Goal: Contribute content: Contribute content

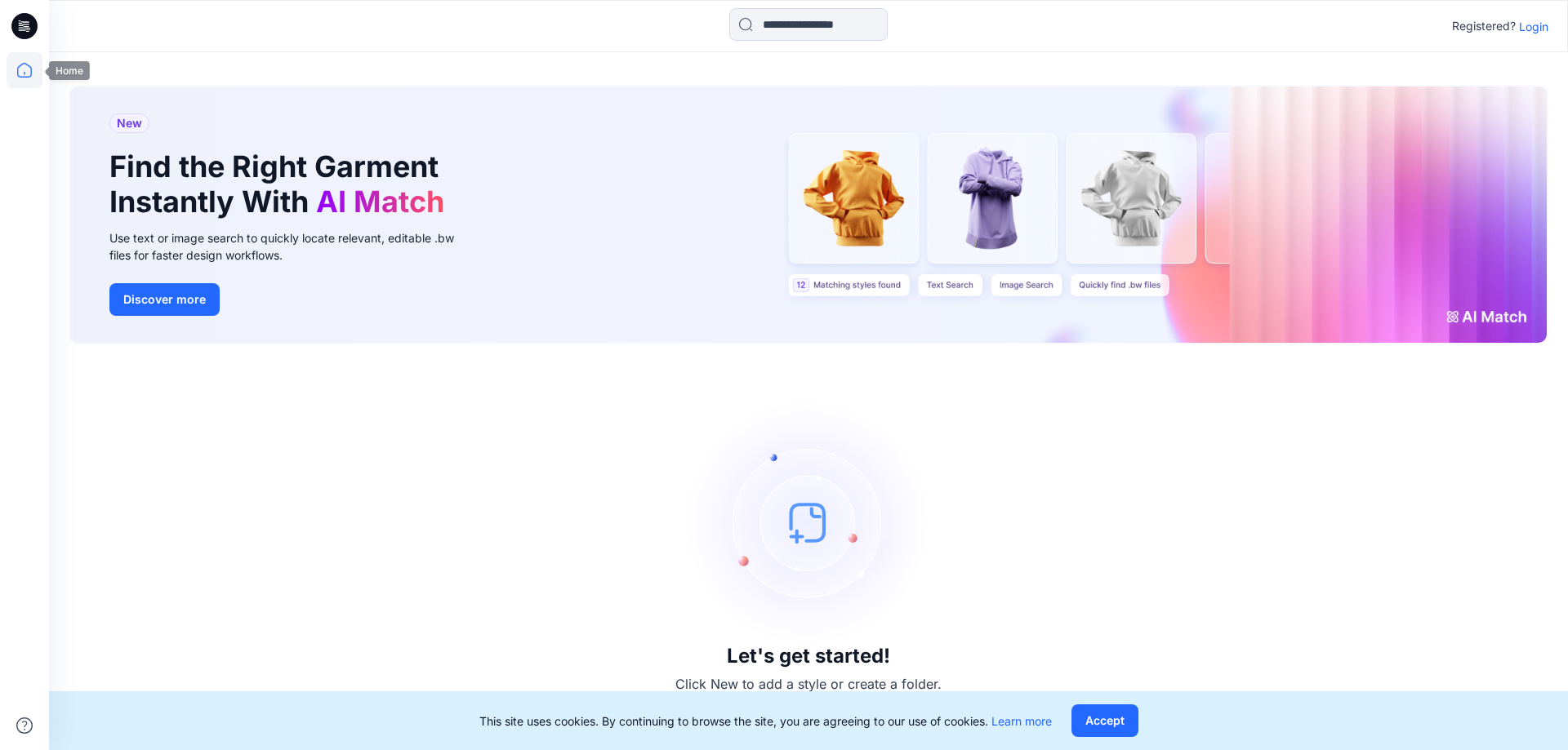
click at [27, 77] on icon at bounding box center [24, 69] width 15 height 15
click at [26, 27] on icon at bounding box center [27, 26] width 7 height 1
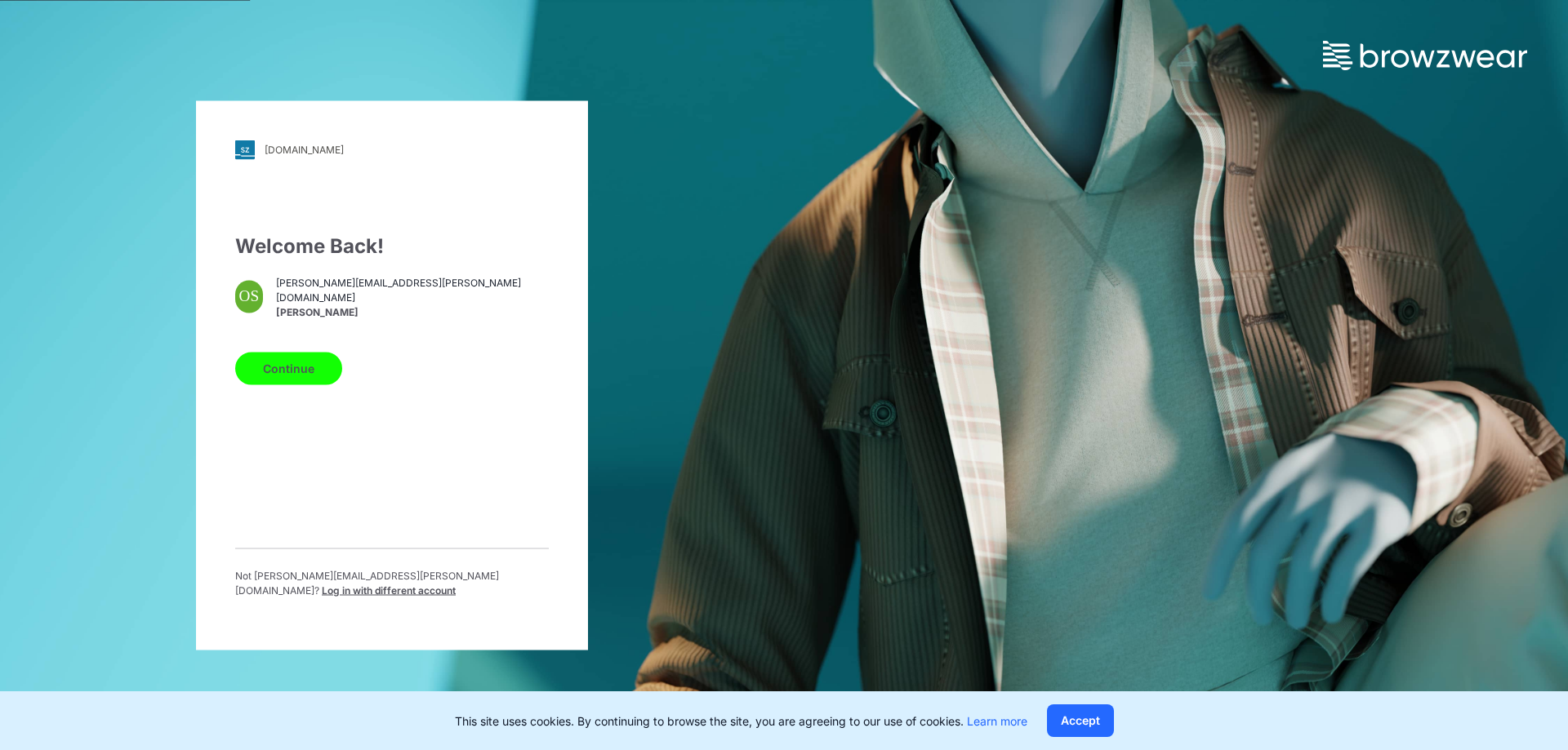
click at [289, 371] on button "Continue" at bounding box center [288, 368] width 107 height 33
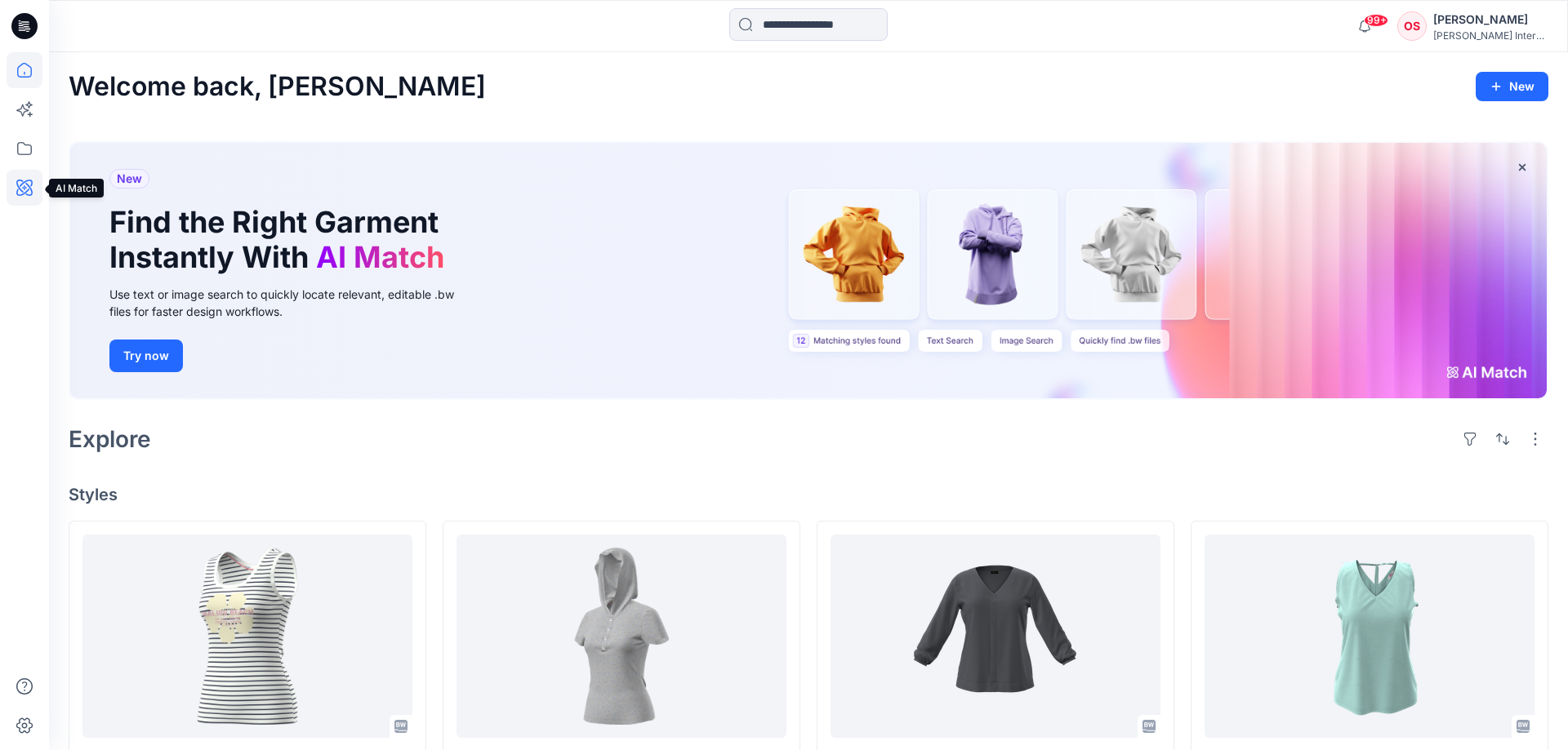
click at [26, 191] on icon at bounding box center [25, 188] width 36 height 36
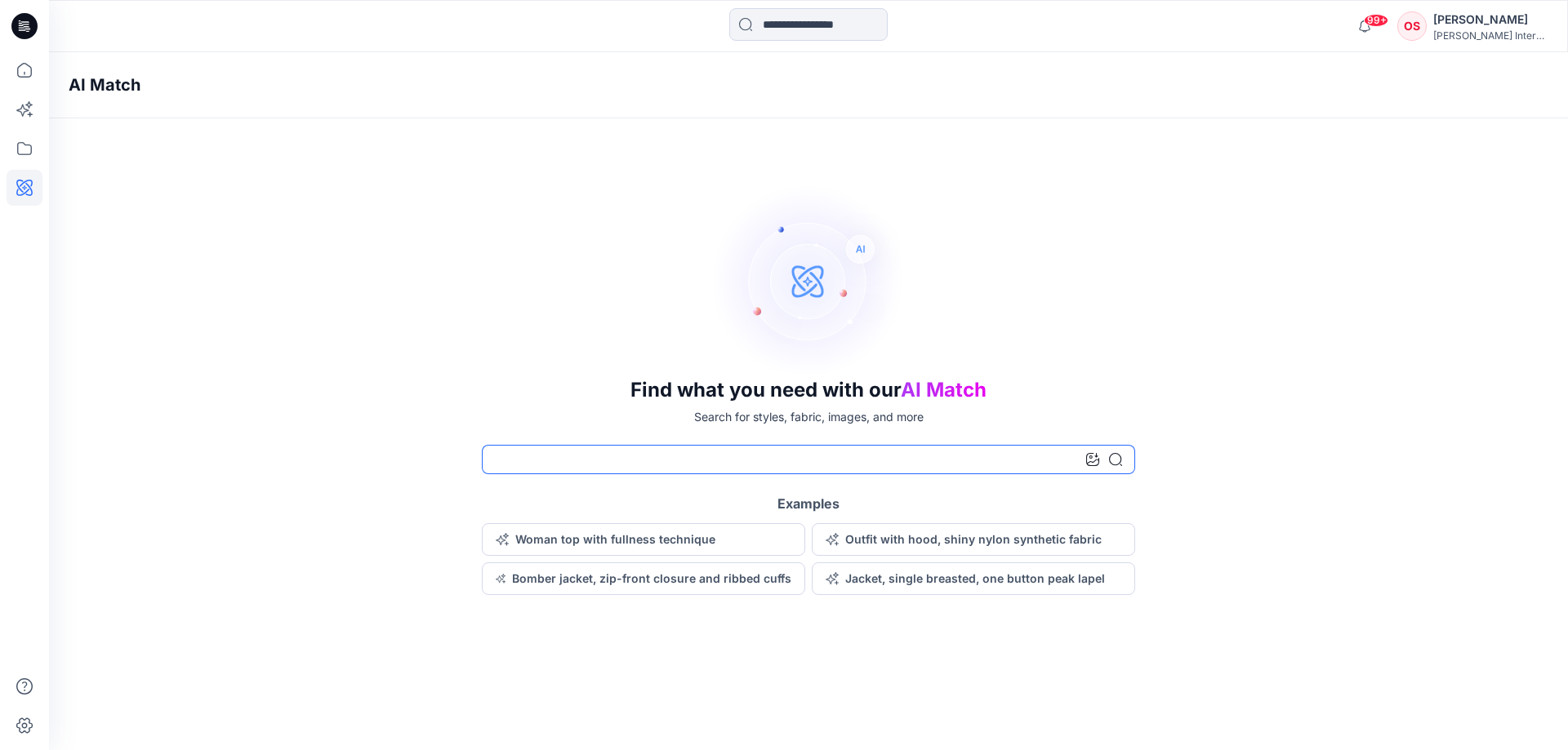
click at [526, 470] on input at bounding box center [808, 459] width 653 height 29
click at [601, 540] on button "Woman top with fullness technique" at bounding box center [643, 539] width 323 height 33
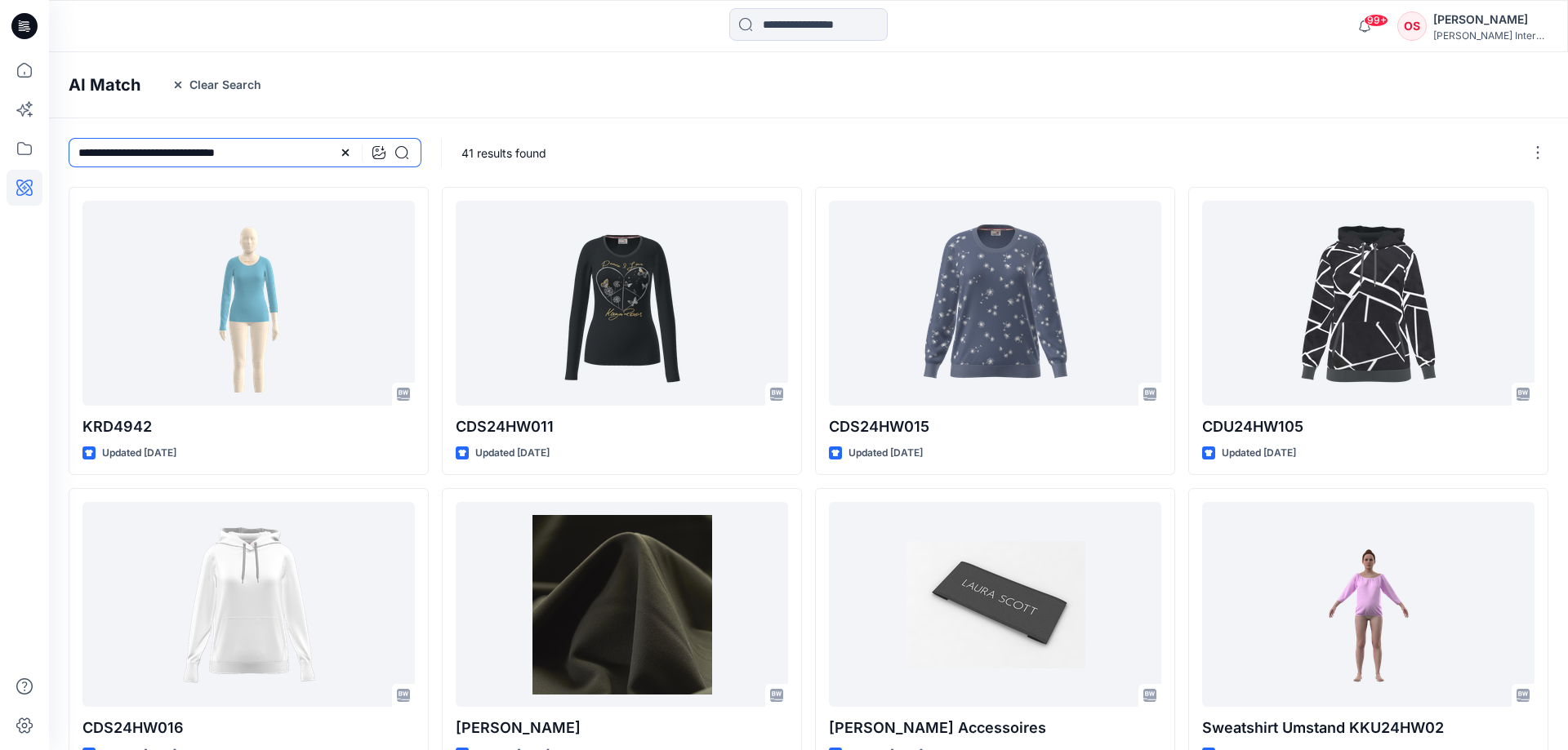
drag, startPoint x: 277, startPoint y: 151, endPoint x: 21, endPoint y: 91, distance: 262.9
click at [69, 138] on input "**********" at bounding box center [244, 153] width 352 height 29
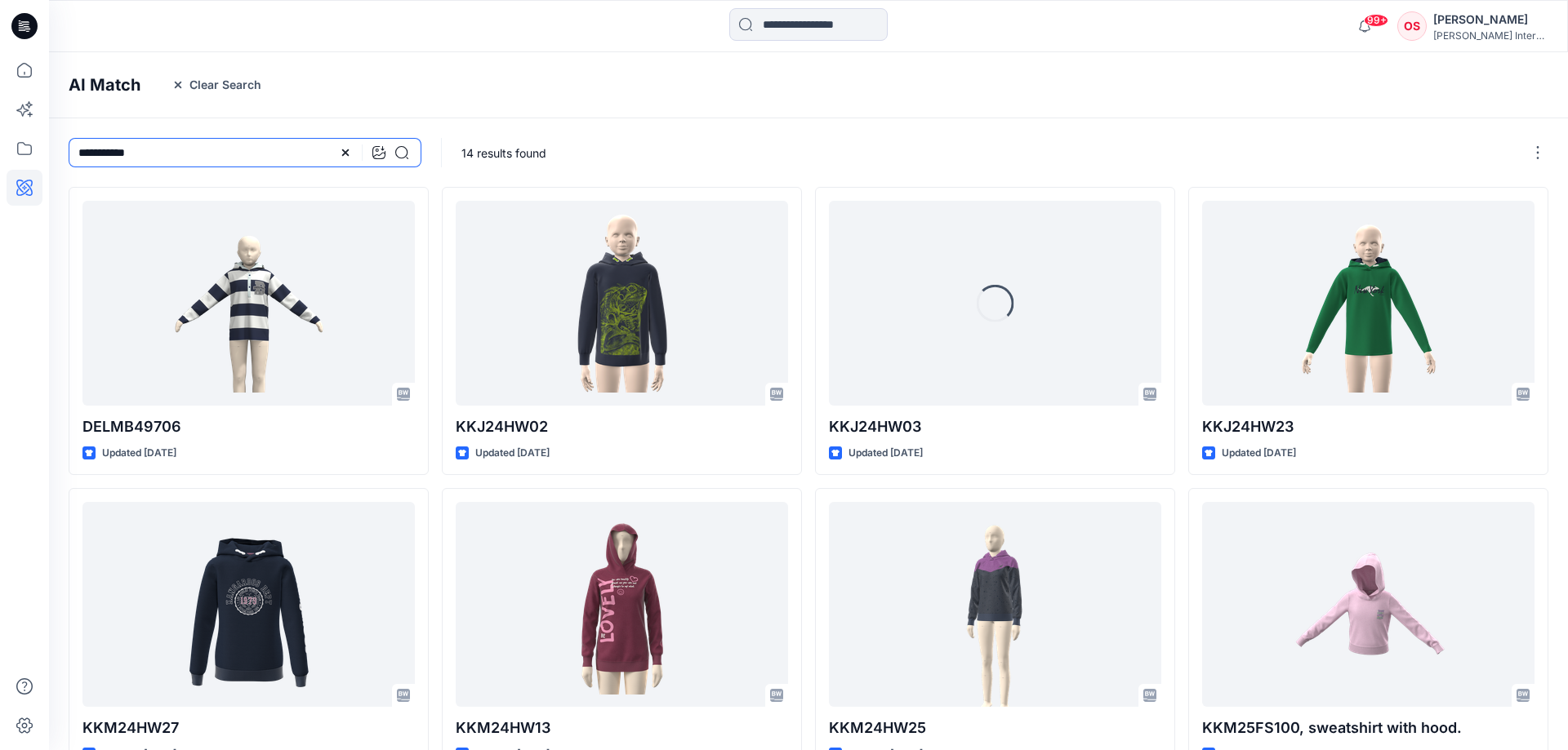
click at [210, 154] on input "**********" at bounding box center [244, 153] width 352 height 29
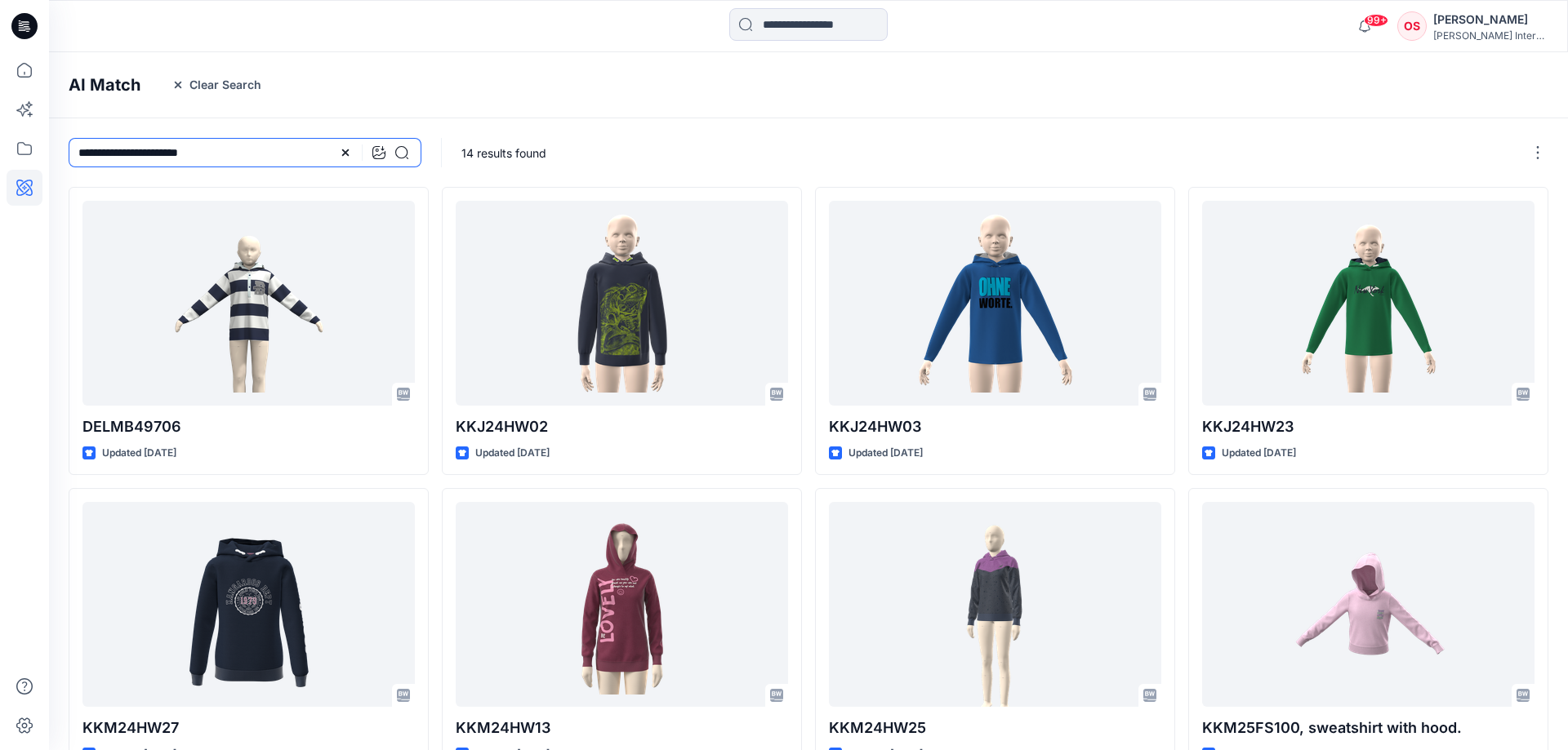
click at [145, 154] on input "**********" at bounding box center [244, 153] width 352 height 29
drag, startPoint x: 242, startPoint y: 154, endPoint x: 103, endPoint y: 156, distance: 139.0
click at [103, 156] on input "**********" at bounding box center [244, 153] width 352 height 29
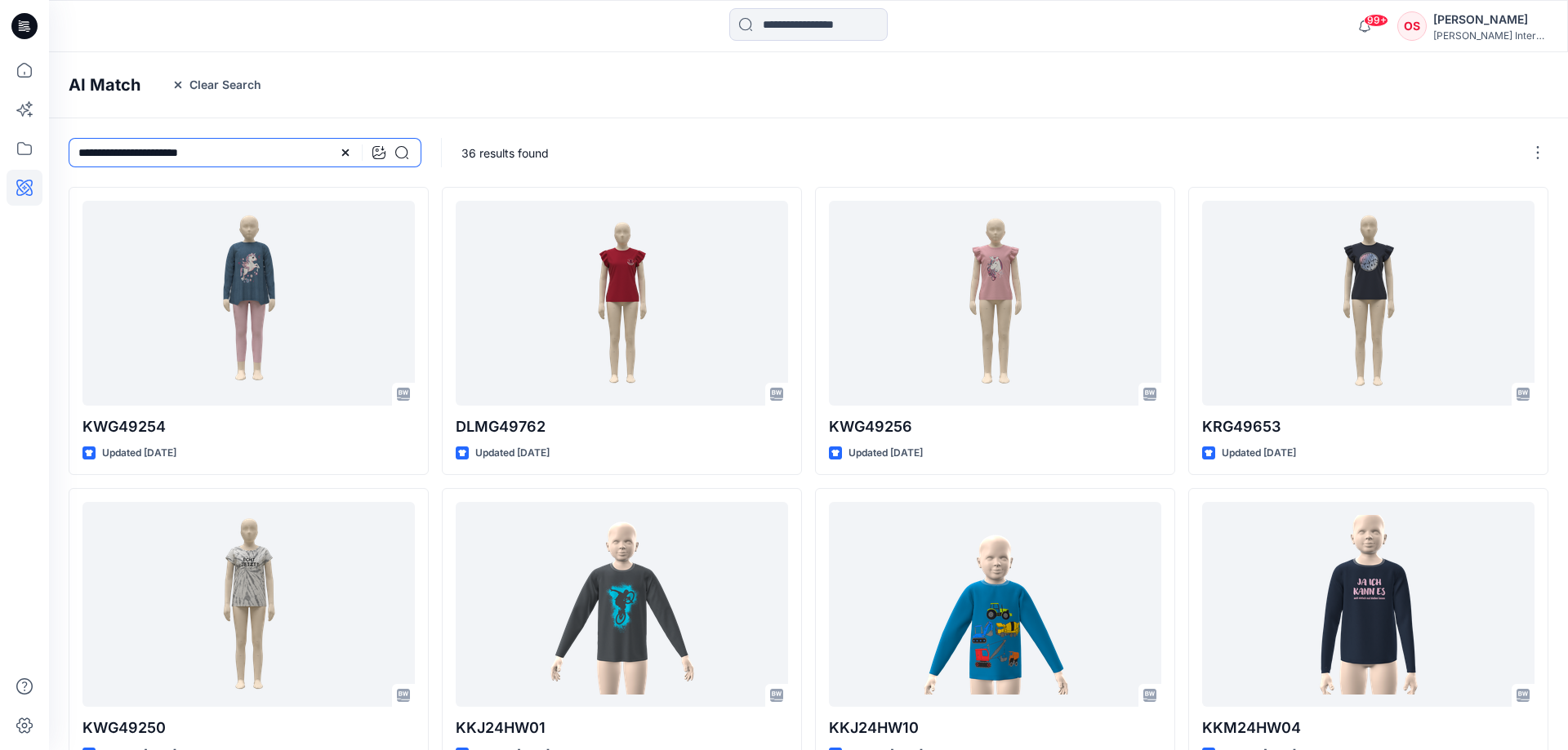
click at [176, 159] on input "**********" at bounding box center [244, 153] width 352 height 29
type input "**********"
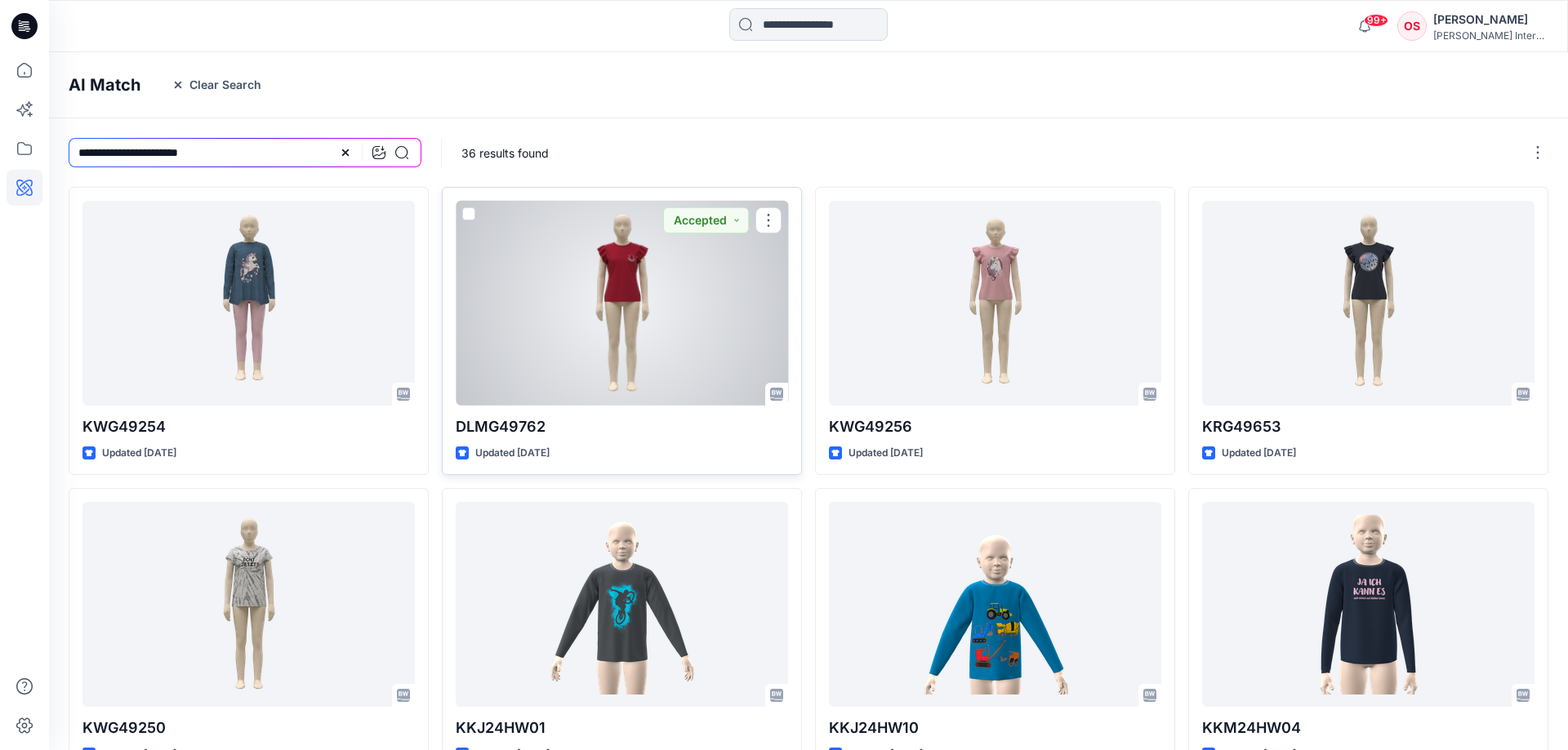
click at [574, 260] on div at bounding box center [622, 303] width 333 height 205
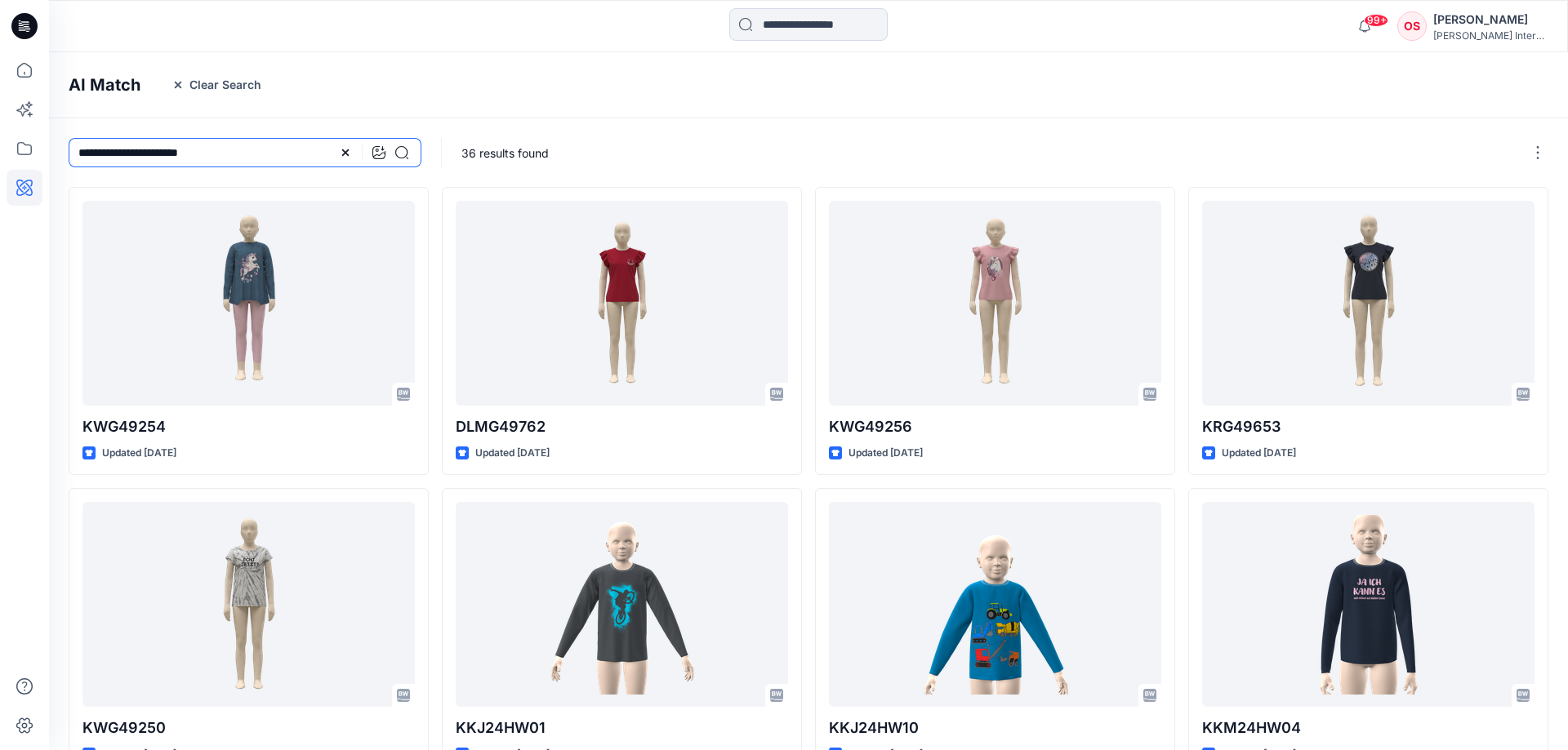
drag, startPoint x: 141, startPoint y: 151, endPoint x: 327, endPoint y: 177, distance: 187.8
click at [327, 167] on input "**********" at bounding box center [244, 153] width 352 height 29
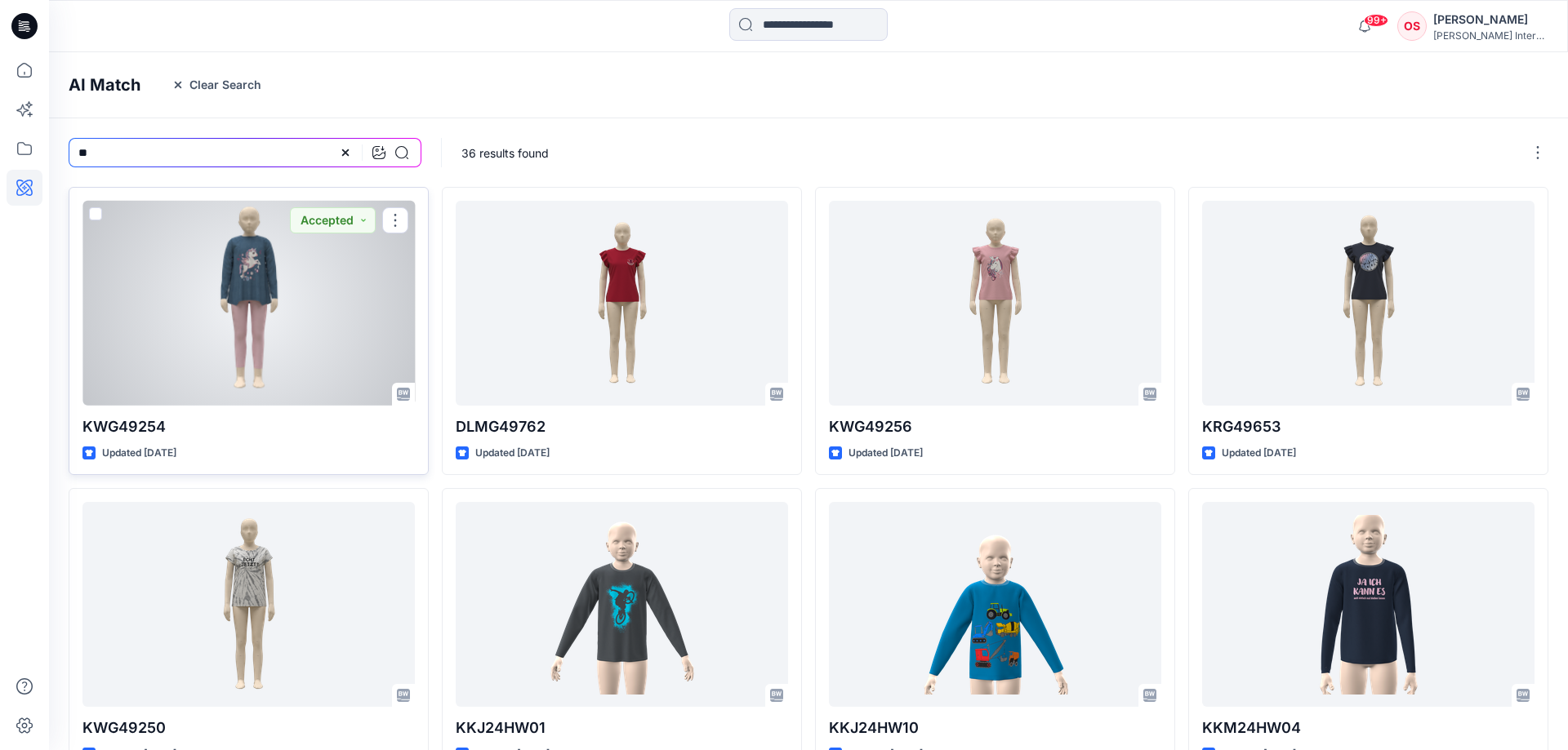
type input "*"
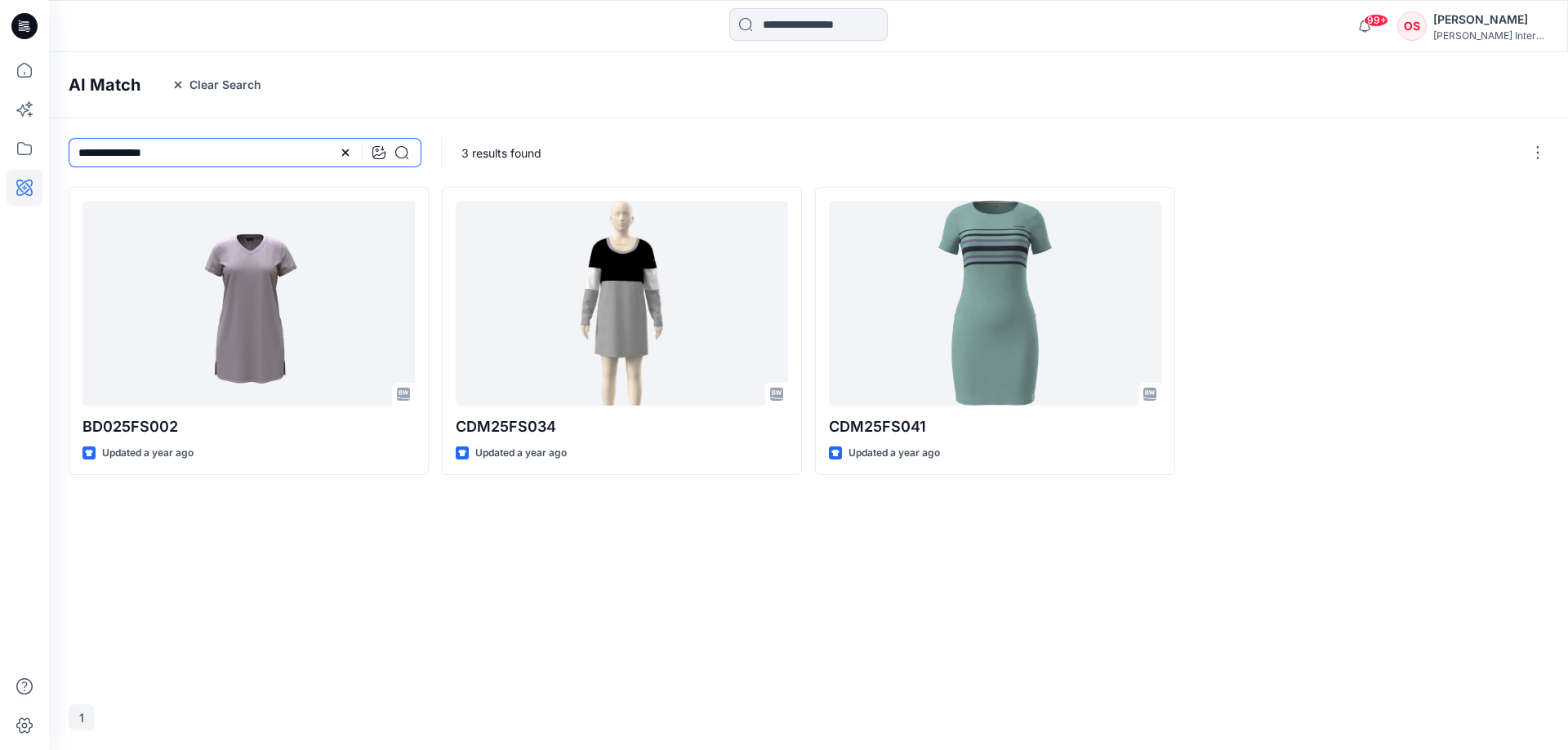
drag, startPoint x: 154, startPoint y: 152, endPoint x: 203, endPoint y: 158, distance: 49.4
click at [203, 158] on input "**********" at bounding box center [244, 153] width 352 height 29
click at [211, 157] on input "**********" at bounding box center [244, 153] width 352 height 29
drag, startPoint x: 231, startPoint y: 158, endPoint x: 152, endPoint y: 153, distance: 79.2
click at [152, 153] on input "**********" at bounding box center [244, 153] width 352 height 29
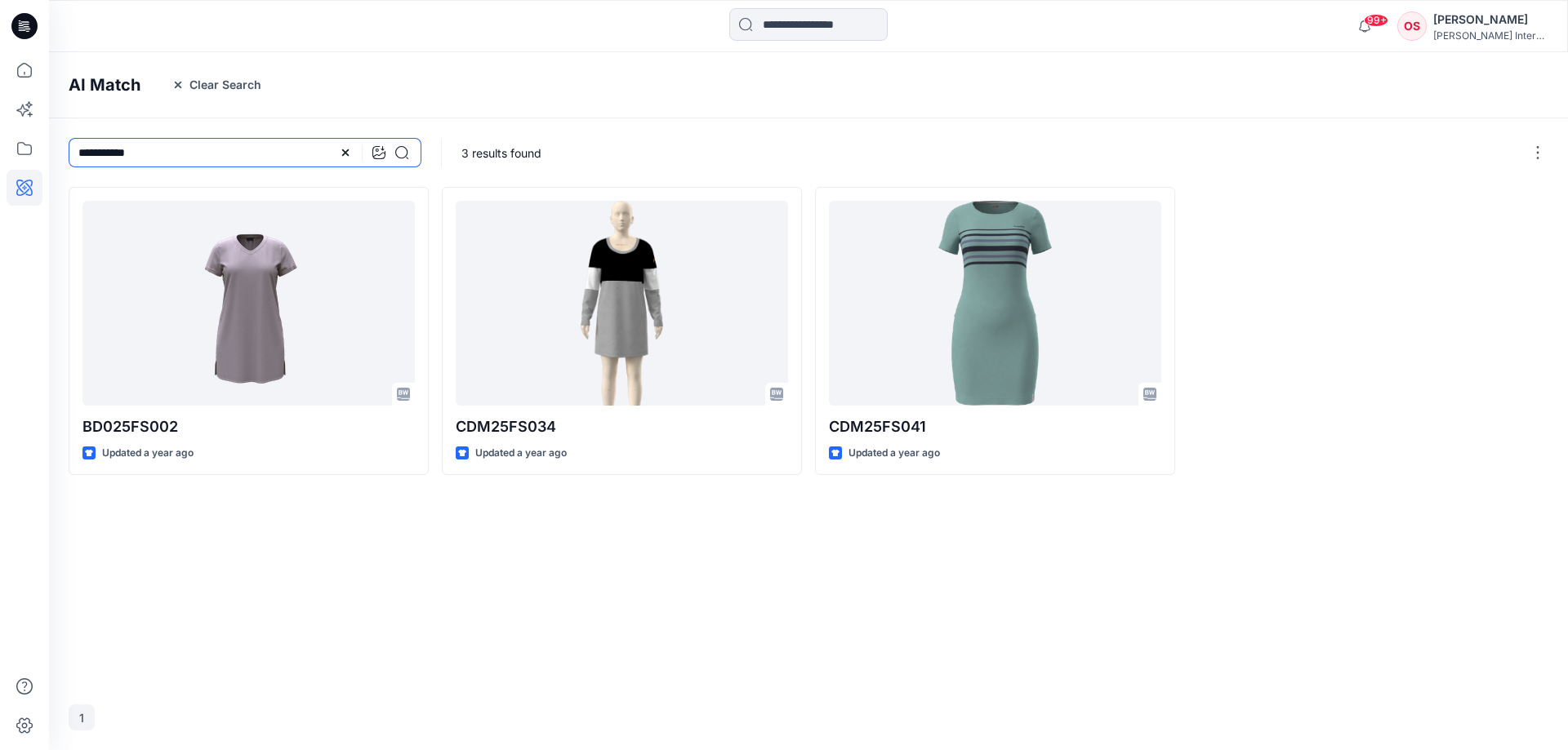
drag, startPoint x: 120, startPoint y: 151, endPoint x: 27, endPoint y: 138, distance: 93.9
click at [69, 138] on input "**********" at bounding box center [244, 153] width 352 height 29
type input "*****"
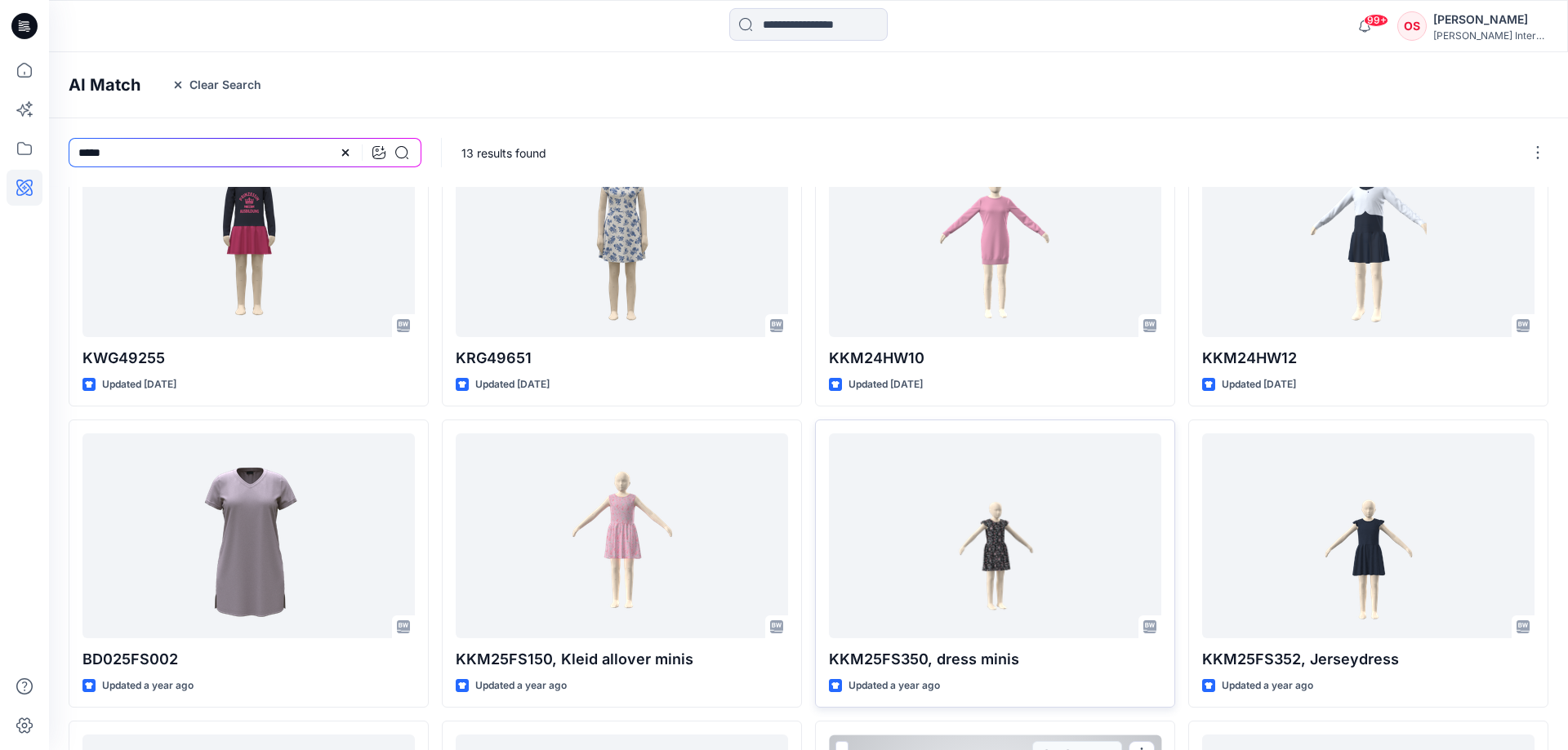
scroll to position [60, 0]
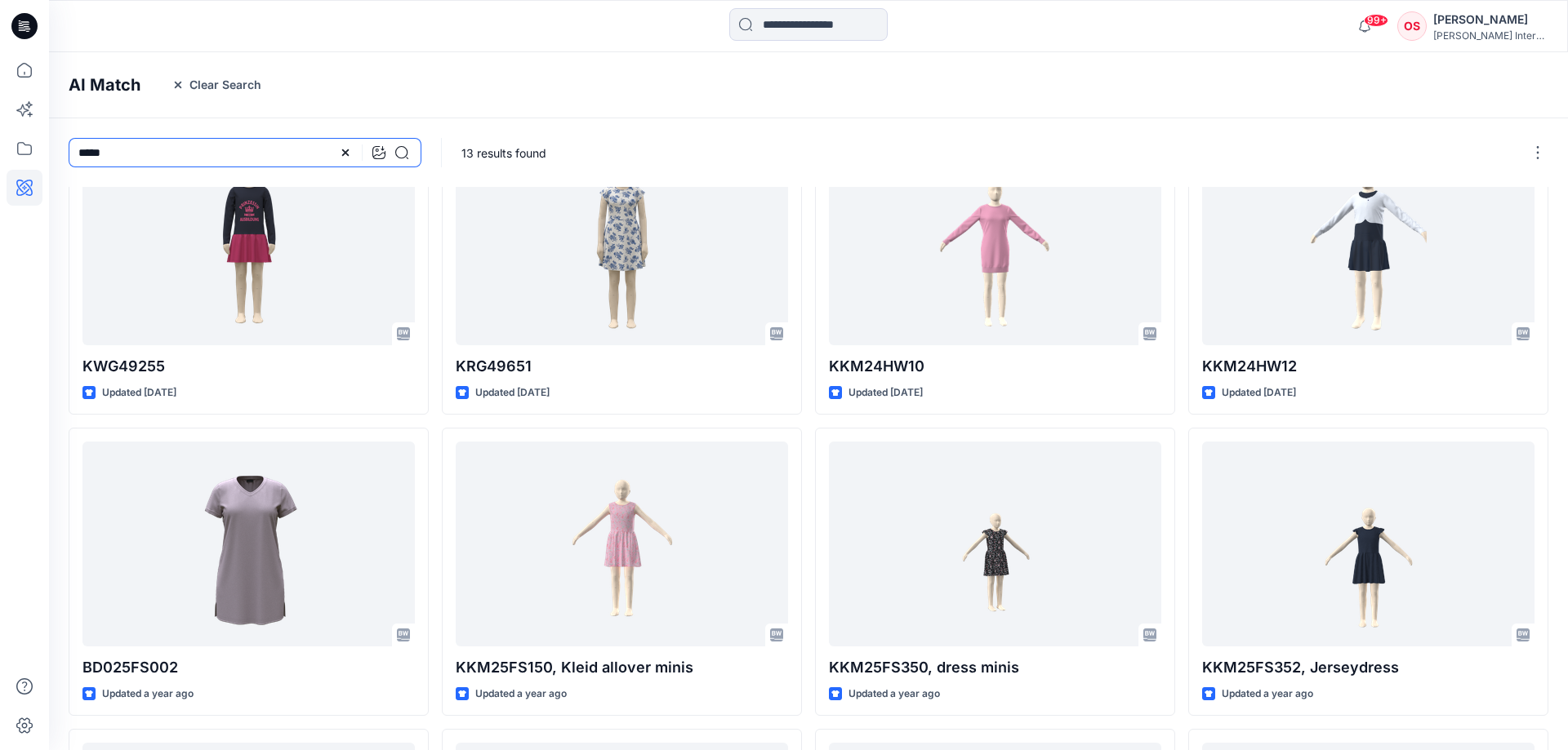
click at [231, 145] on input "*****" at bounding box center [244, 153] width 352 height 29
drag, startPoint x: 195, startPoint y: 153, endPoint x: 9, endPoint y: 123, distance: 188.4
click at [69, 138] on input "*****" at bounding box center [244, 153] width 352 height 29
click at [25, 110] on icon at bounding box center [22, 111] width 12 height 12
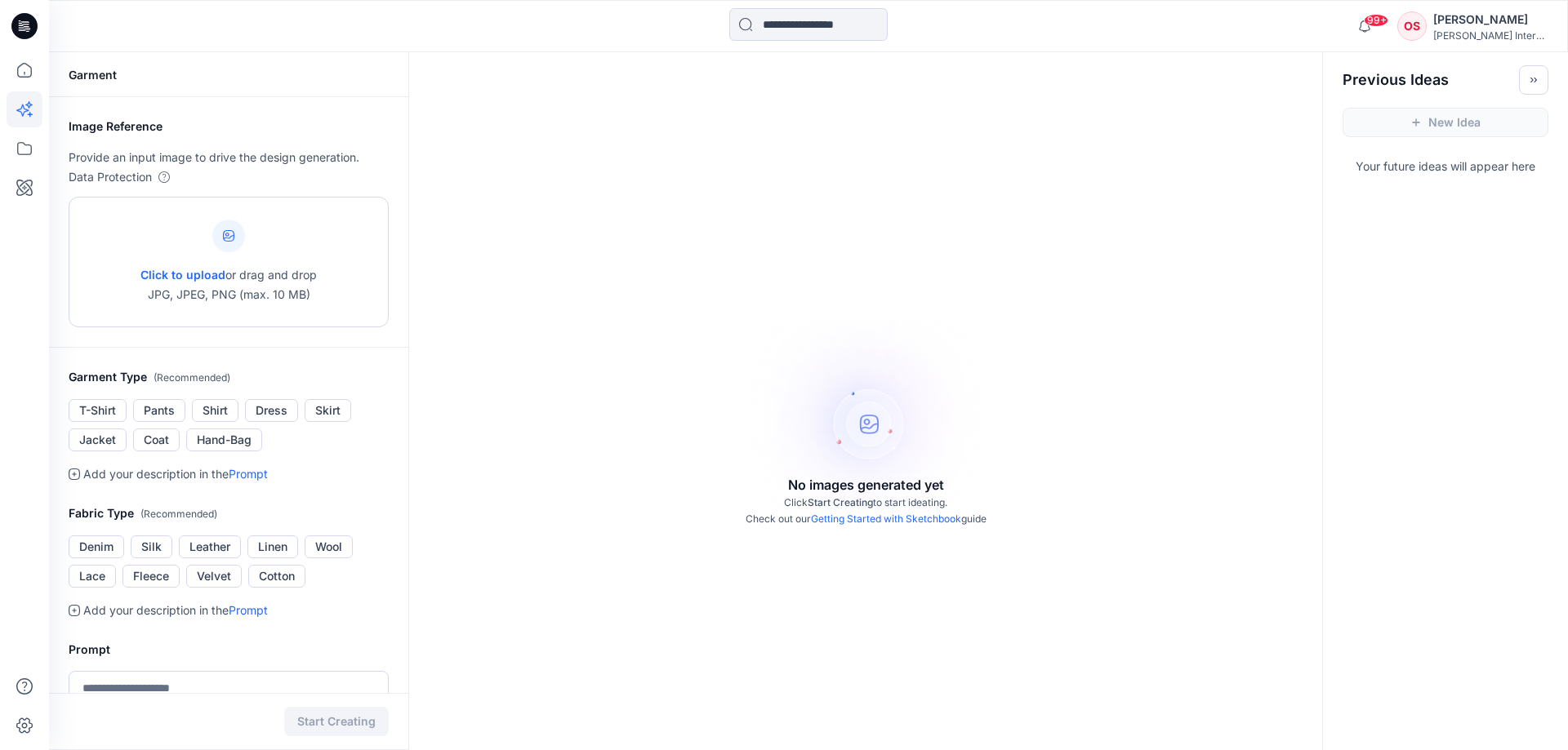
click at [231, 243] on div at bounding box center [229, 236] width 33 height 33
type input "**********"
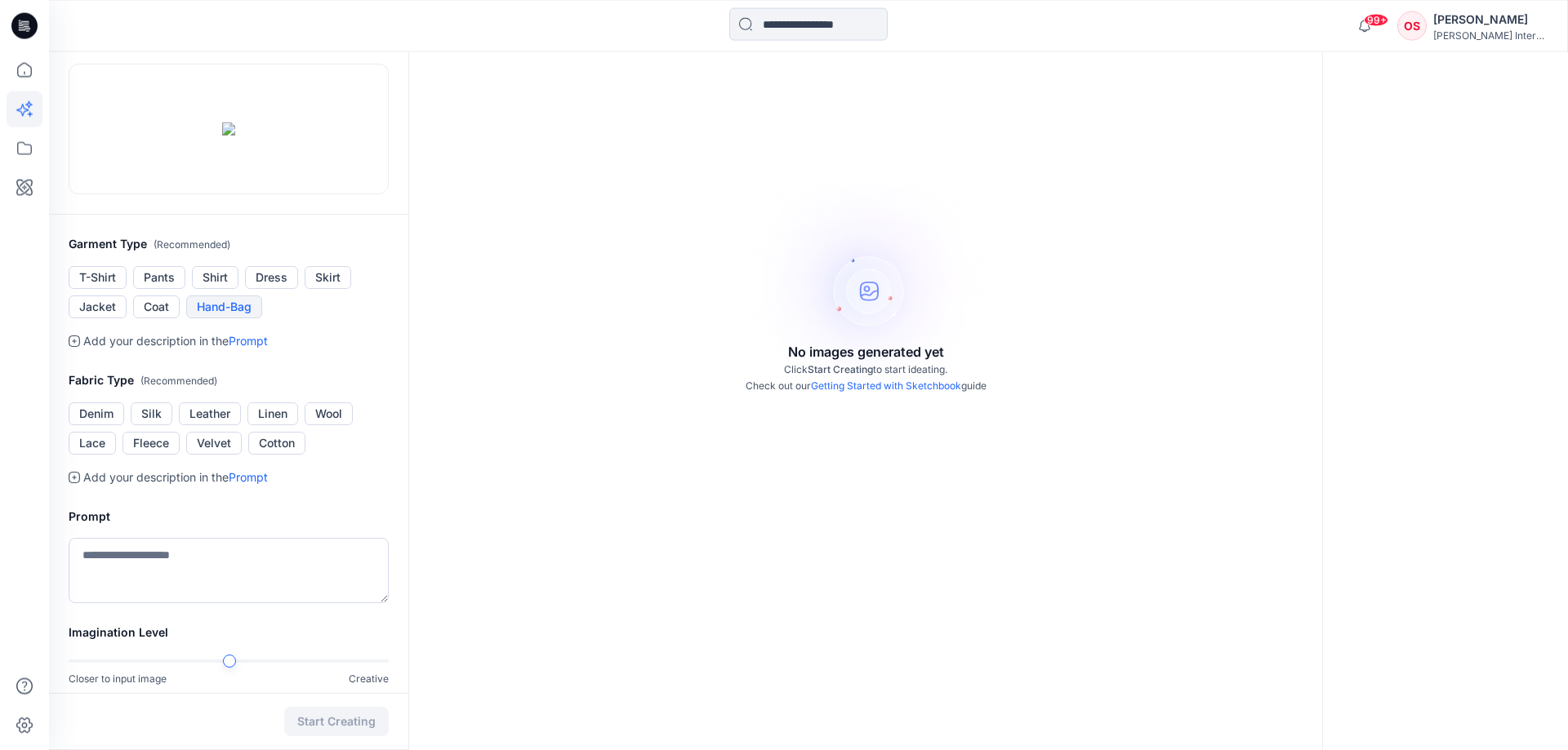
scroll to position [166, 0]
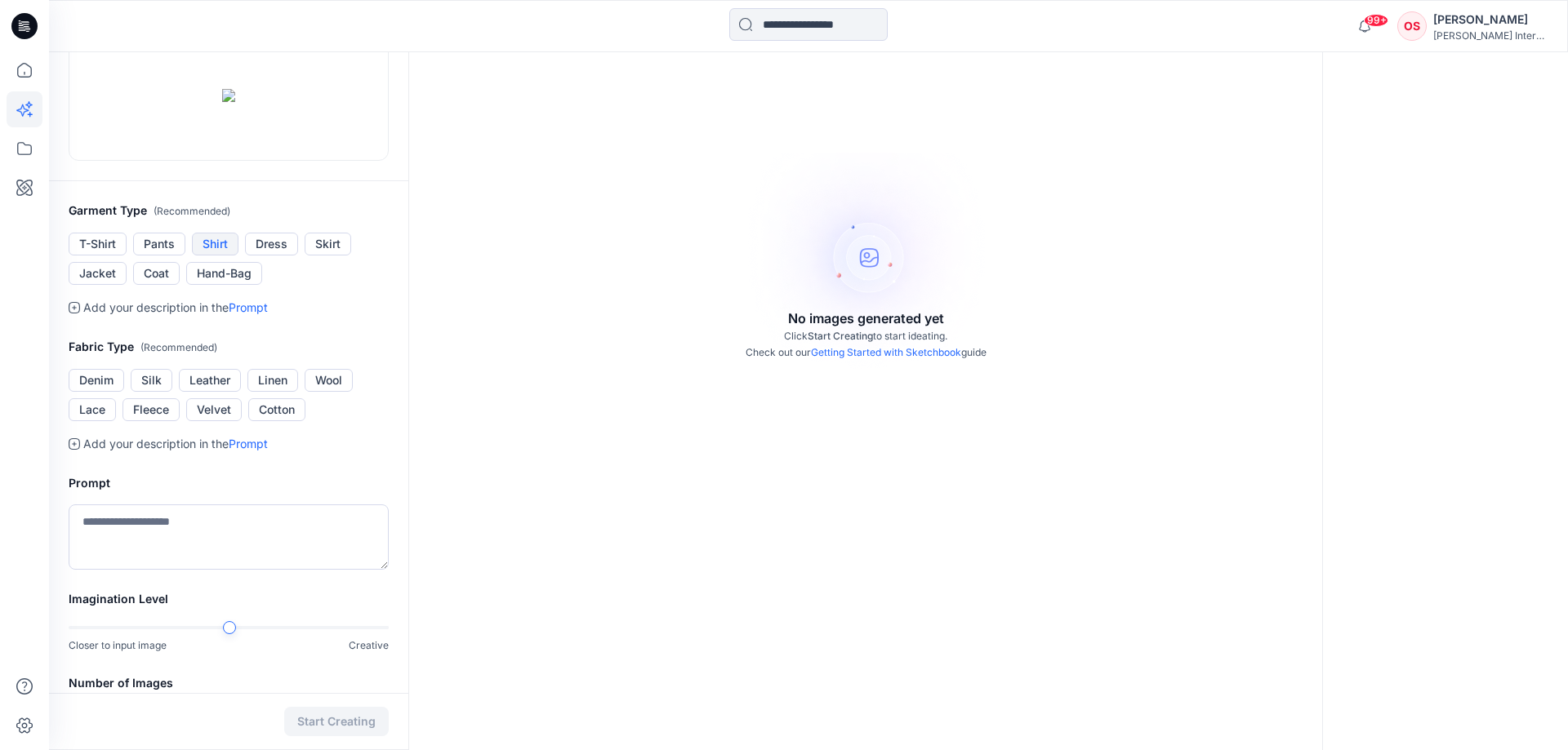
click at [216, 255] on button "Shirt" at bounding box center [215, 243] width 46 height 23
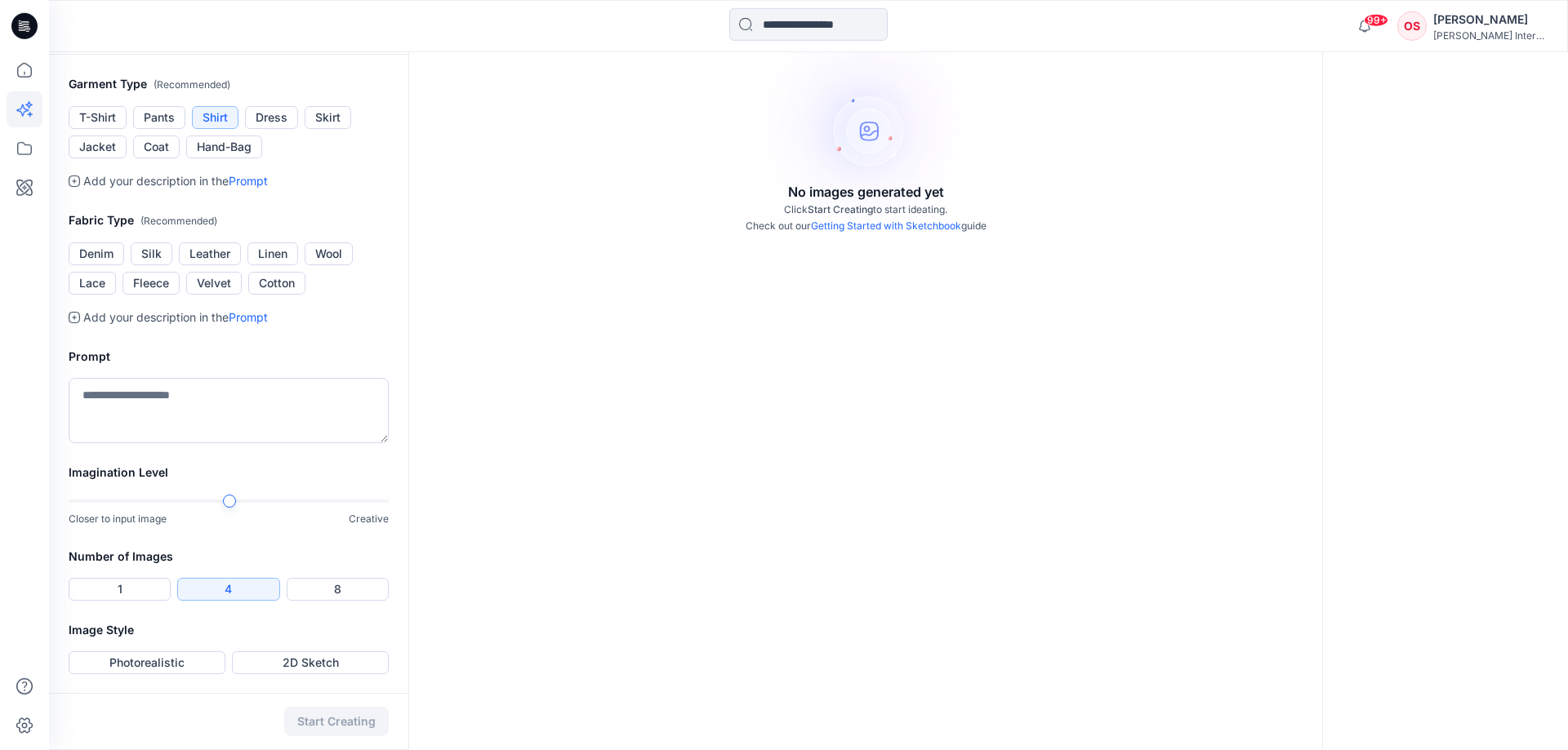
scroll to position [333, 0]
click at [108, 265] on button "Denim" at bounding box center [96, 253] width 56 height 23
click at [160, 399] on textarea at bounding box center [228, 410] width 320 height 65
type textarea "**********"
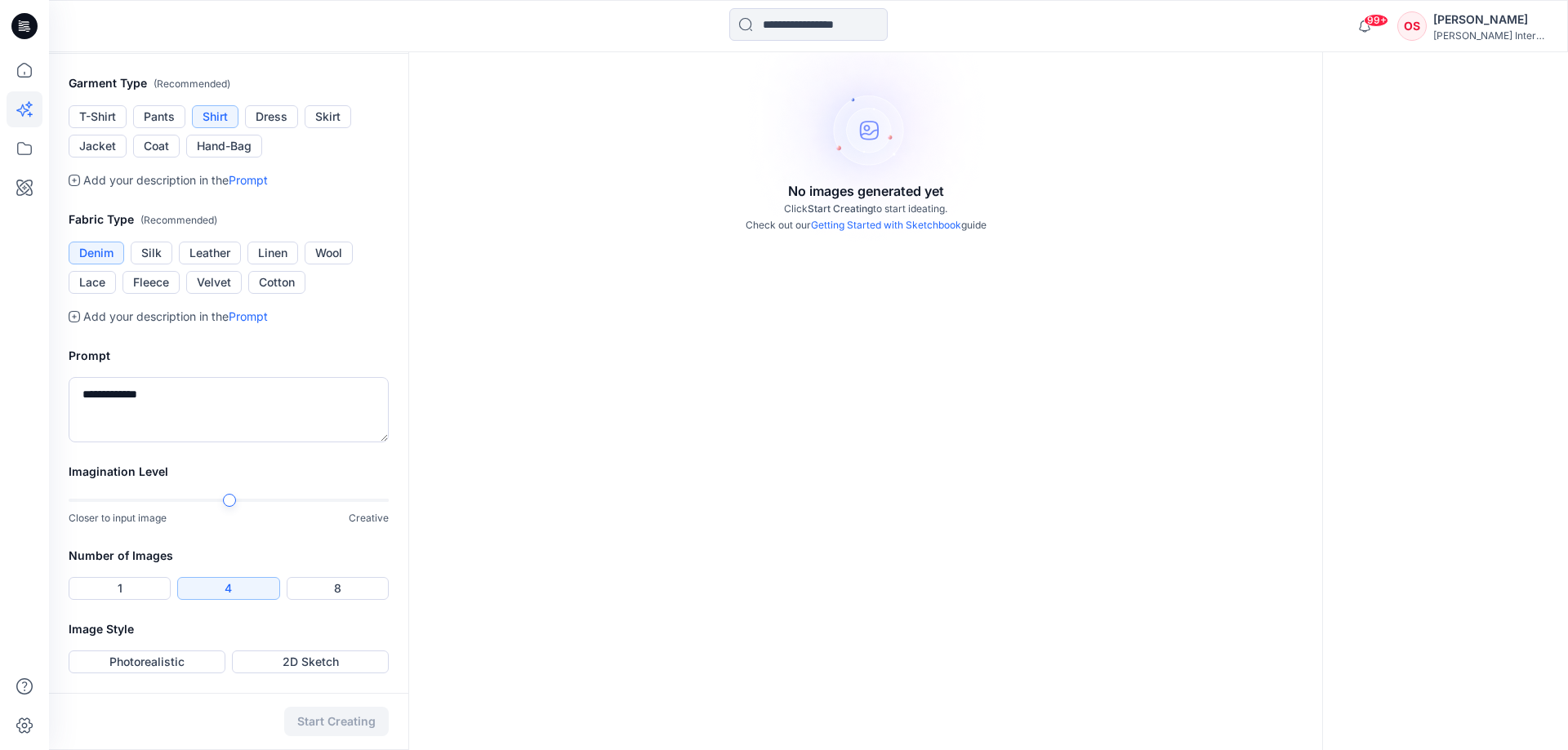
click at [311, 675] on div "Image Style Photorealistic 2D Sketch" at bounding box center [228, 657] width 359 height 74
click at [308, 664] on button "2D Sketch" at bounding box center [309, 662] width 157 height 23
click at [353, 717] on button "Start Creating" at bounding box center [336, 722] width 105 height 29
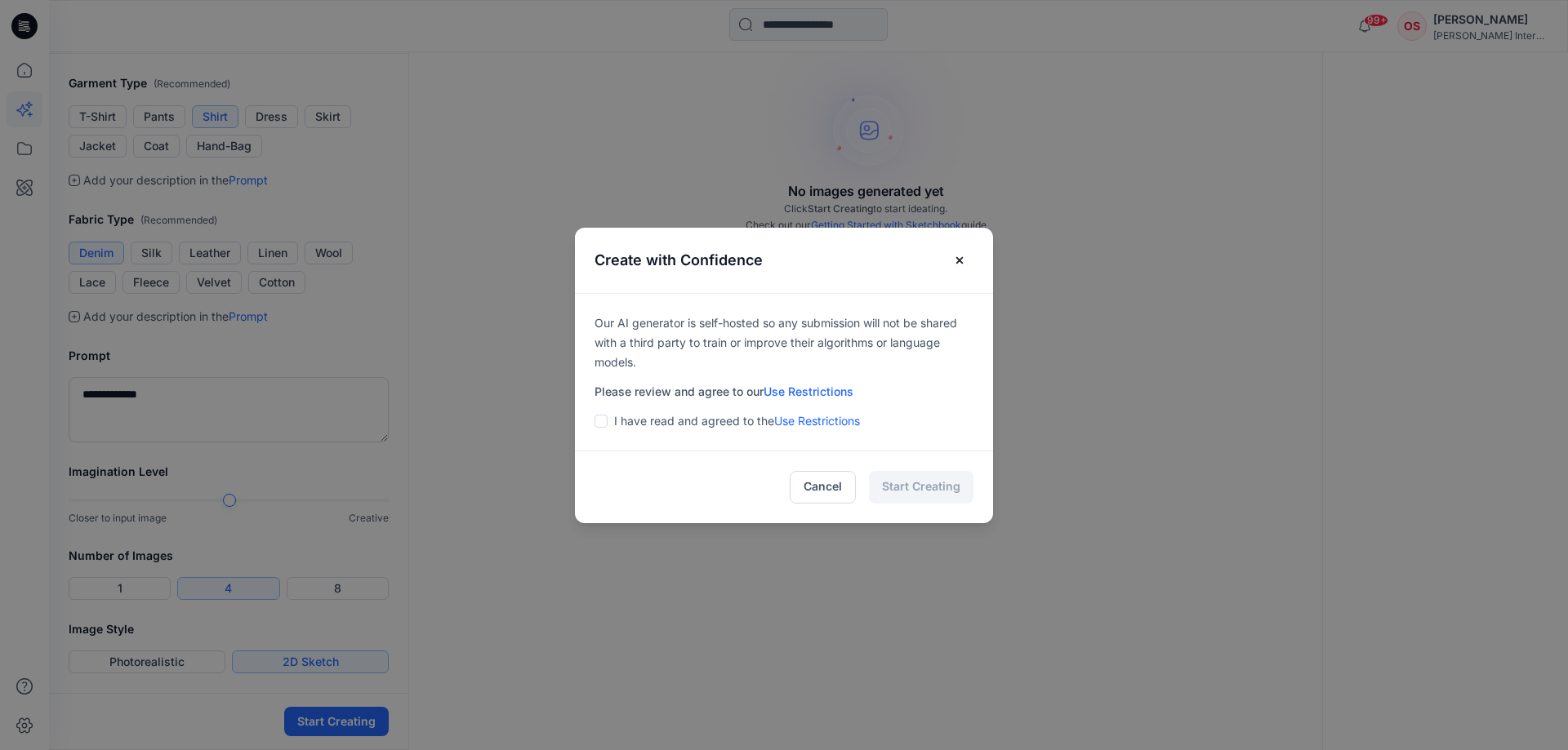
click at [601, 422] on span at bounding box center [600, 421] width 13 height 13
click at [891, 477] on button "Start Creating" at bounding box center [921, 488] width 105 height 33
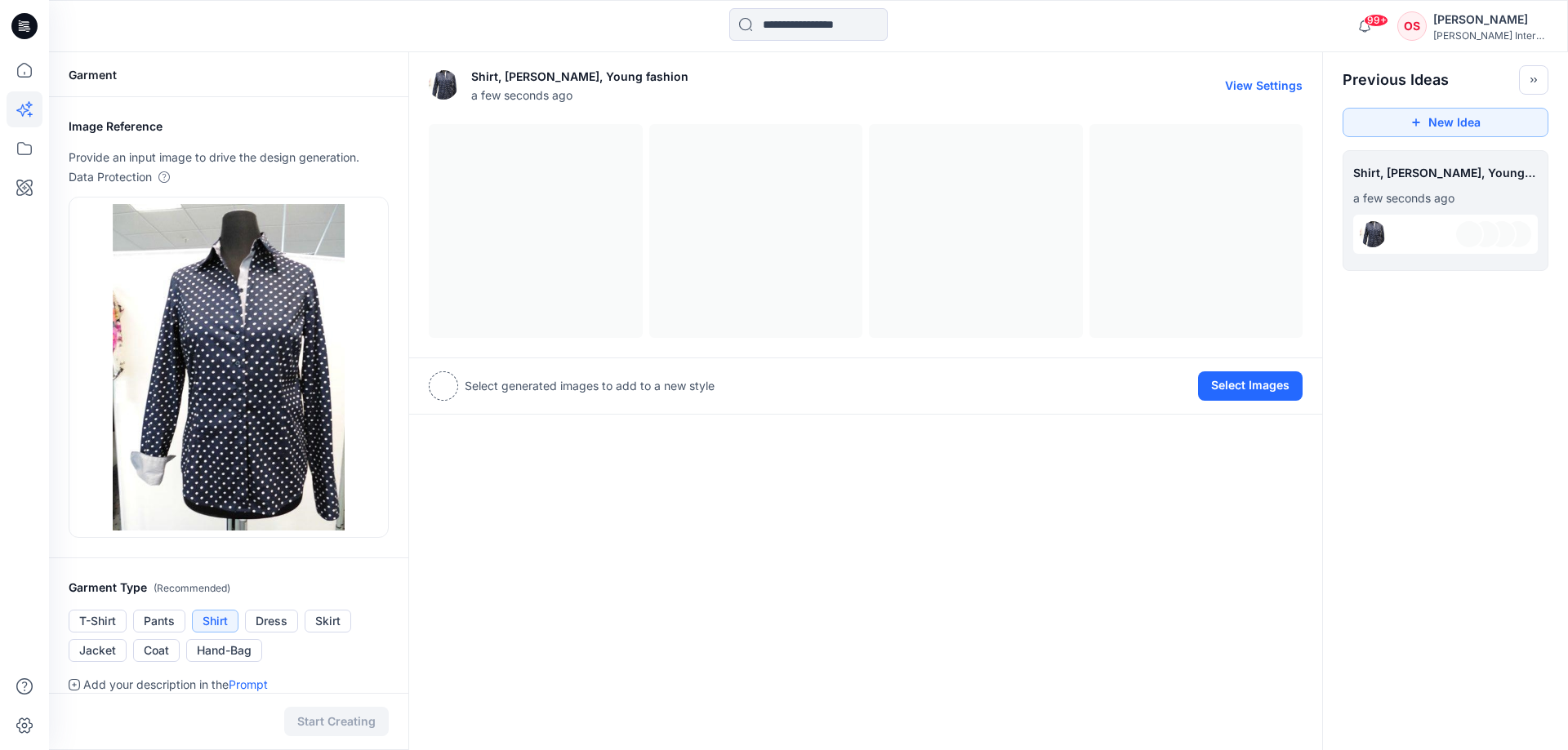
click at [484, 276] on div at bounding box center [865, 231] width 874 height 214
click at [1242, 393] on button "Select Images" at bounding box center [1250, 386] width 105 height 29
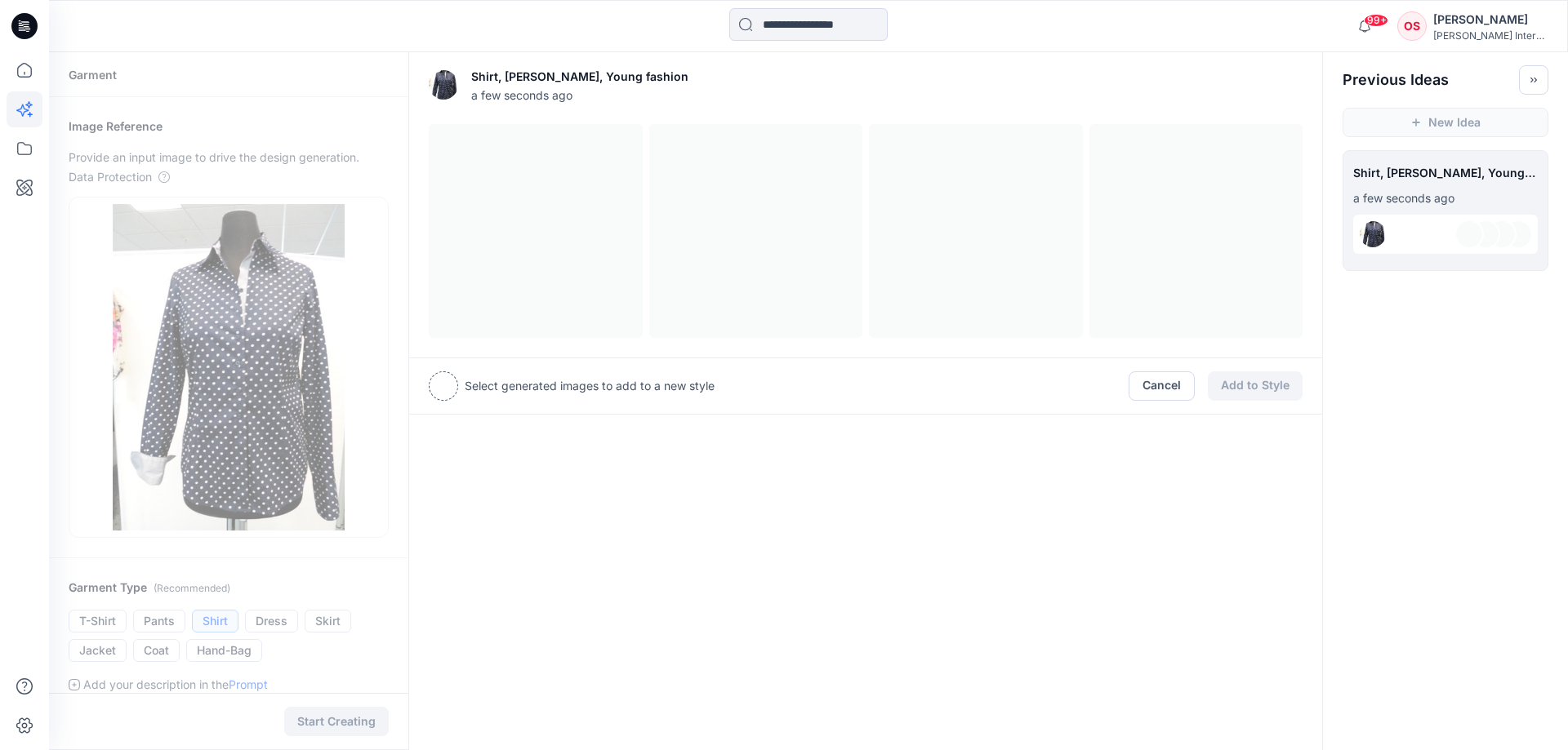
drag, startPoint x: 624, startPoint y: 223, endPoint x: 629, endPoint y: 231, distance: 9.4
click at [624, 224] on div at bounding box center [865, 231] width 874 height 214
click at [1142, 392] on button "Cancel" at bounding box center [1161, 386] width 66 height 29
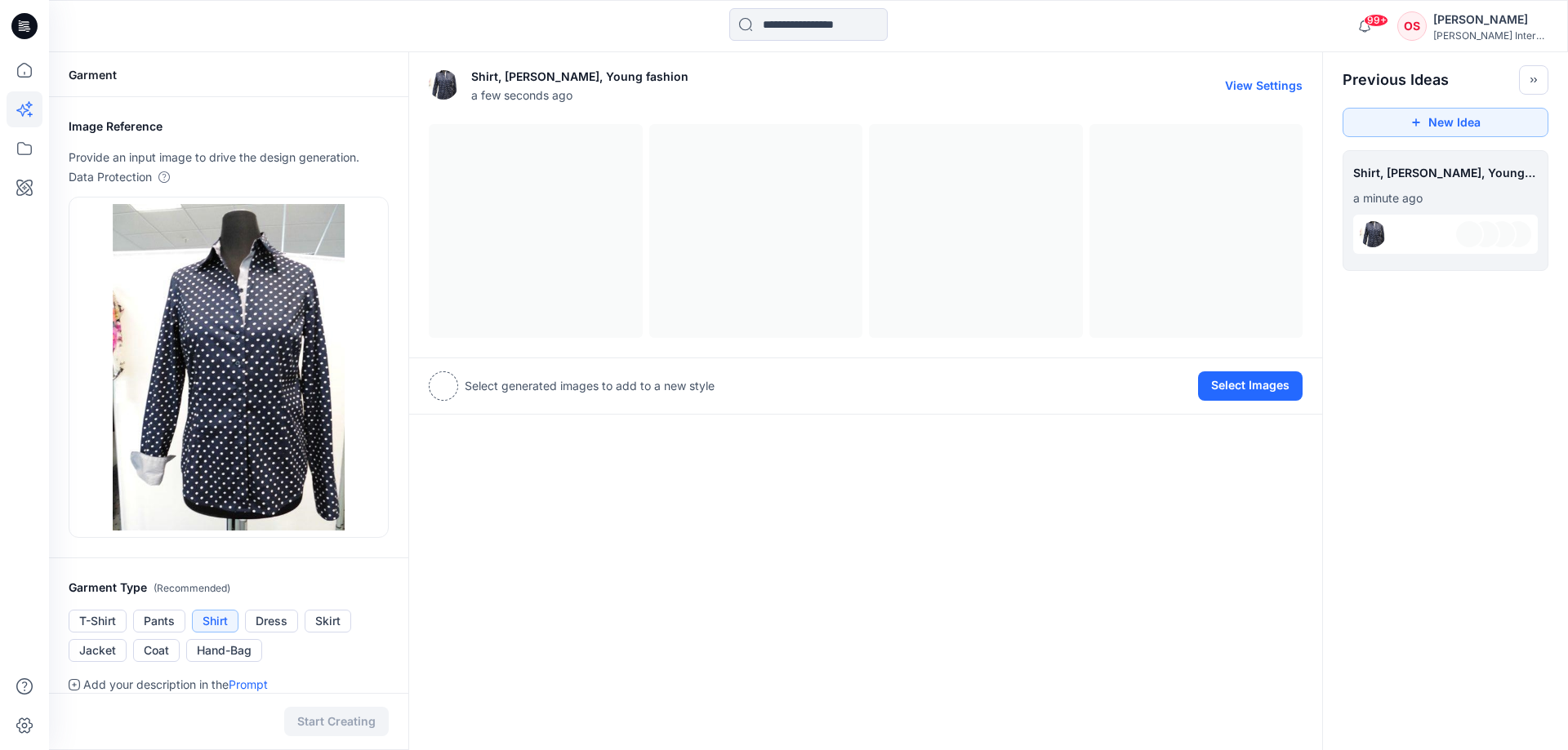
click at [566, 220] on div at bounding box center [865, 231] width 874 height 214
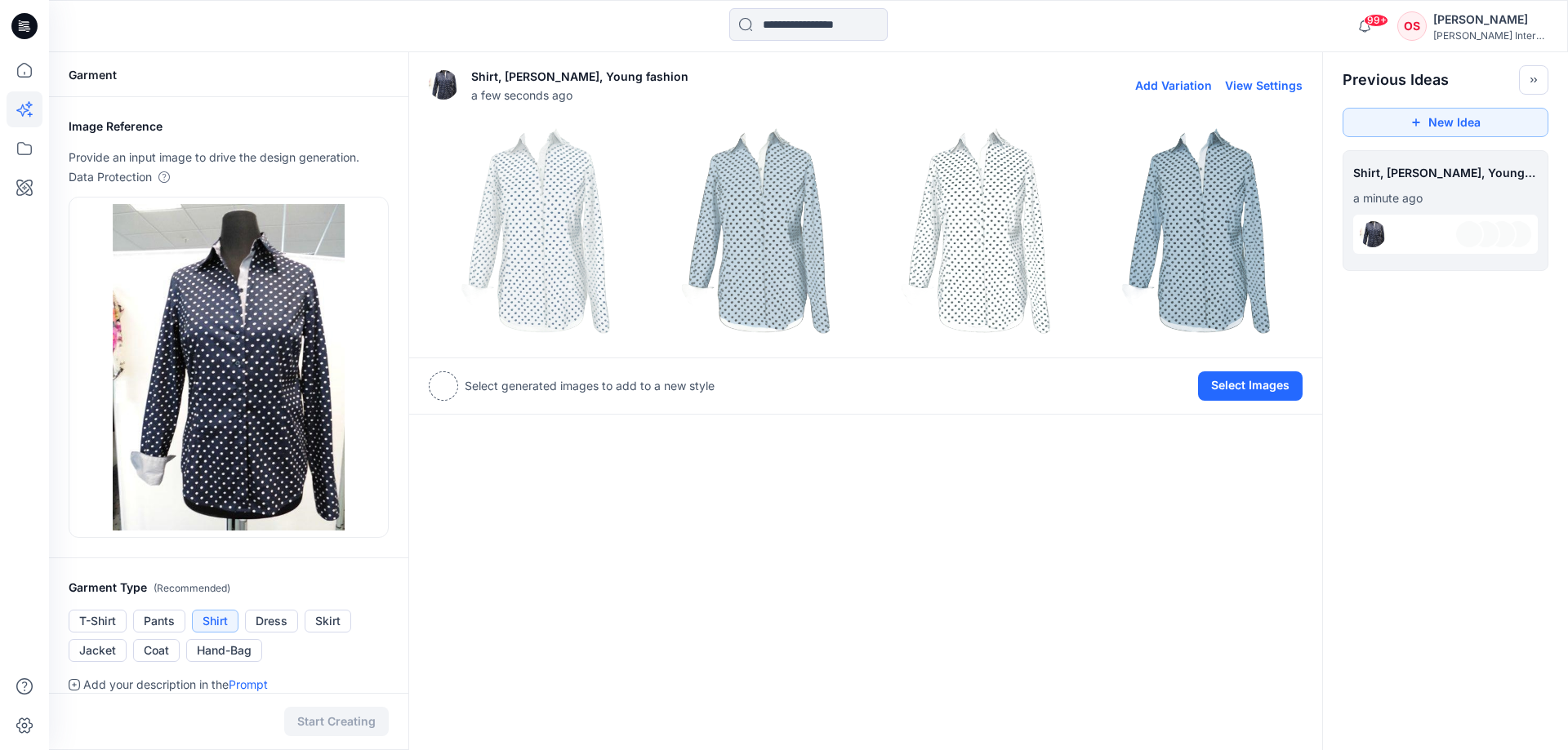
click at [792, 241] on img at bounding box center [756, 231] width 213 height 213
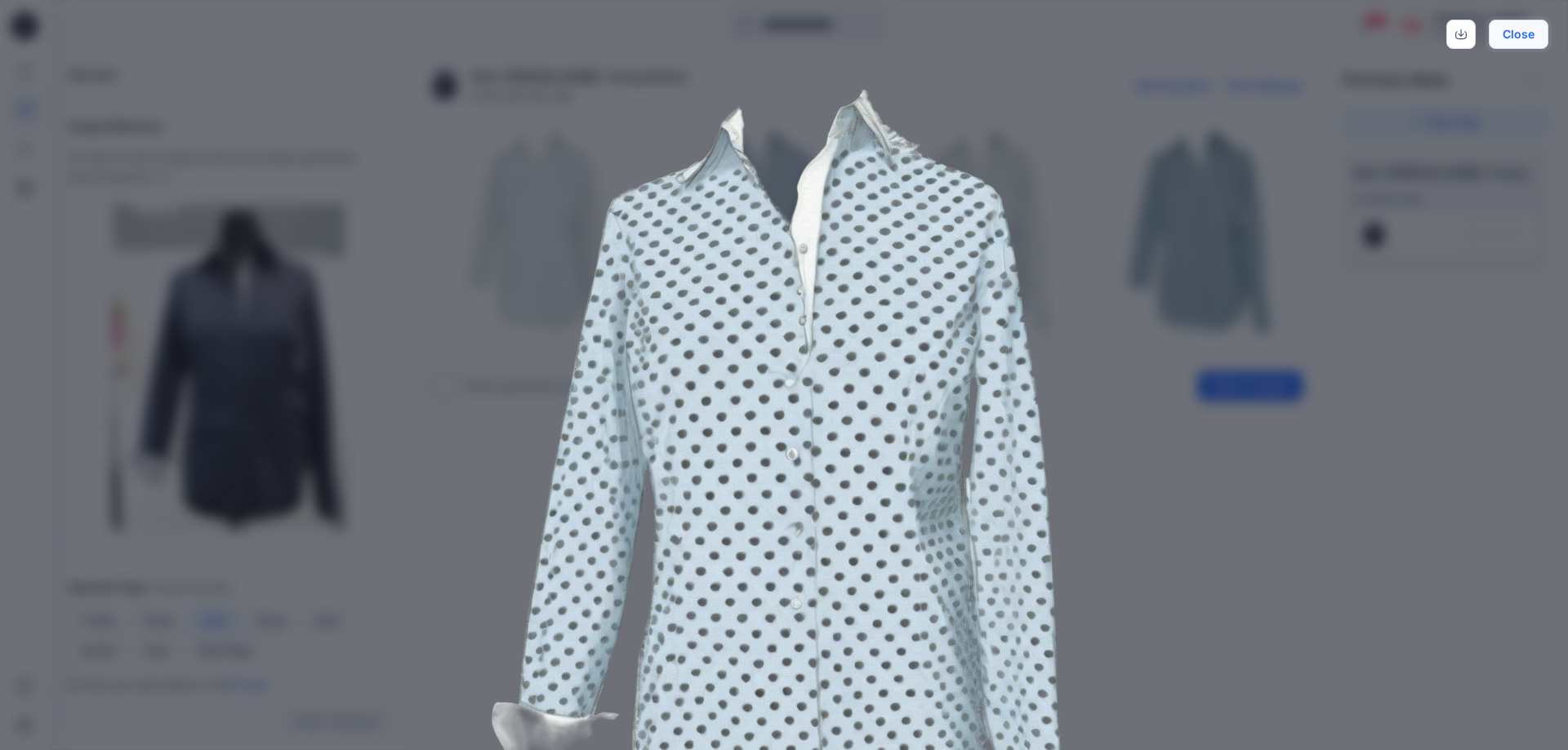
click at [1518, 33] on button "Close" at bounding box center [1518, 34] width 60 height 29
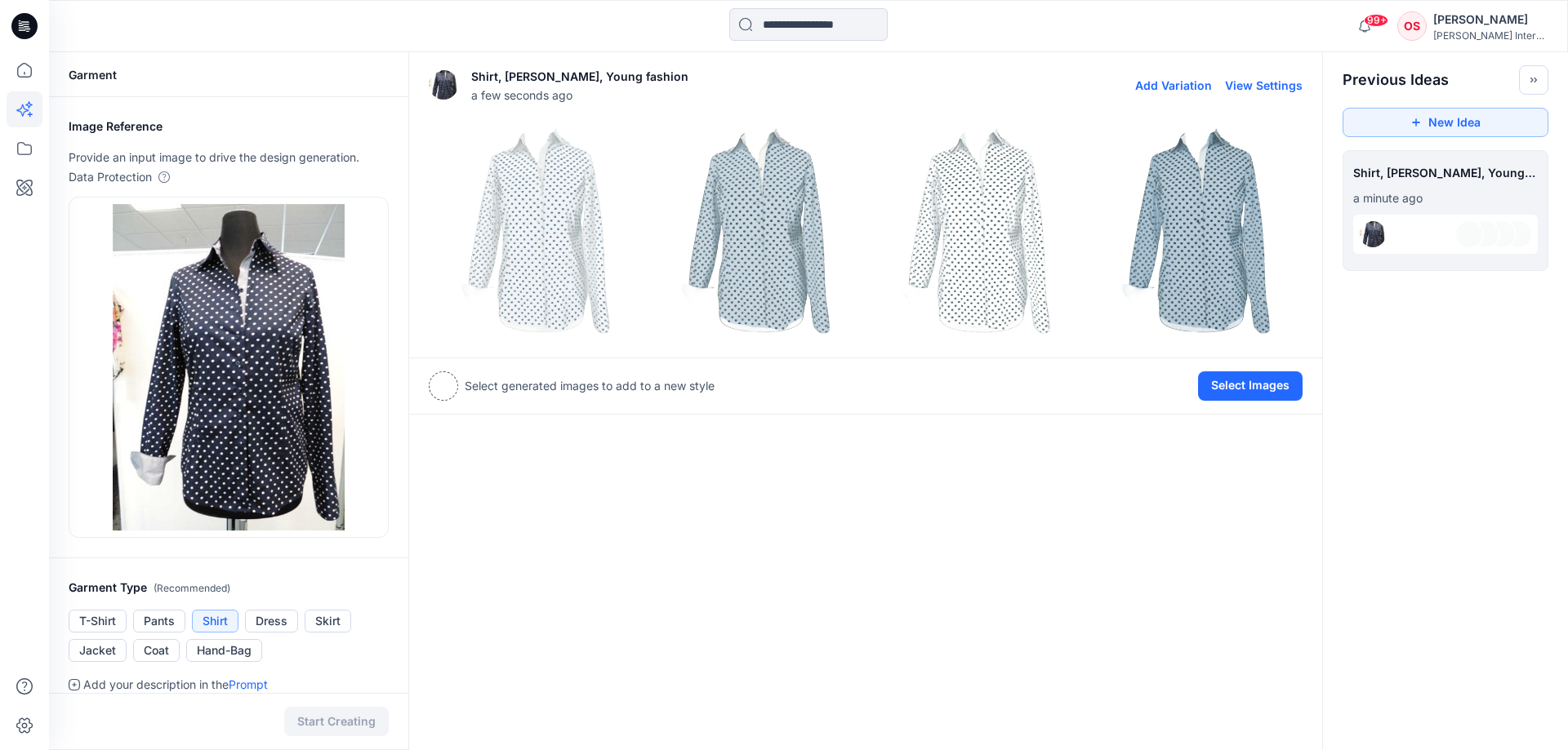
click at [808, 266] on img at bounding box center [756, 231] width 213 height 213
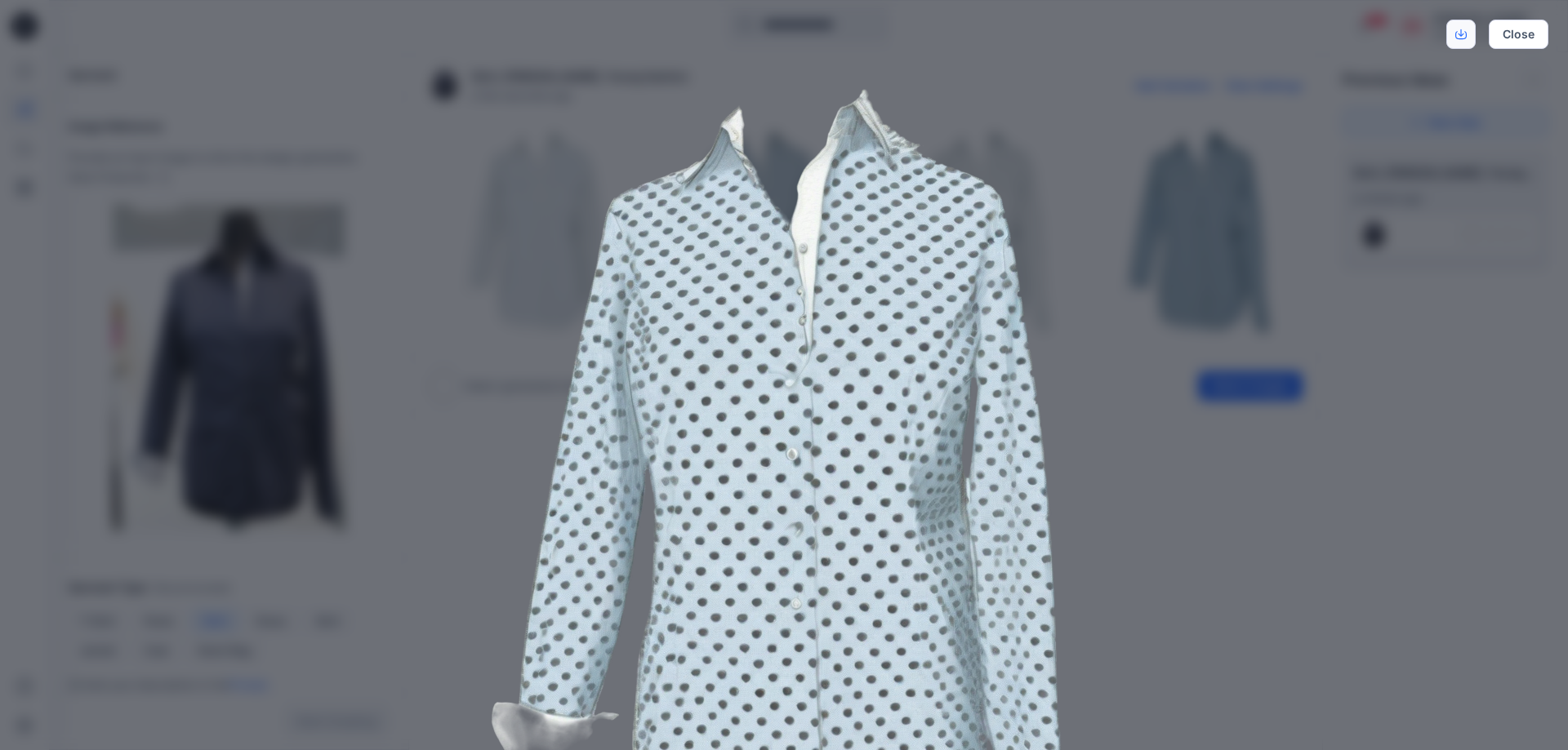
click at [1463, 37] on icon "Download" at bounding box center [1460, 33] width 11 height 11
click at [1315, 396] on div "Close" at bounding box center [784, 375] width 1568 height 750
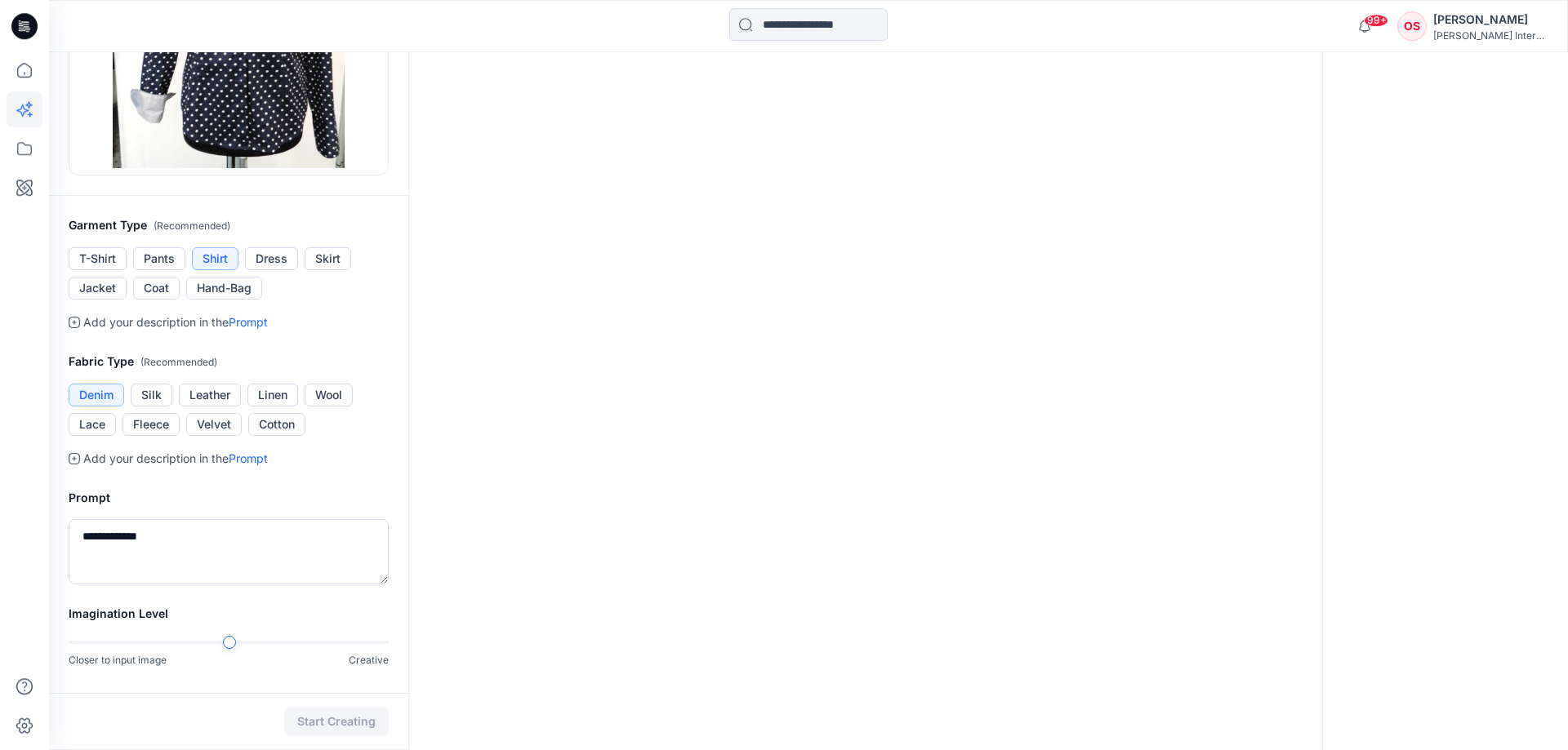
scroll to position [505, 0]
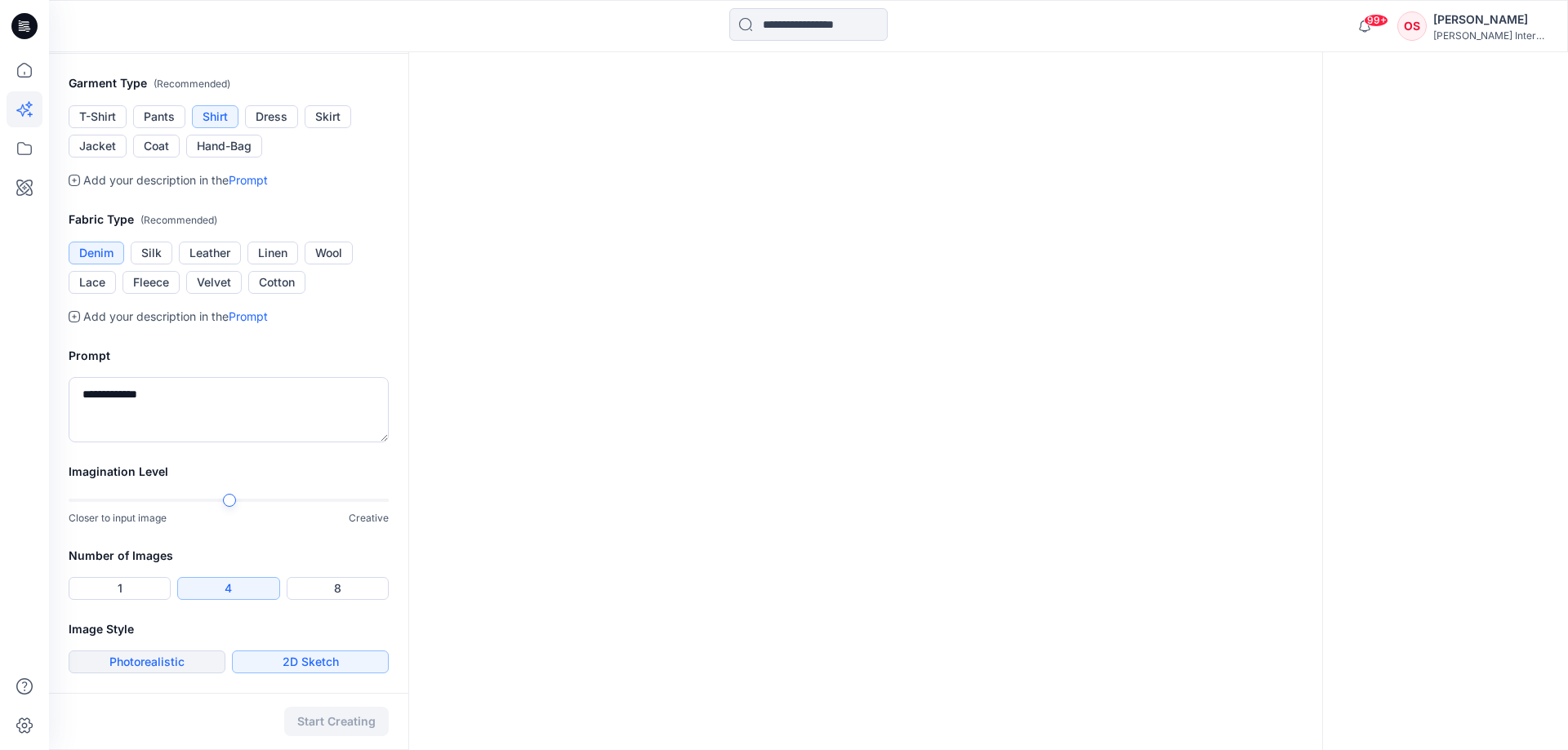
click at [135, 665] on button "Photorealistic" at bounding box center [147, 662] width 157 height 23
click at [318, 723] on button "Start Creating" at bounding box center [336, 722] width 105 height 29
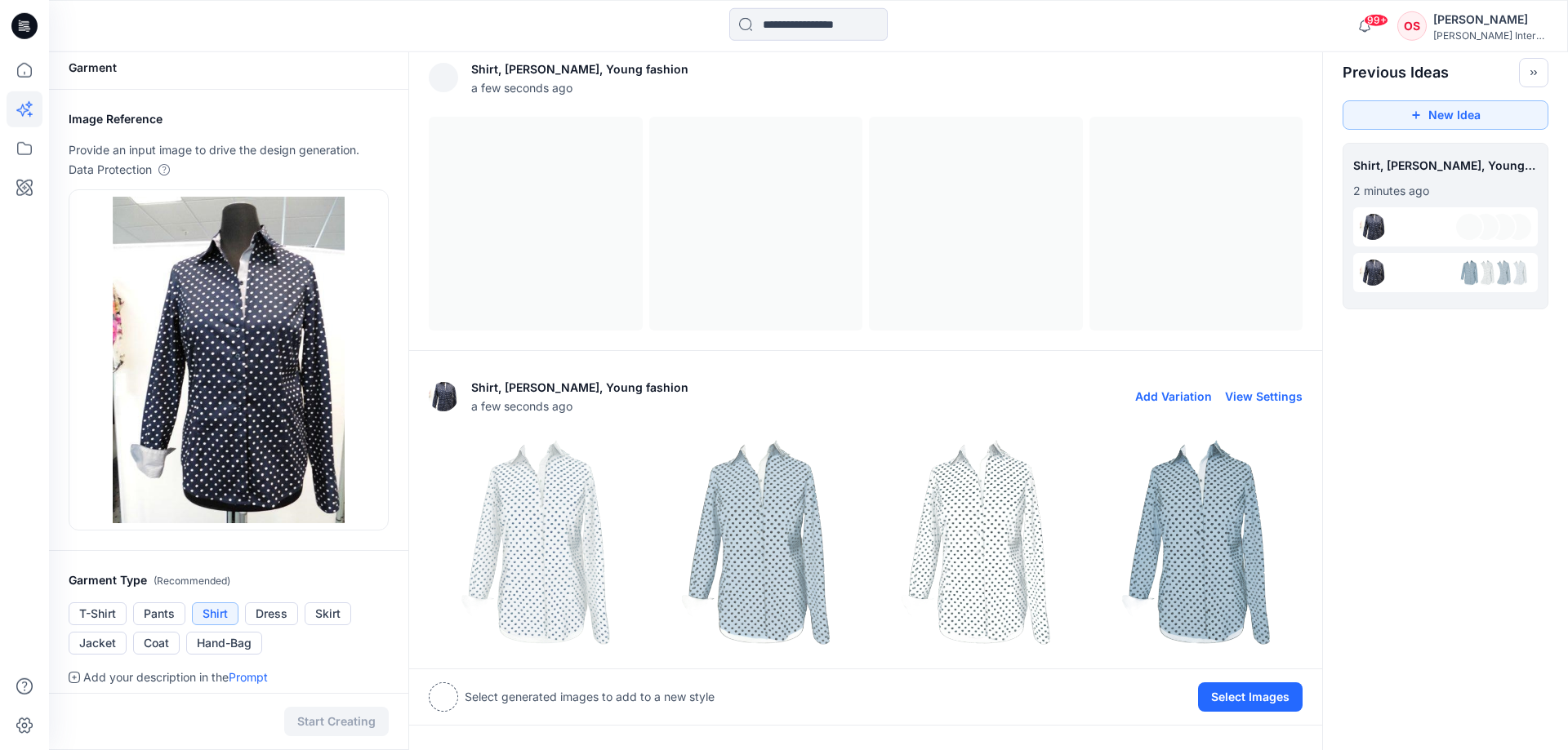
scroll to position [7, 0]
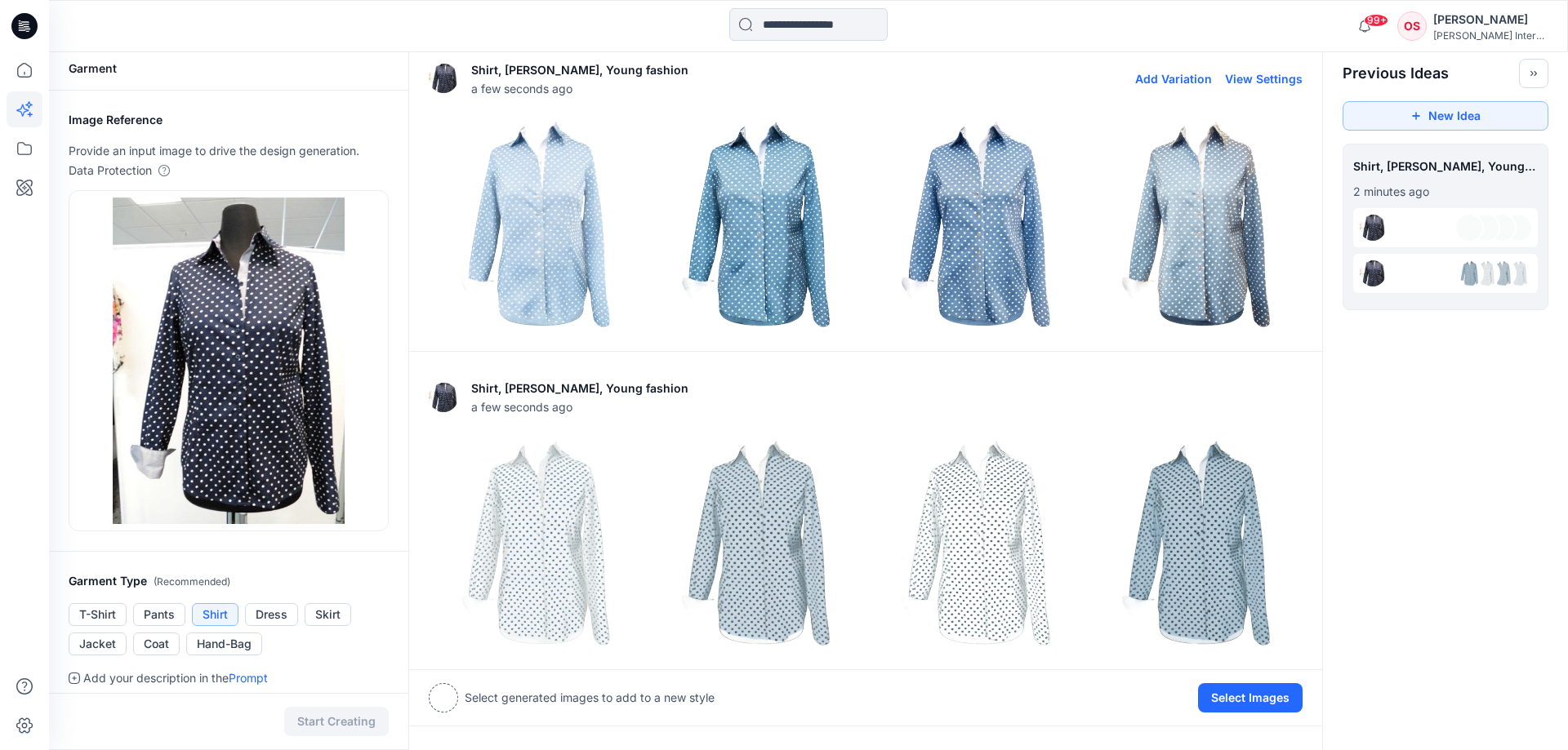
click at [758, 228] on img at bounding box center [756, 225] width 213 height 213
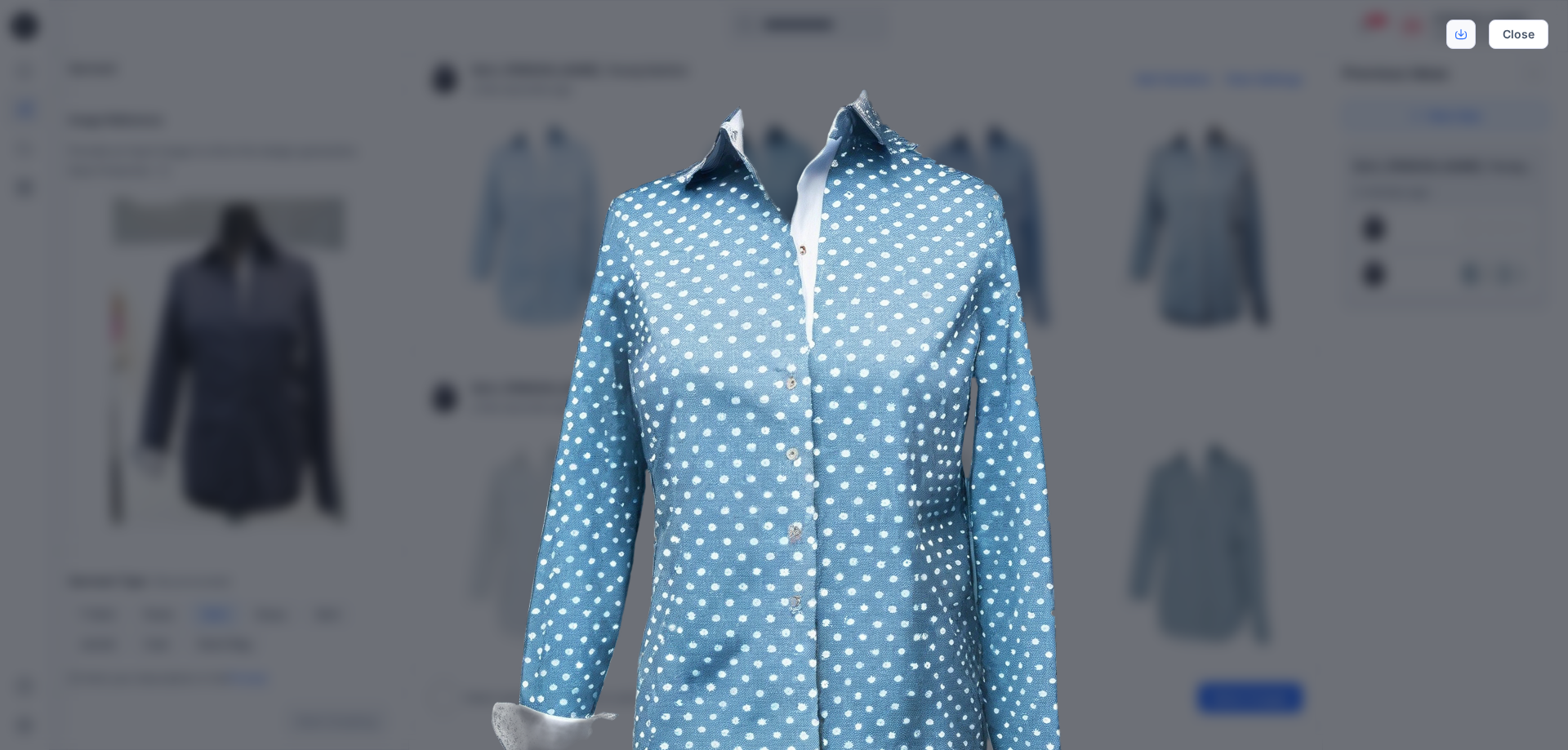
click at [1462, 32] on icon "Download" at bounding box center [1461, 33] width 6 height 8
click at [1159, 288] on img at bounding box center [784, 493] width 836 height 836
click at [1129, 355] on img at bounding box center [784, 493] width 836 height 836
drag, startPoint x: 1518, startPoint y: 35, endPoint x: 1493, endPoint y: 43, distance: 26.2
click at [1518, 36] on button "Close" at bounding box center [1518, 34] width 60 height 29
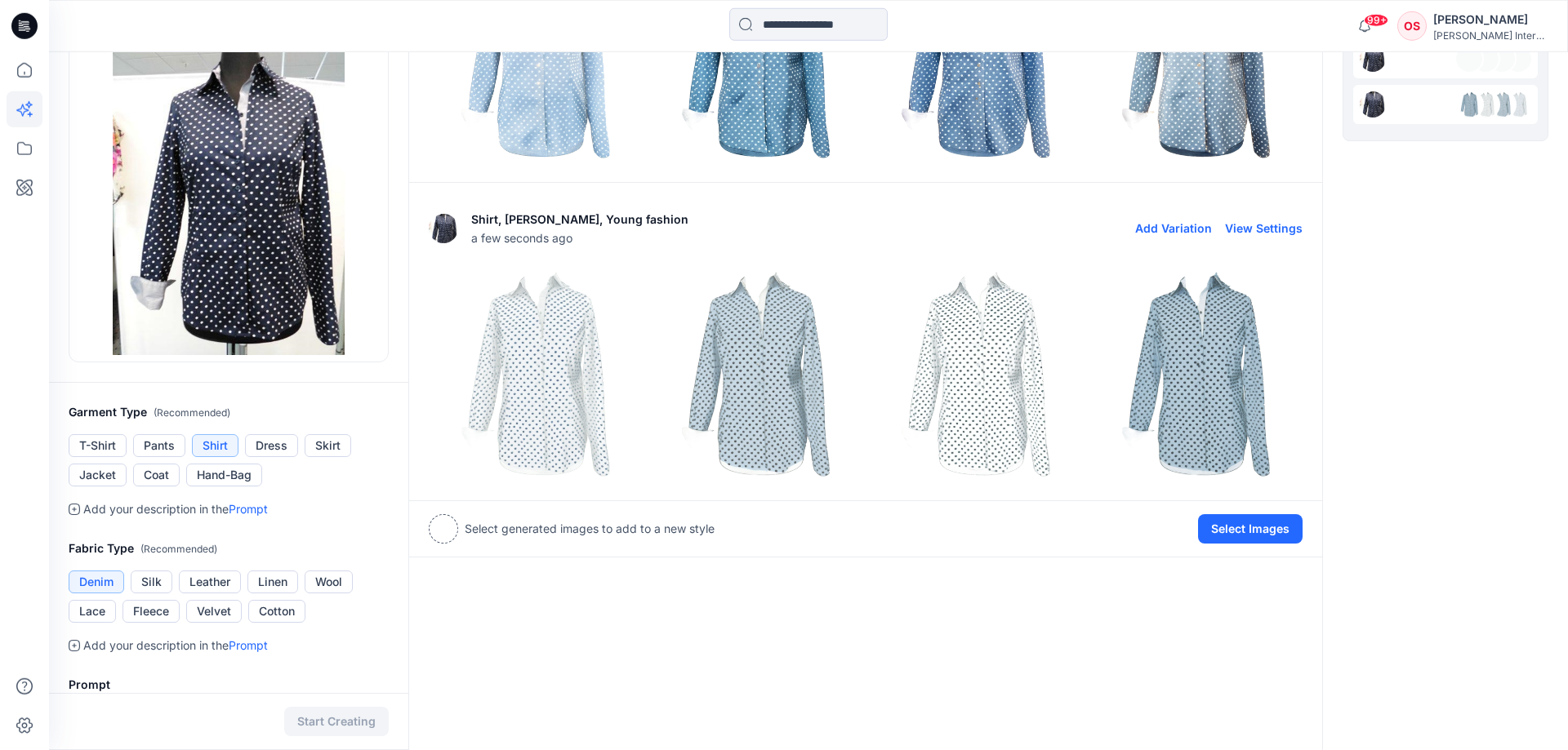
scroll to position [171, 0]
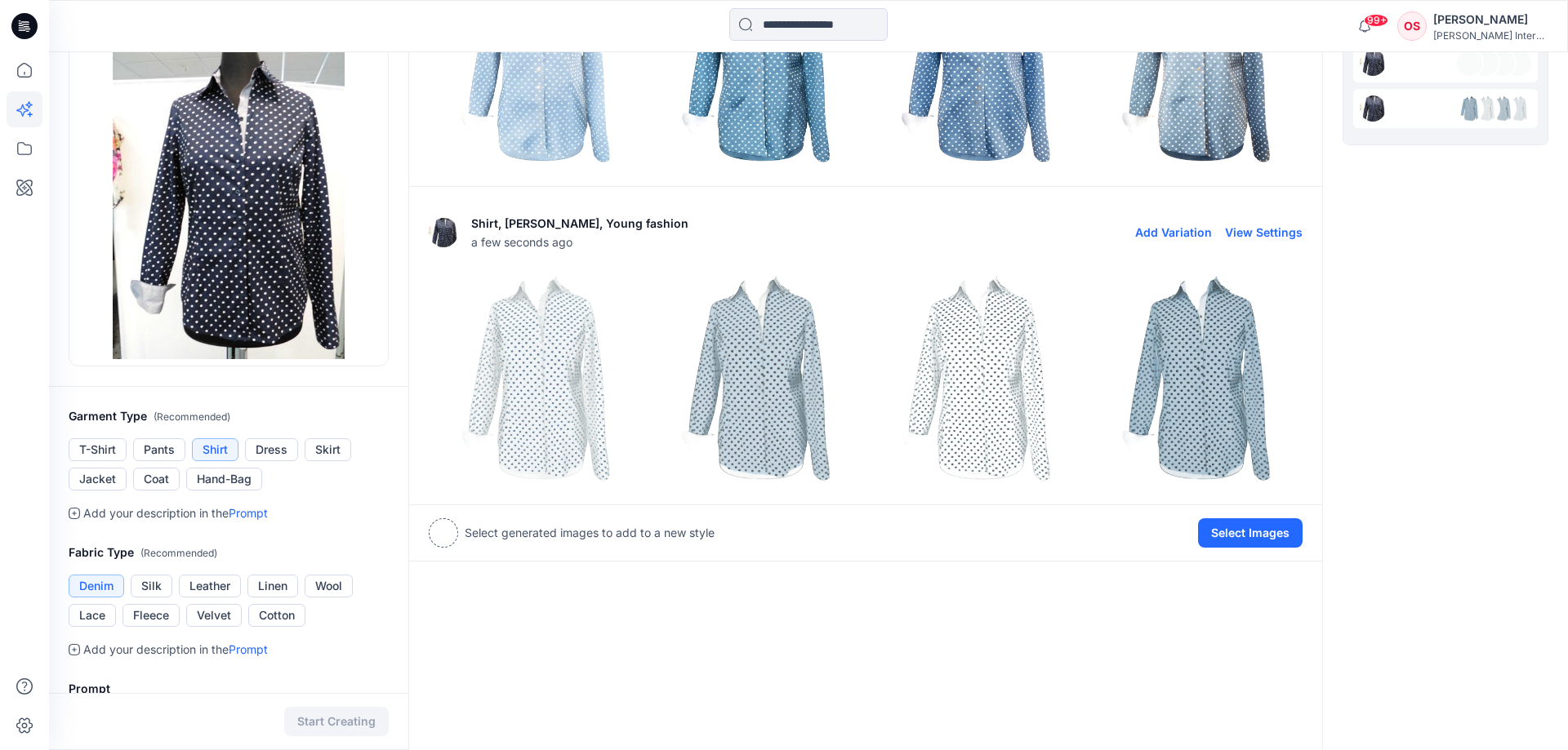
click at [729, 369] on img at bounding box center [756, 379] width 213 height 213
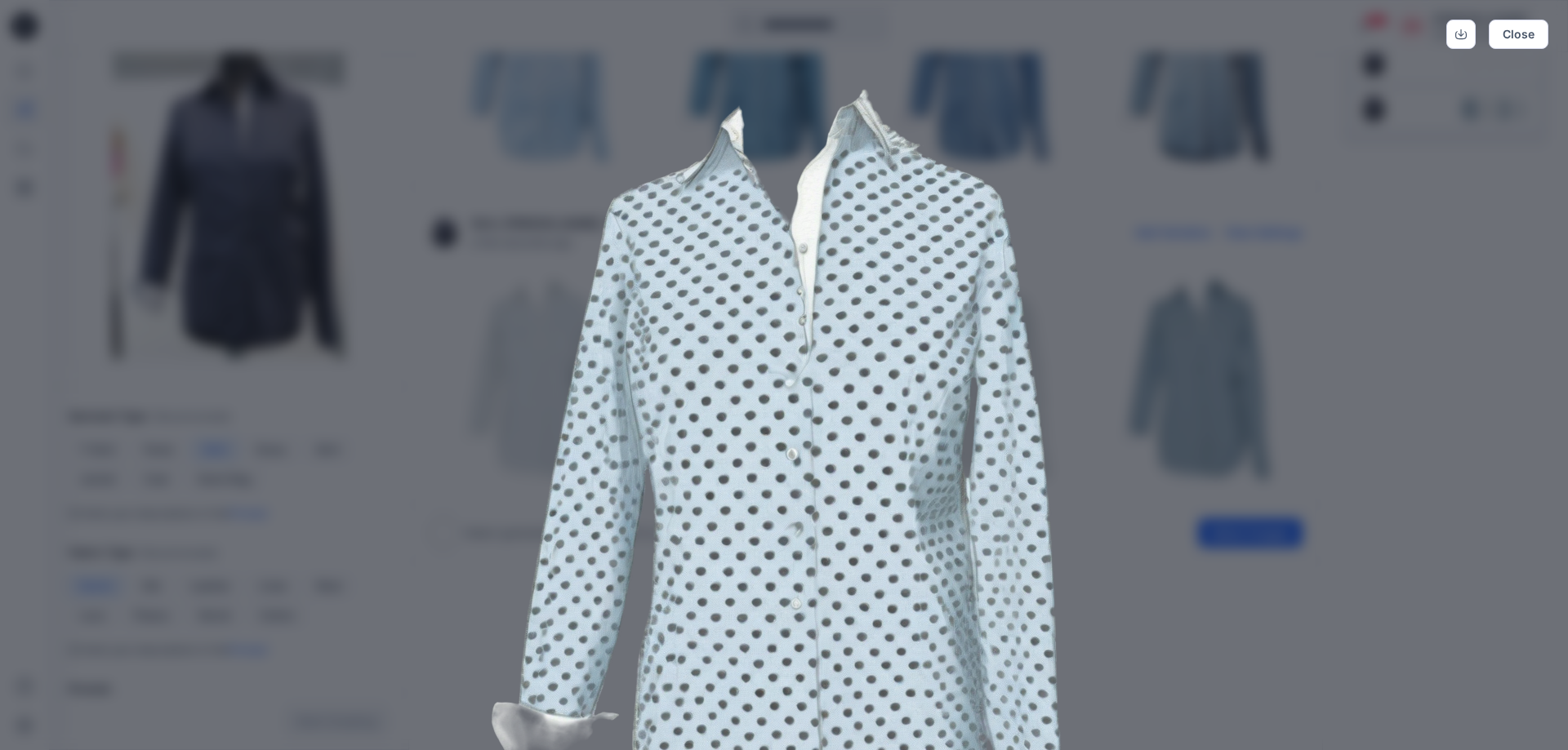
click at [1367, 381] on div "Close" at bounding box center [784, 375] width 1568 height 750
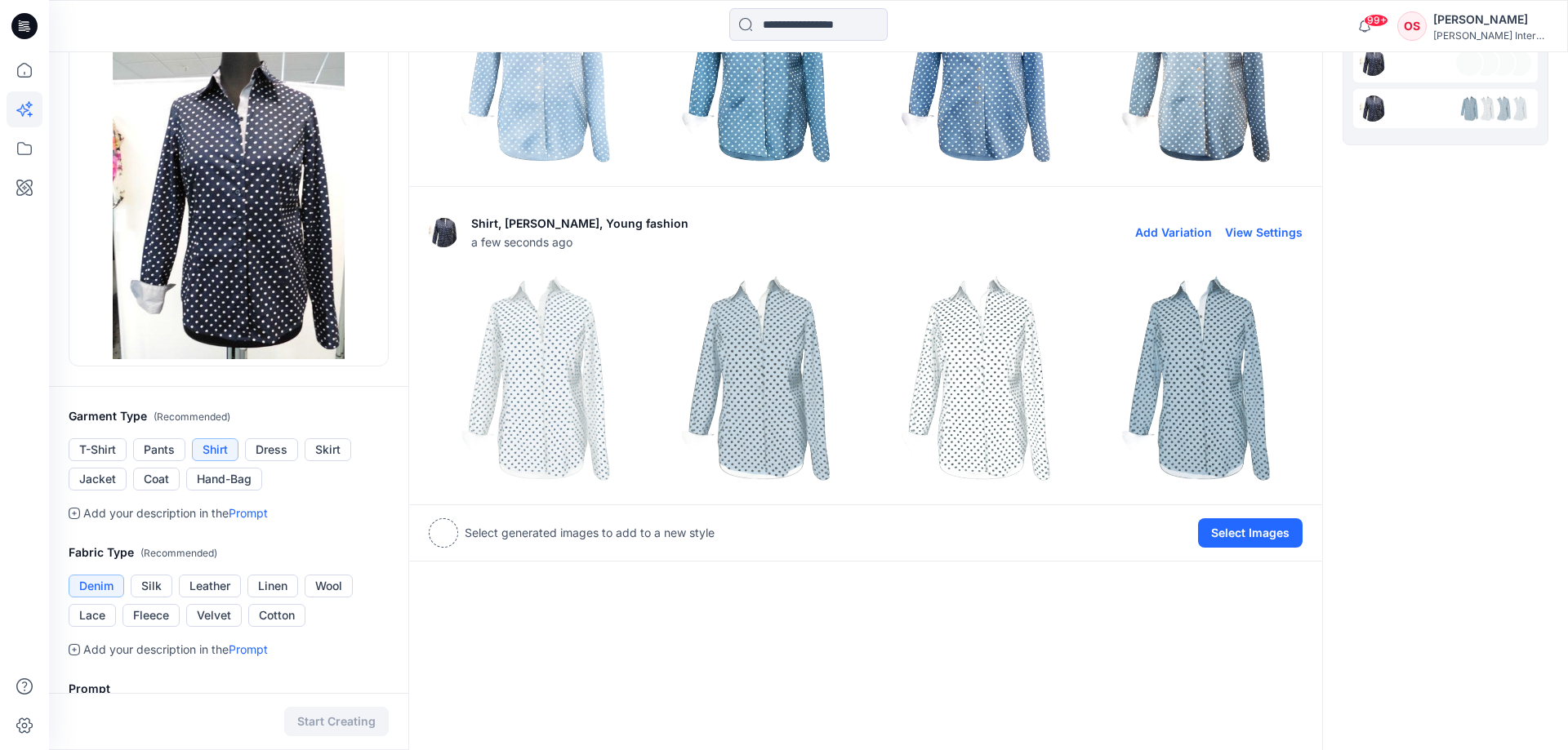
click at [551, 418] on img at bounding box center [536, 379] width 213 height 213
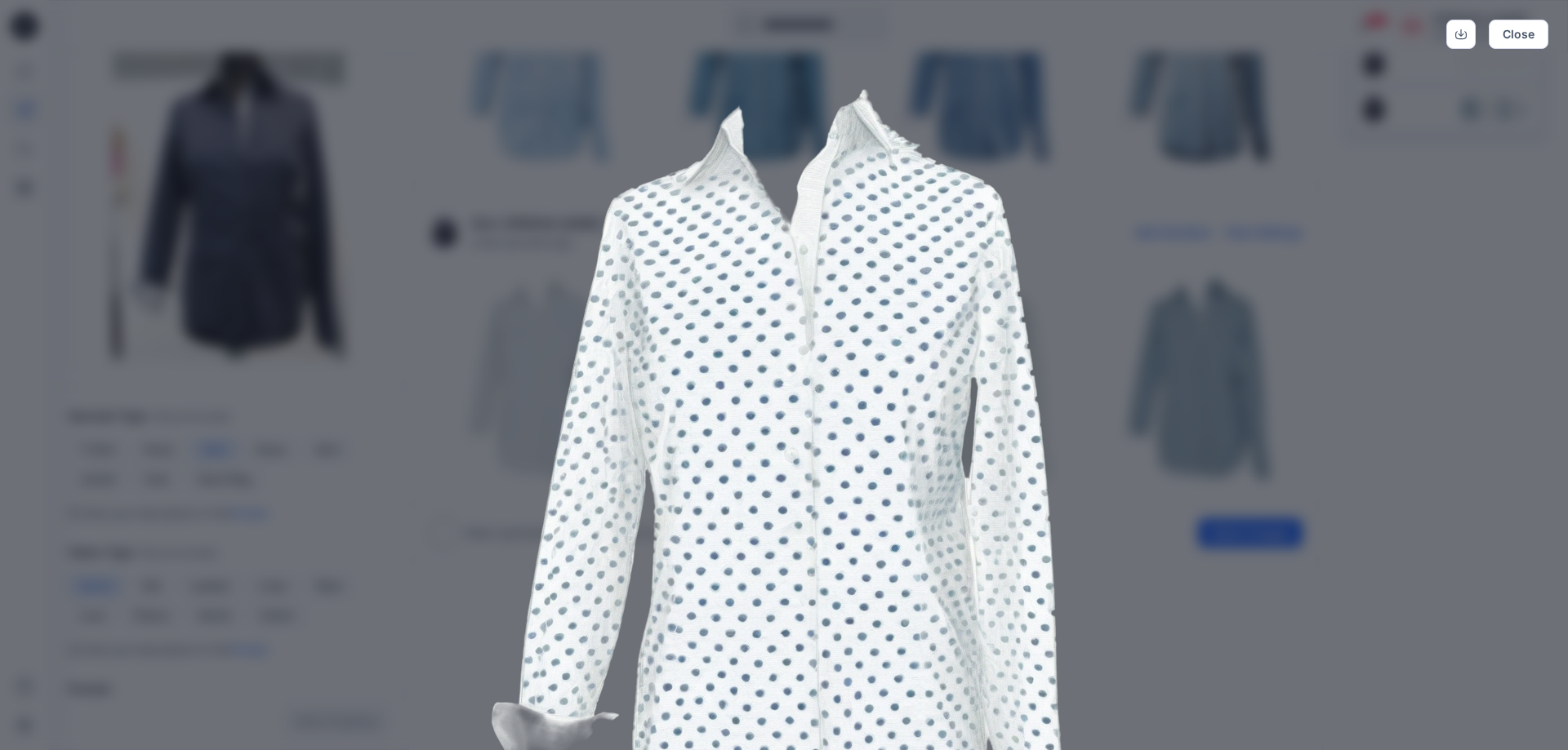
click at [1148, 418] on img at bounding box center [784, 493] width 836 height 836
click at [1113, 357] on img at bounding box center [784, 493] width 836 height 836
click at [1114, 358] on img at bounding box center [784, 493] width 836 height 836
click at [1499, 44] on button "Close" at bounding box center [1518, 34] width 60 height 29
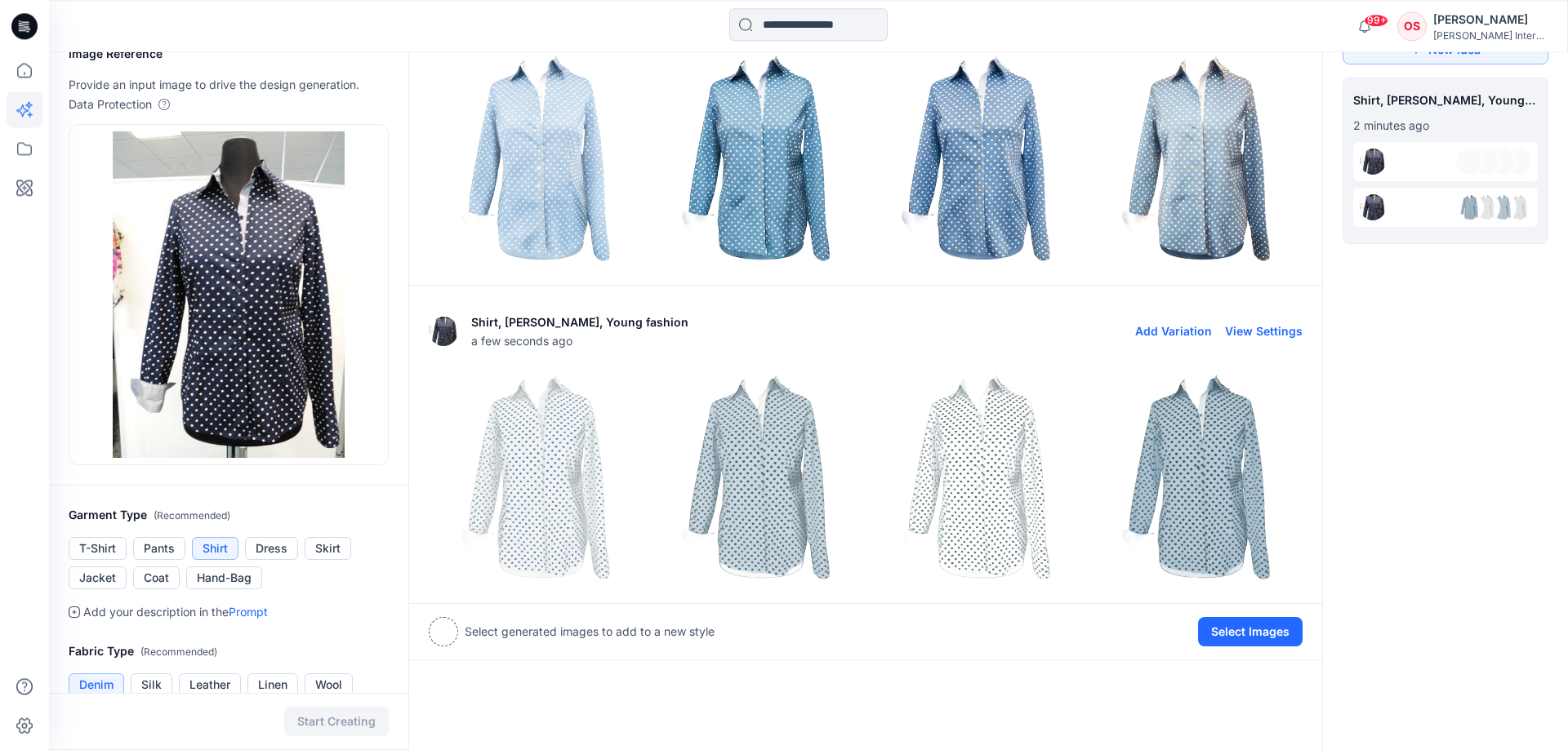
scroll to position [5, 0]
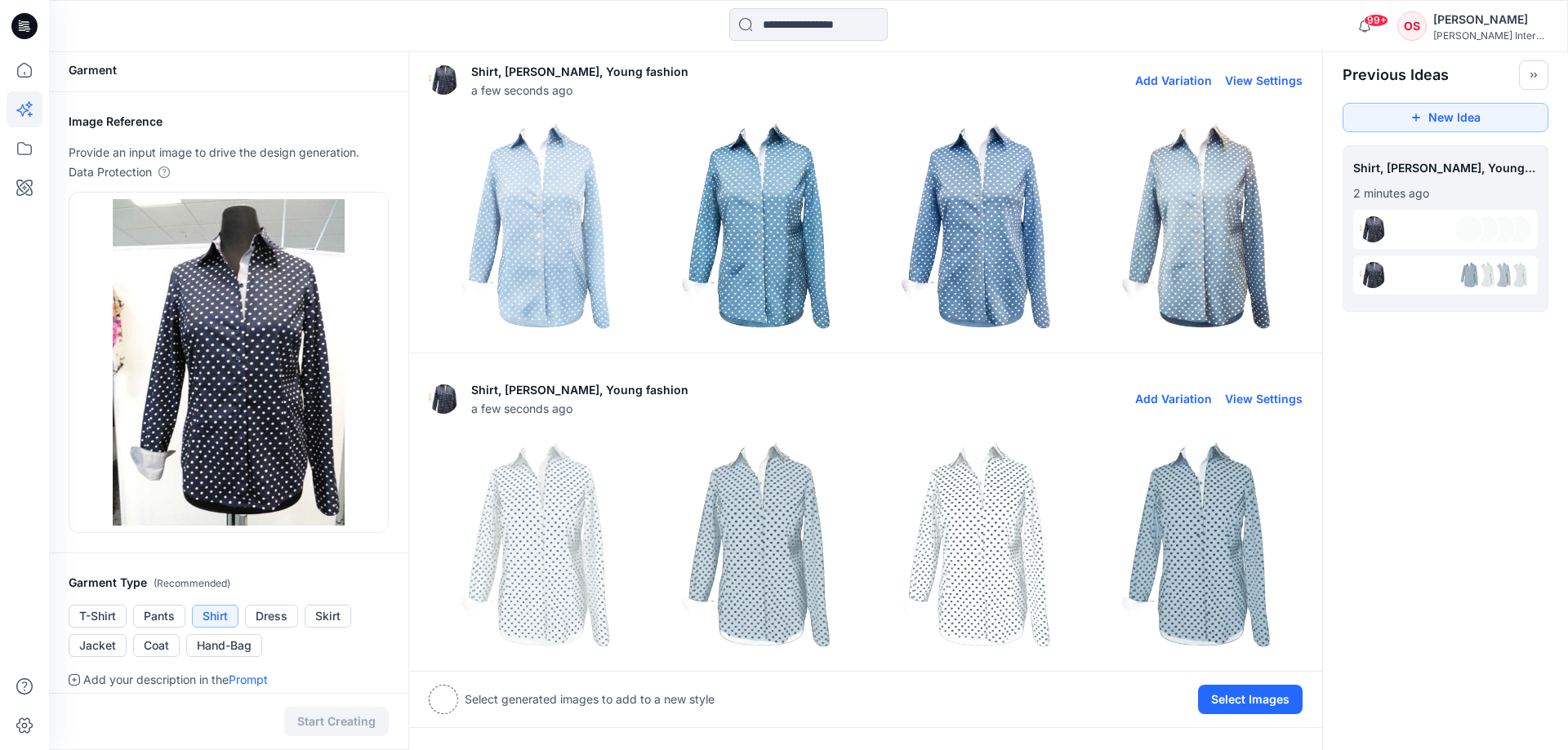
click at [947, 225] on img at bounding box center [976, 226] width 213 height 213
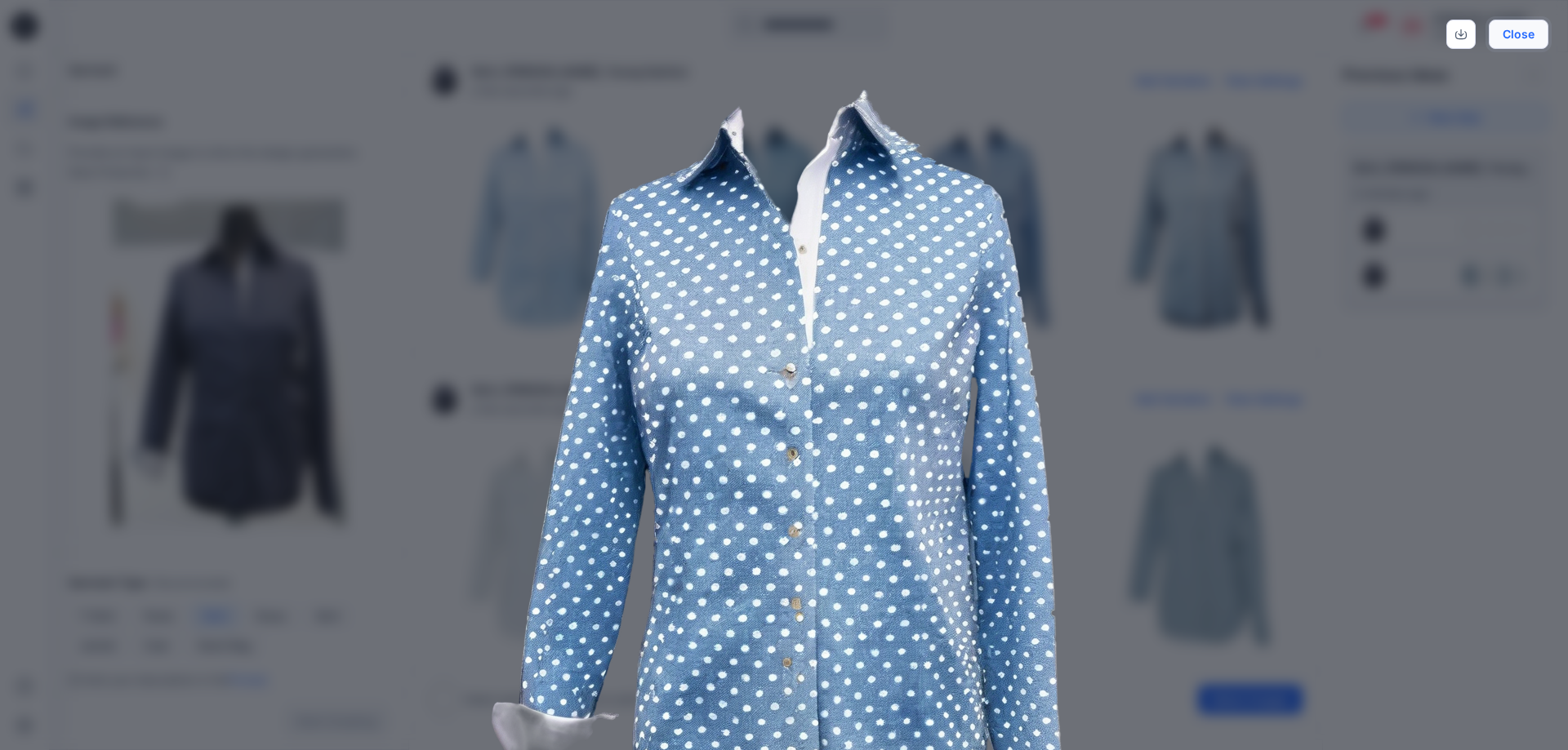
click at [1510, 45] on button "Close" at bounding box center [1518, 34] width 60 height 29
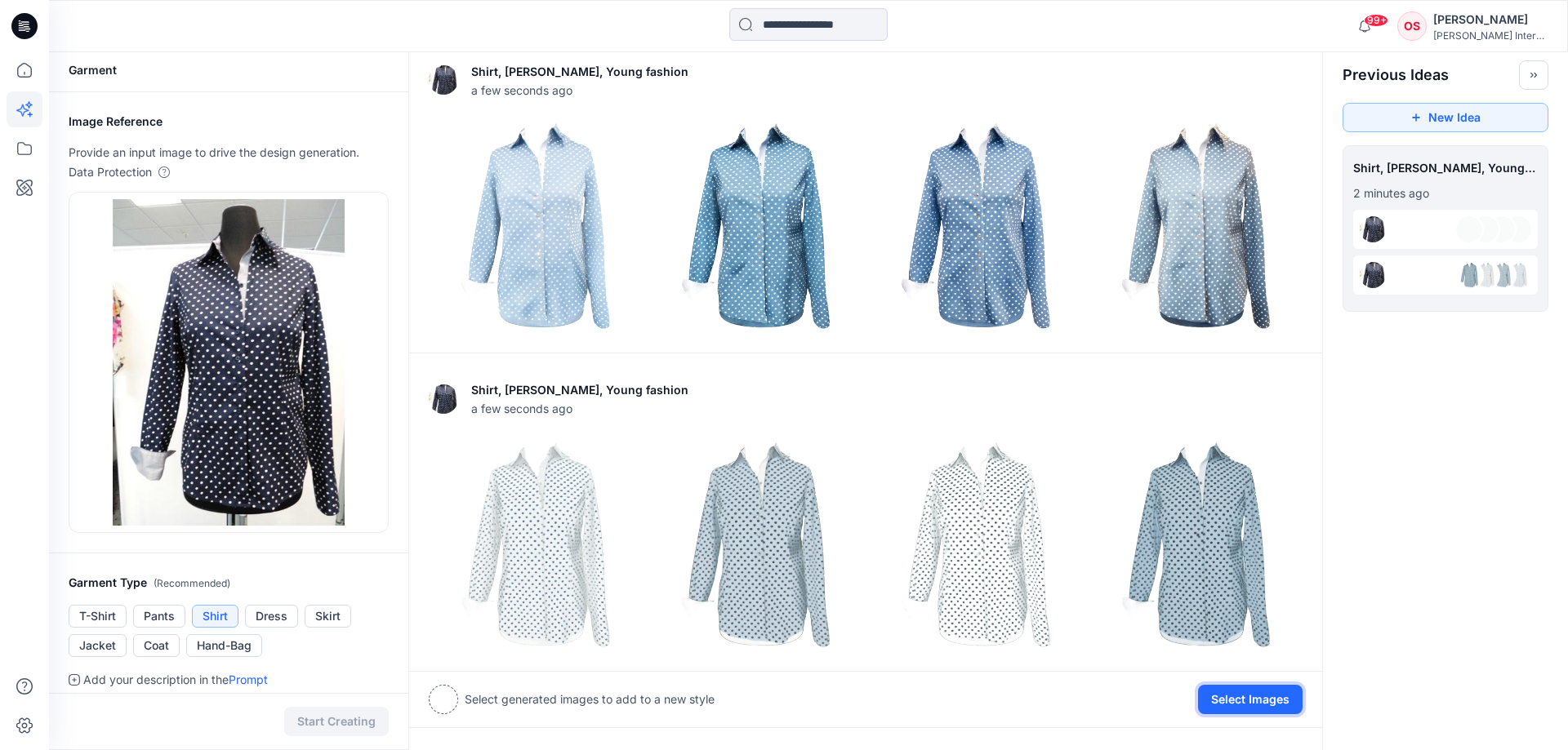
click at [1244, 694] on button "Select Images" at bounding box center [1250, 699] width 105 height 29
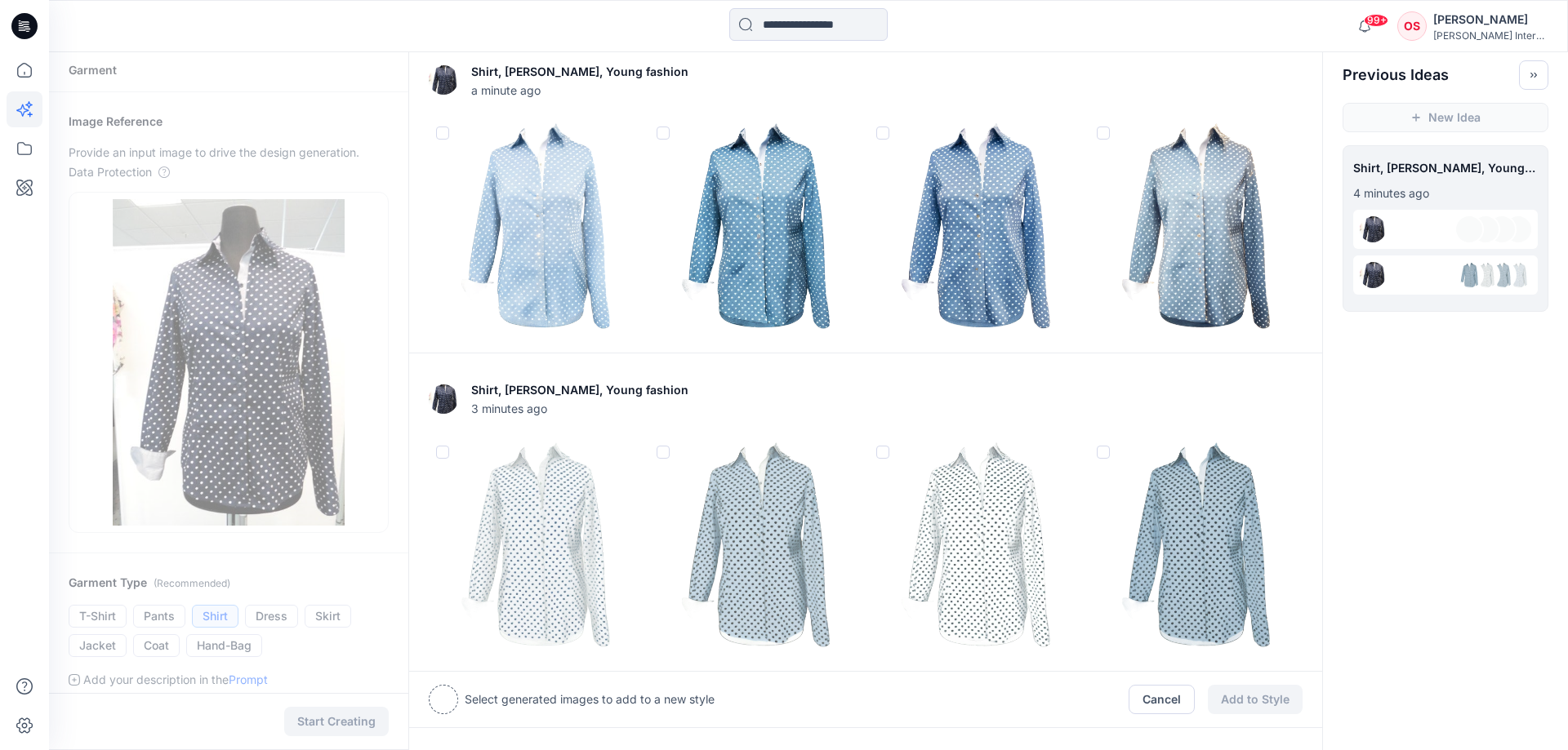
click at [667, 451] on span at bounding box center [663, 452] width 13 height 13
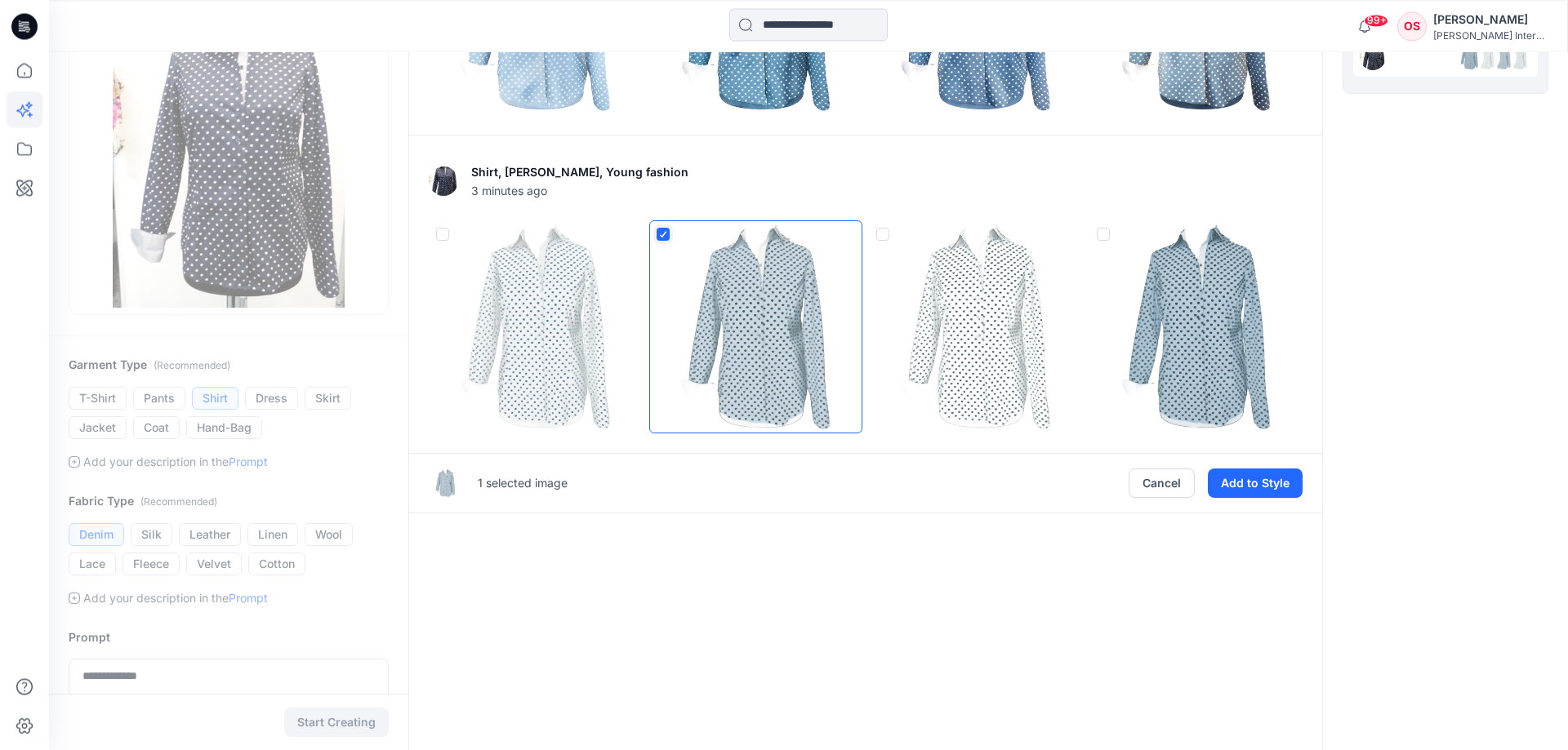
scroll to position [88, 0]
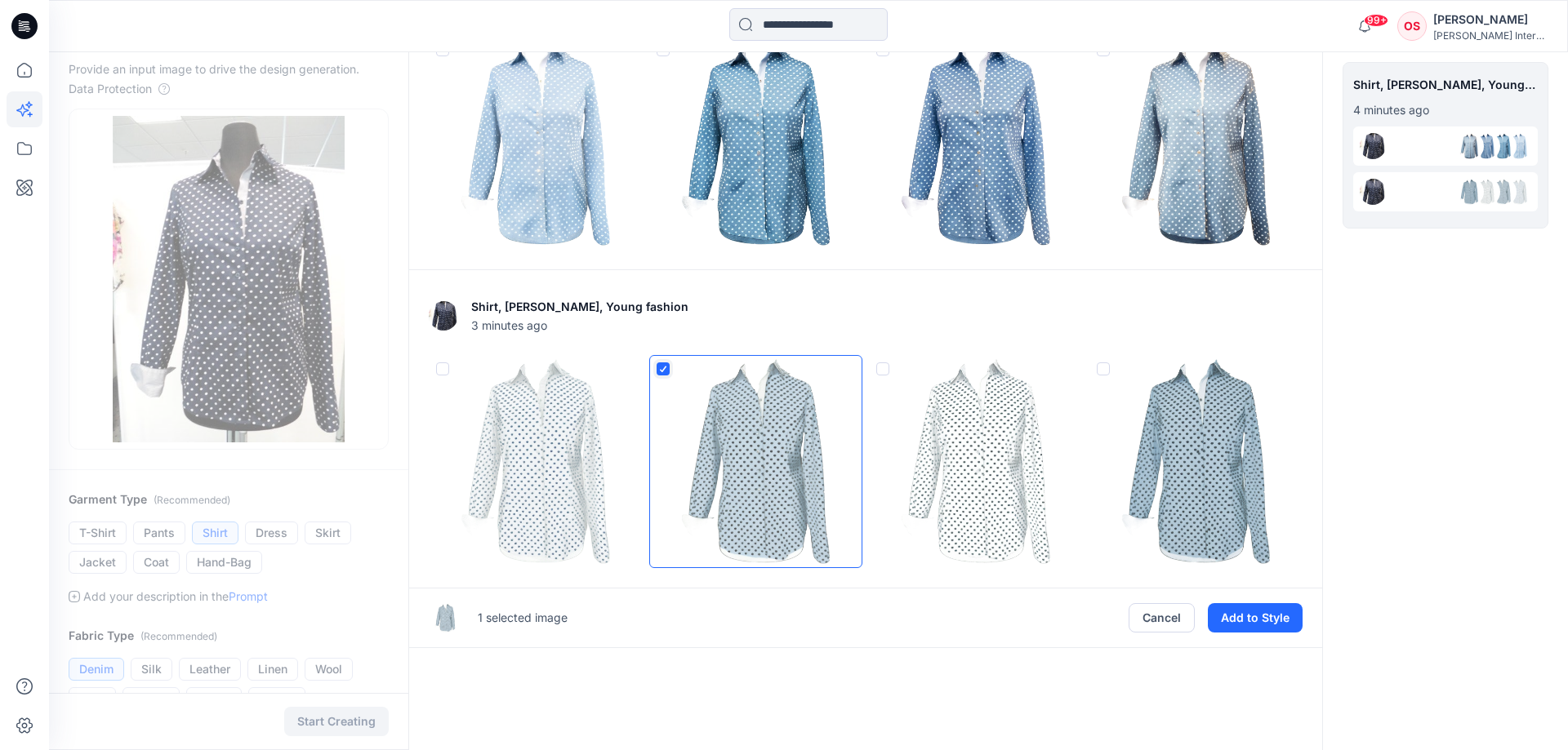
click at [881, 706] on div "Shirt, Denim, Young fashion a minute ago Shirt, Denim, Young fashion 3 minutes …" at bounding box center [865, 565] width 915 height 1203
click at [1157, 612] on button "Cancel" at bounding box center [1161, 618] width 66 height 29
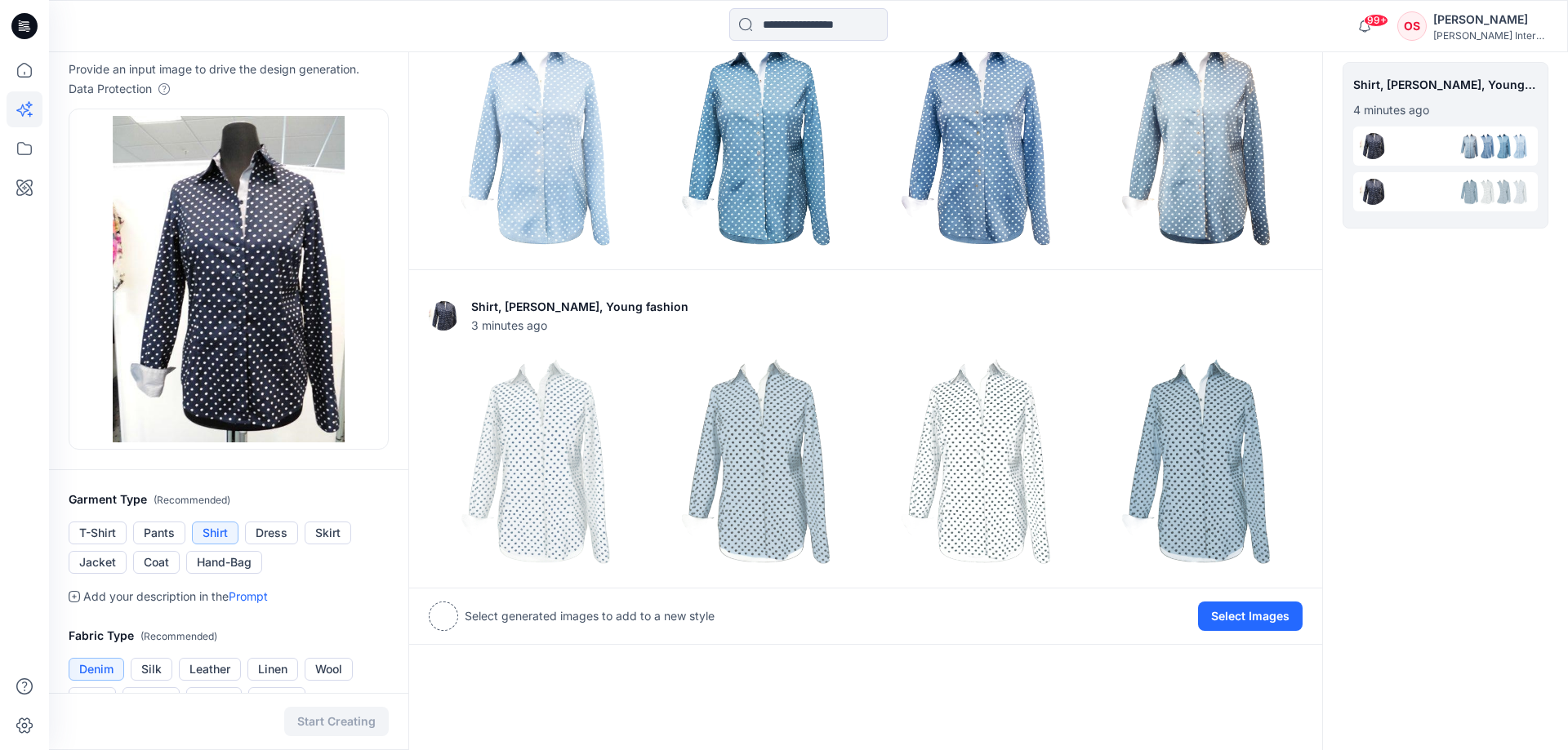
click at [807, 714] on div "Shirt, Denim, Young fashion a minute ago Add Variation View Settings Shirt, Den…" at bounding box center [865, 565] width 915 height 1203
click at [12, 84] on icon at bounding box center [25, 70] width 36 height 36
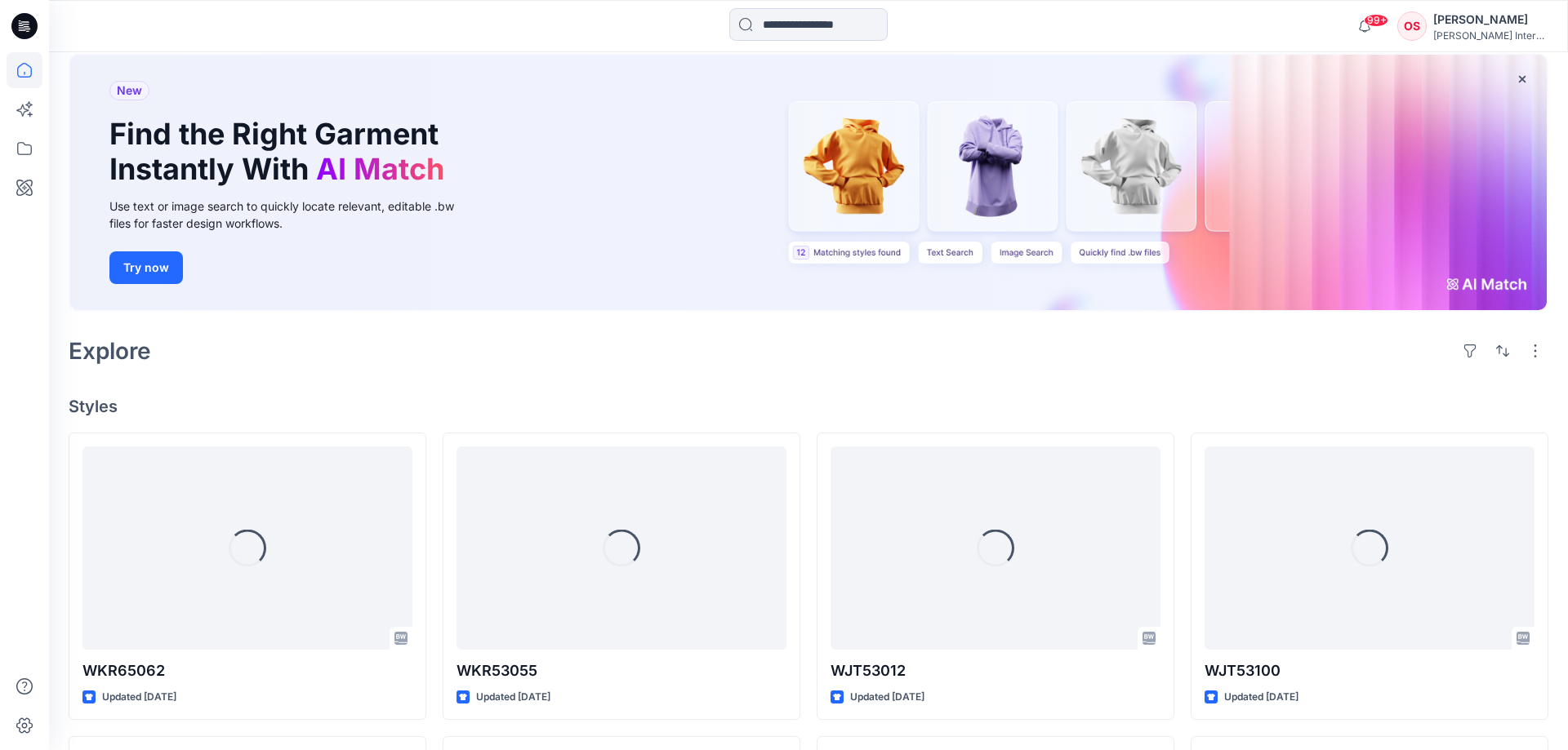
click at [30, 24] on icon at bounding box center [24, 26] width 26 height 26
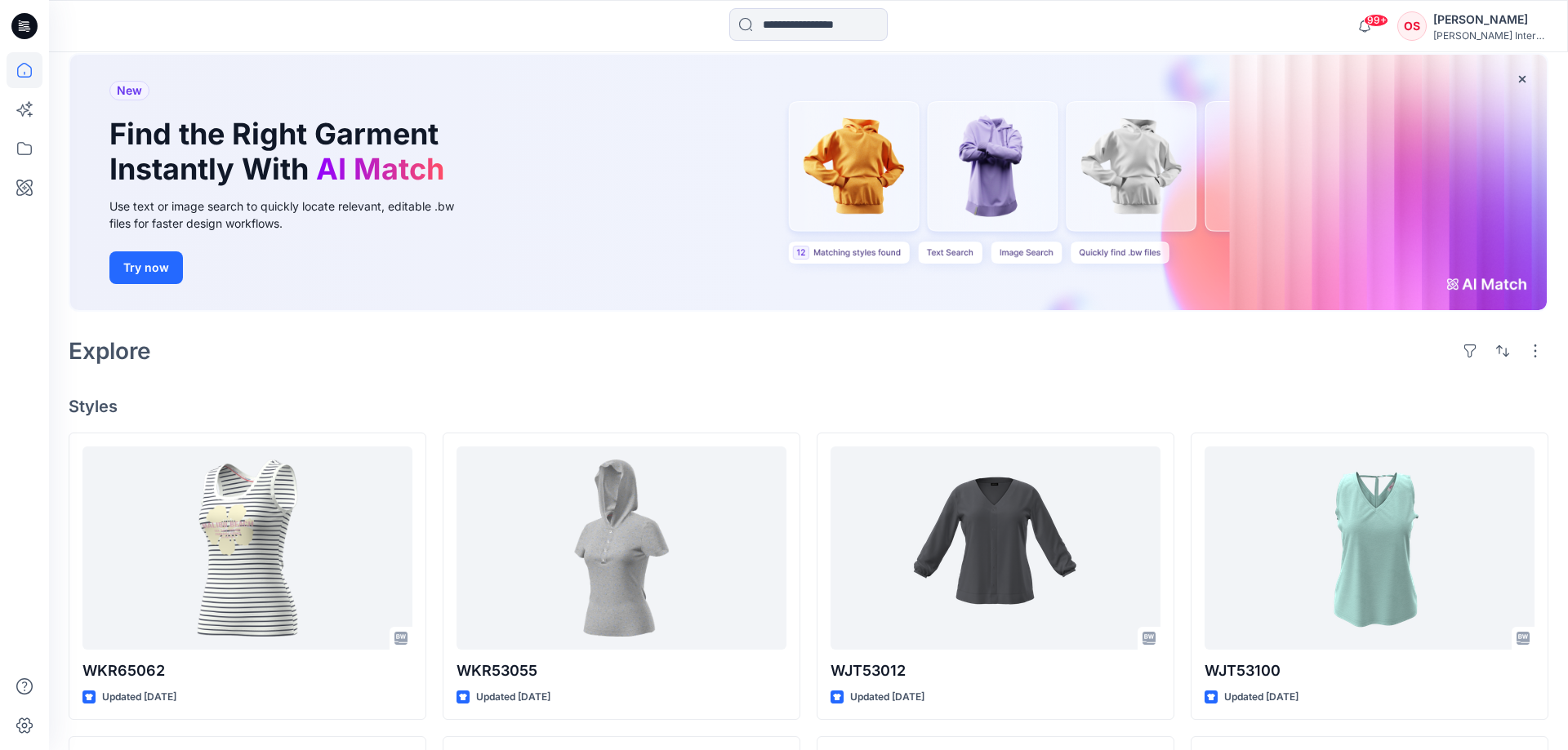
click at [1427, 28] on div "OS" at bounding box center [1412, 26] width 29 height 29
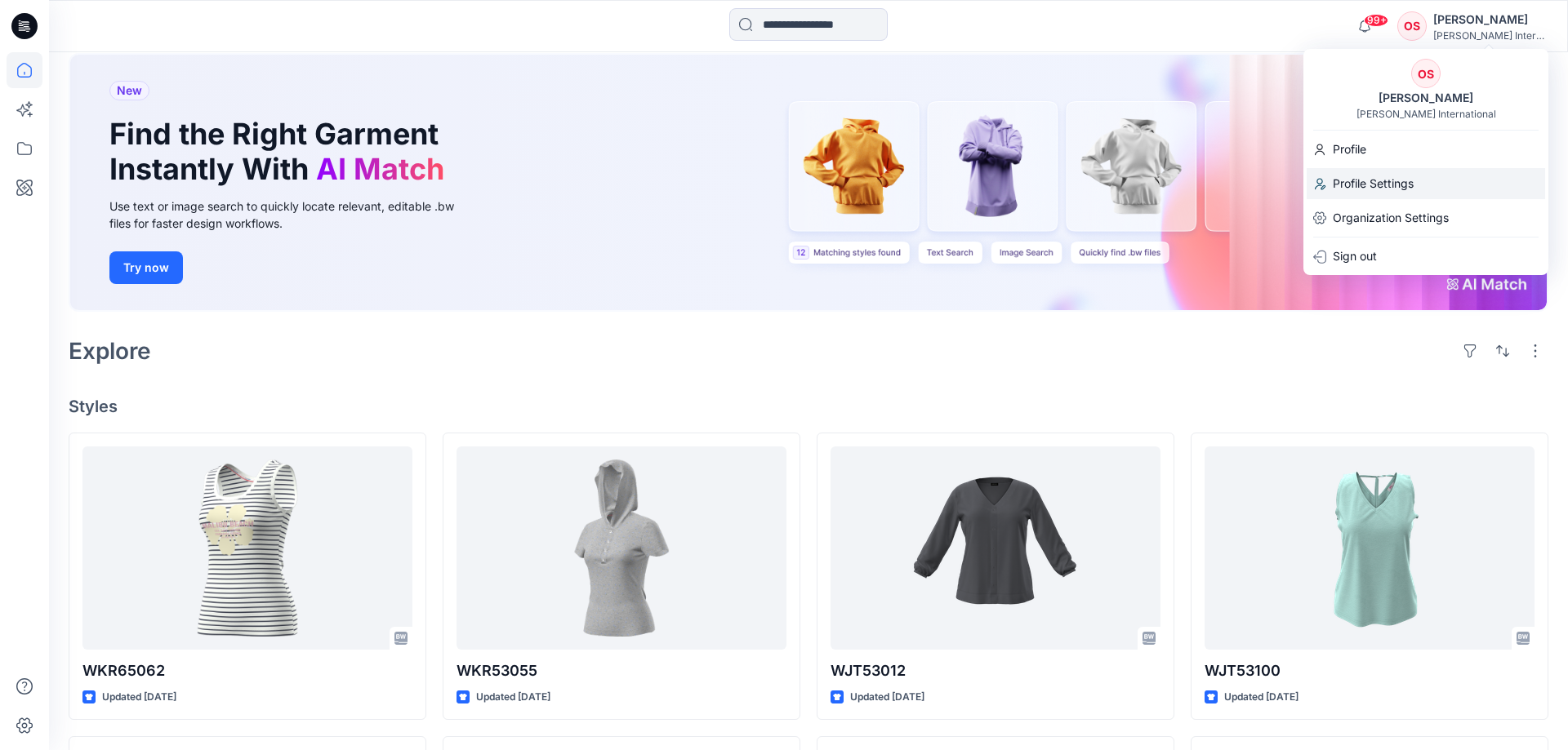
click at [1361, 184] on p "Profile Settings" at bounding box center [1373, 183] width 81 height 31
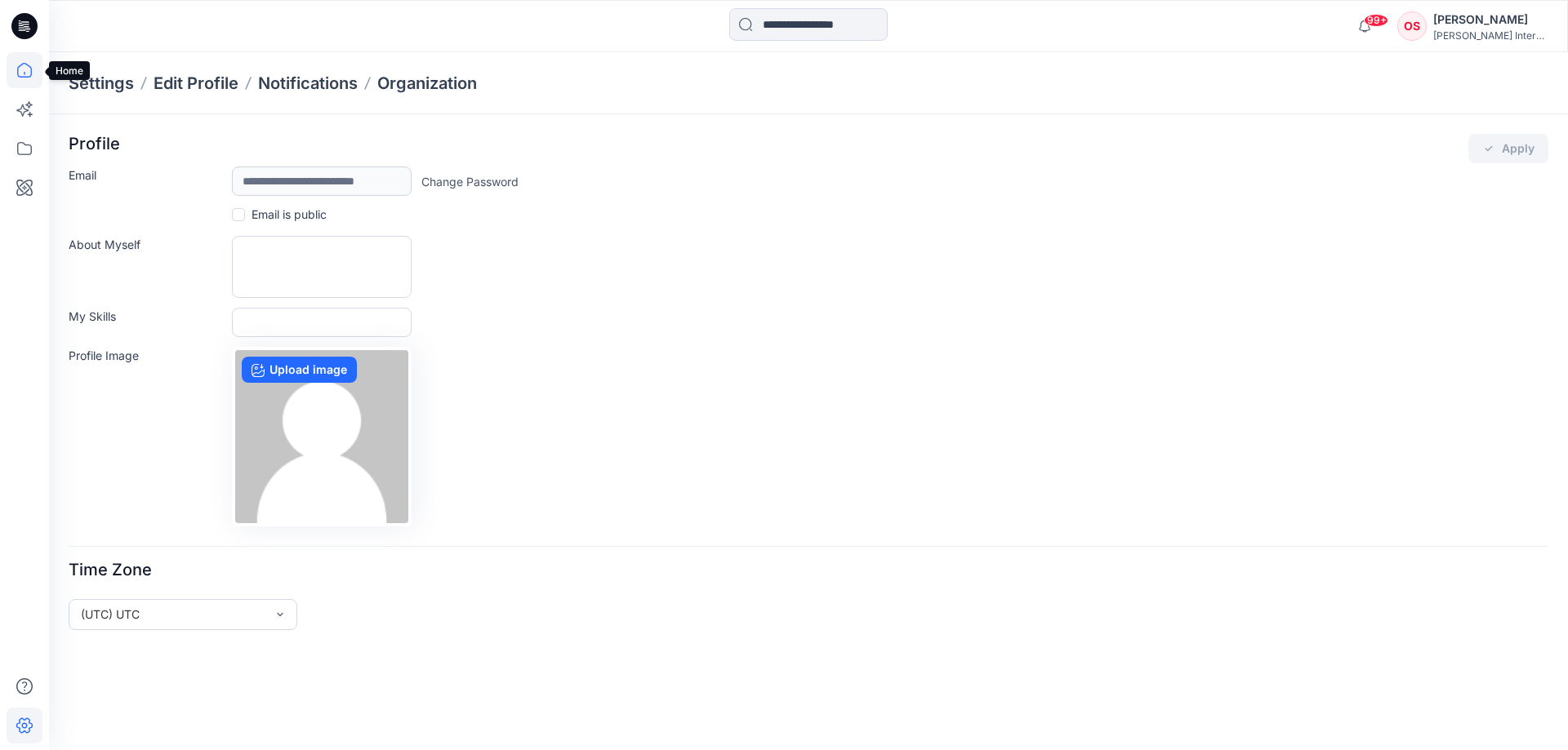
click at [24, 70] on icon at bounding box center [25, 70] width 36 height 36
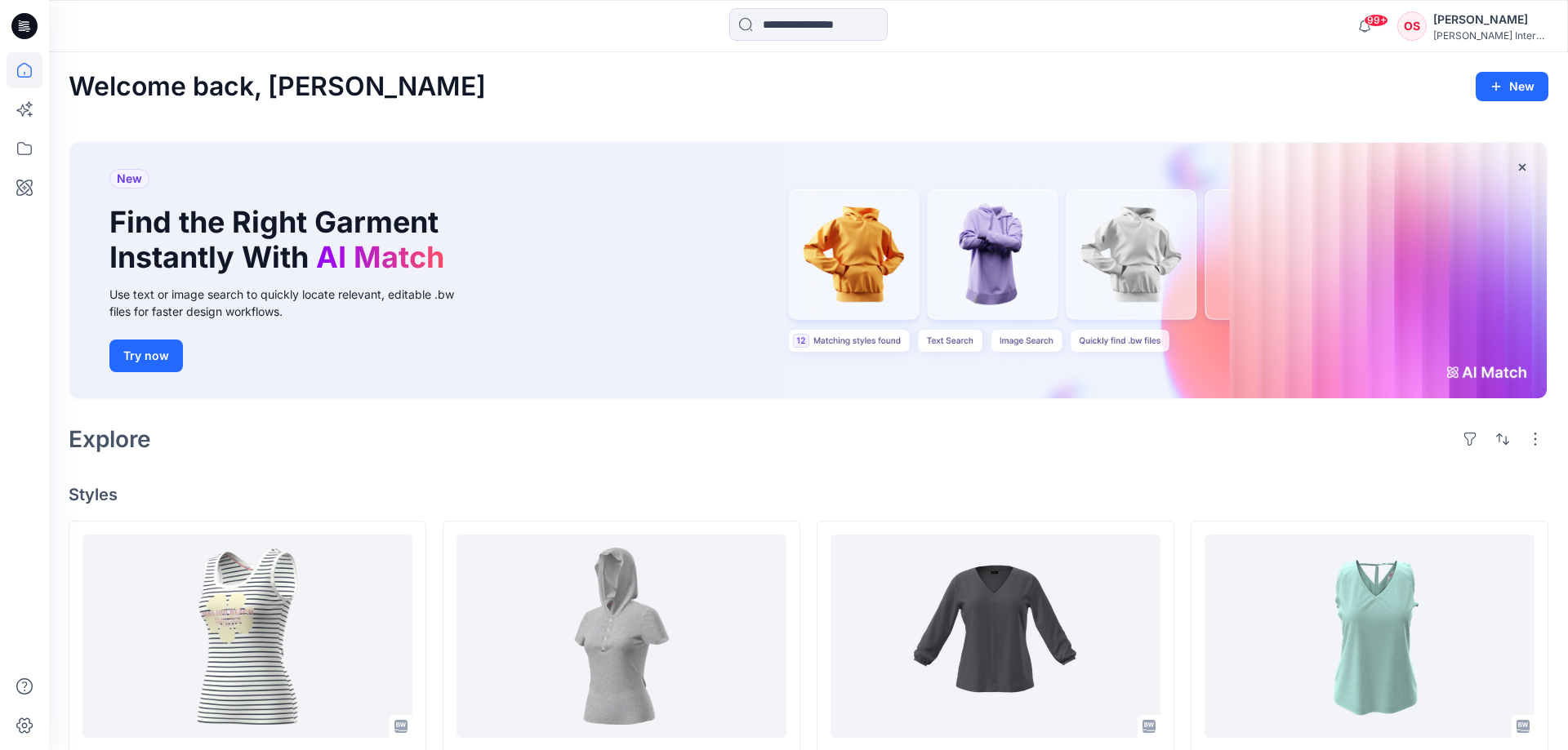
click at [1427, 29] on div "OS" at bounding box center [1412, 26] width 29 height 29
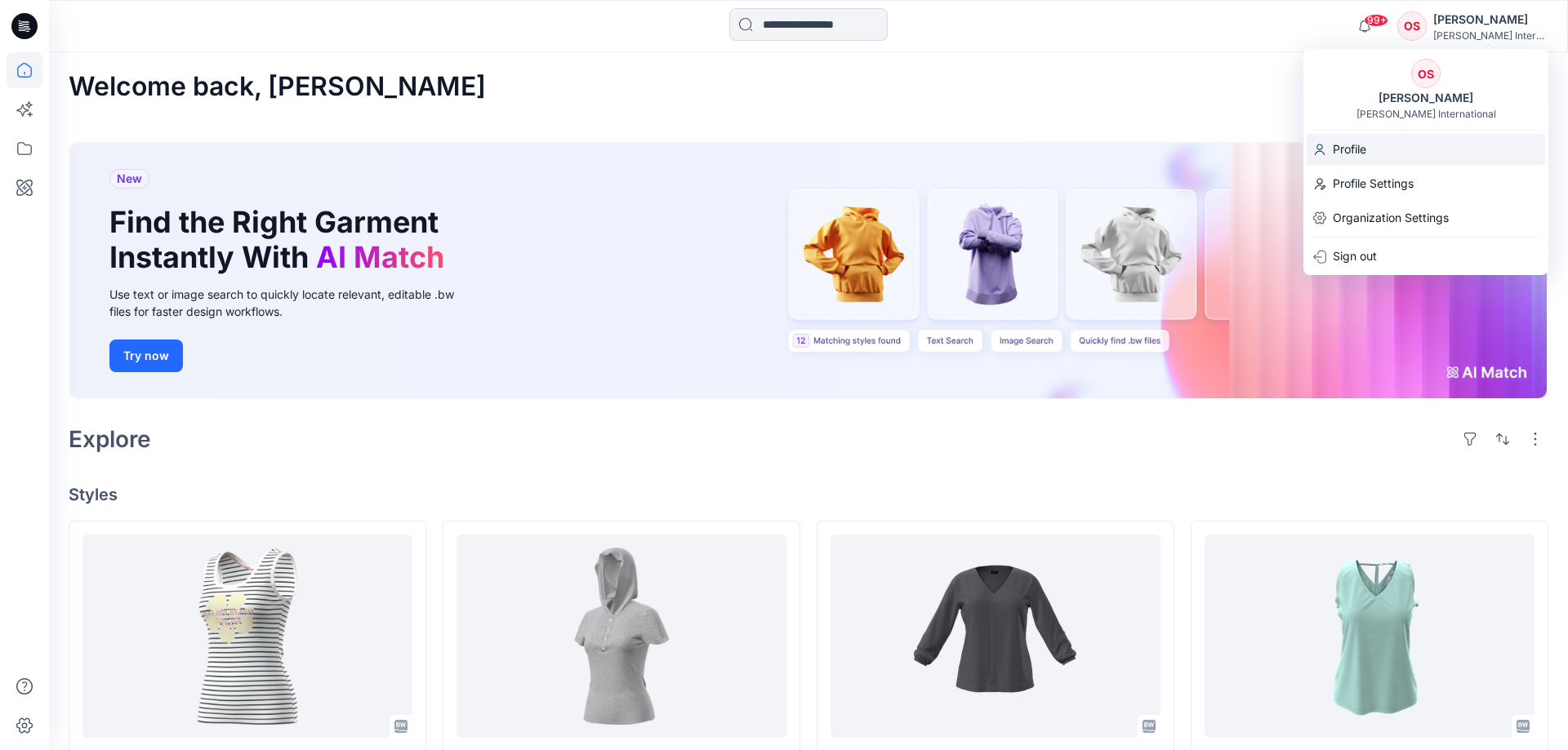
click at [1366, 160] on p "Profile" at bounding box center [1349, 149] width 33 height 31
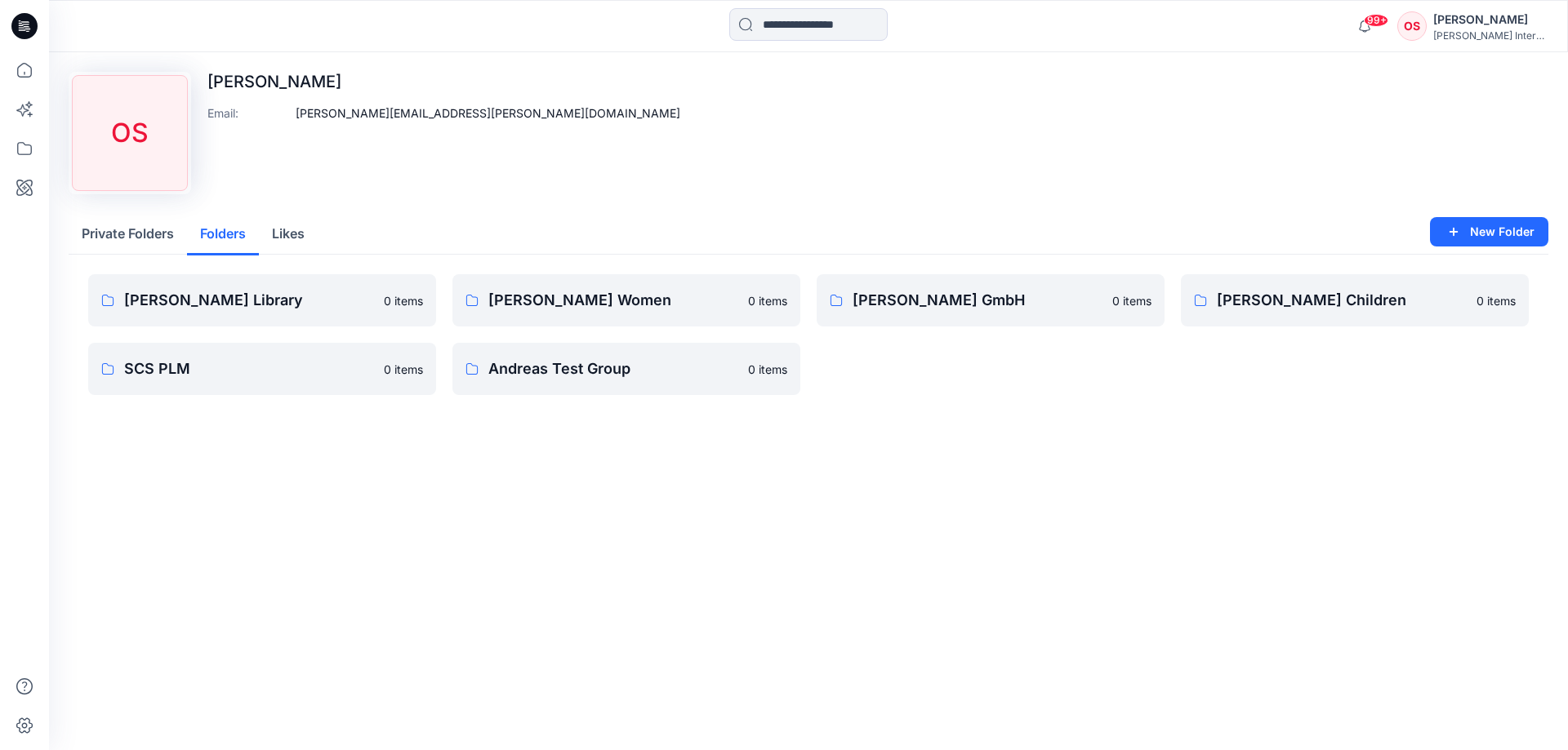
click at [232, 231] on button "Folders" at bounding box center [223, 235] width 72 height 42
click at [902, 300] on p "OTTO GmbH" at bounding box center [976, 300] width 249 height 23
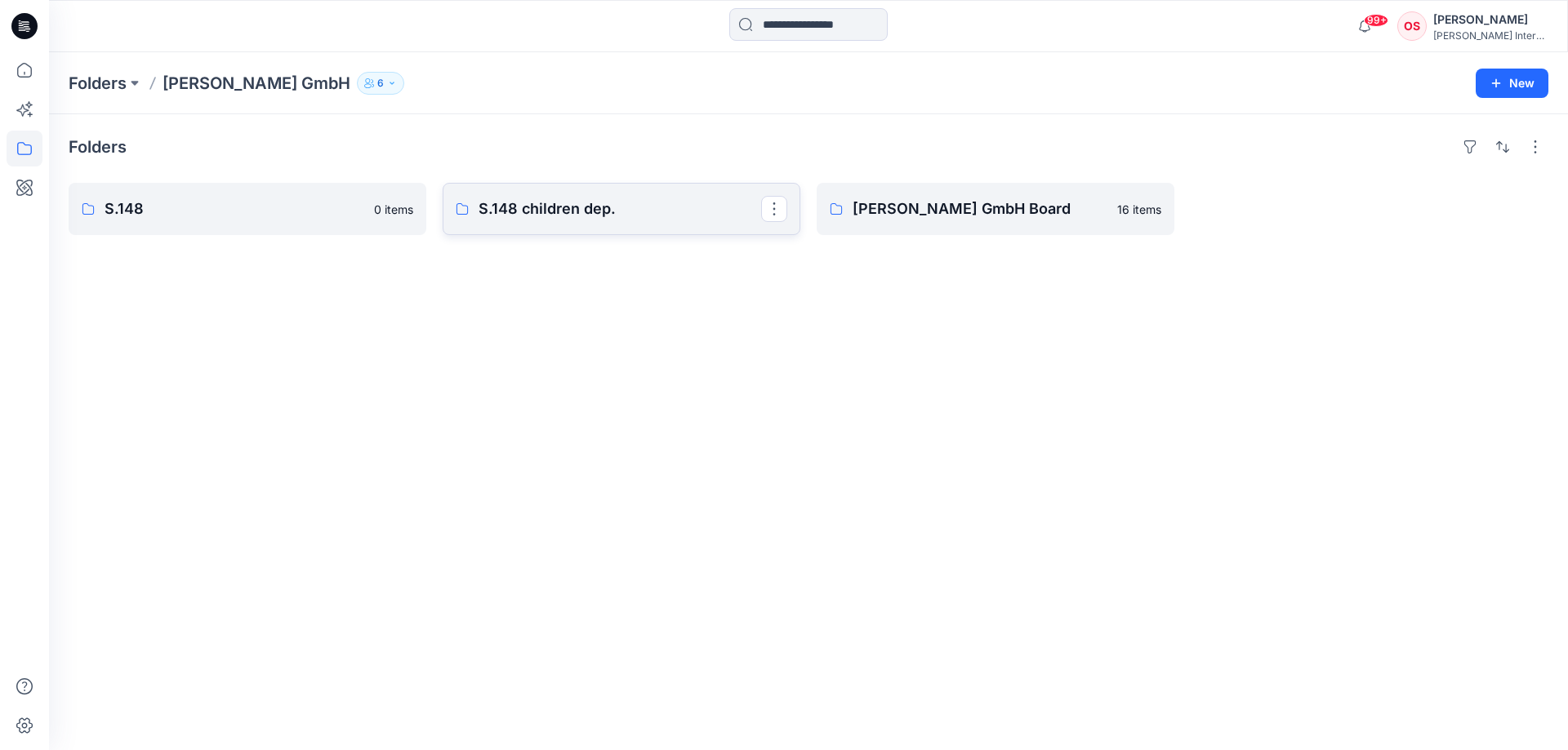
click at [536, 207] on p "S.148 children dep." at bounding box center [620, 208] width 283 height 23
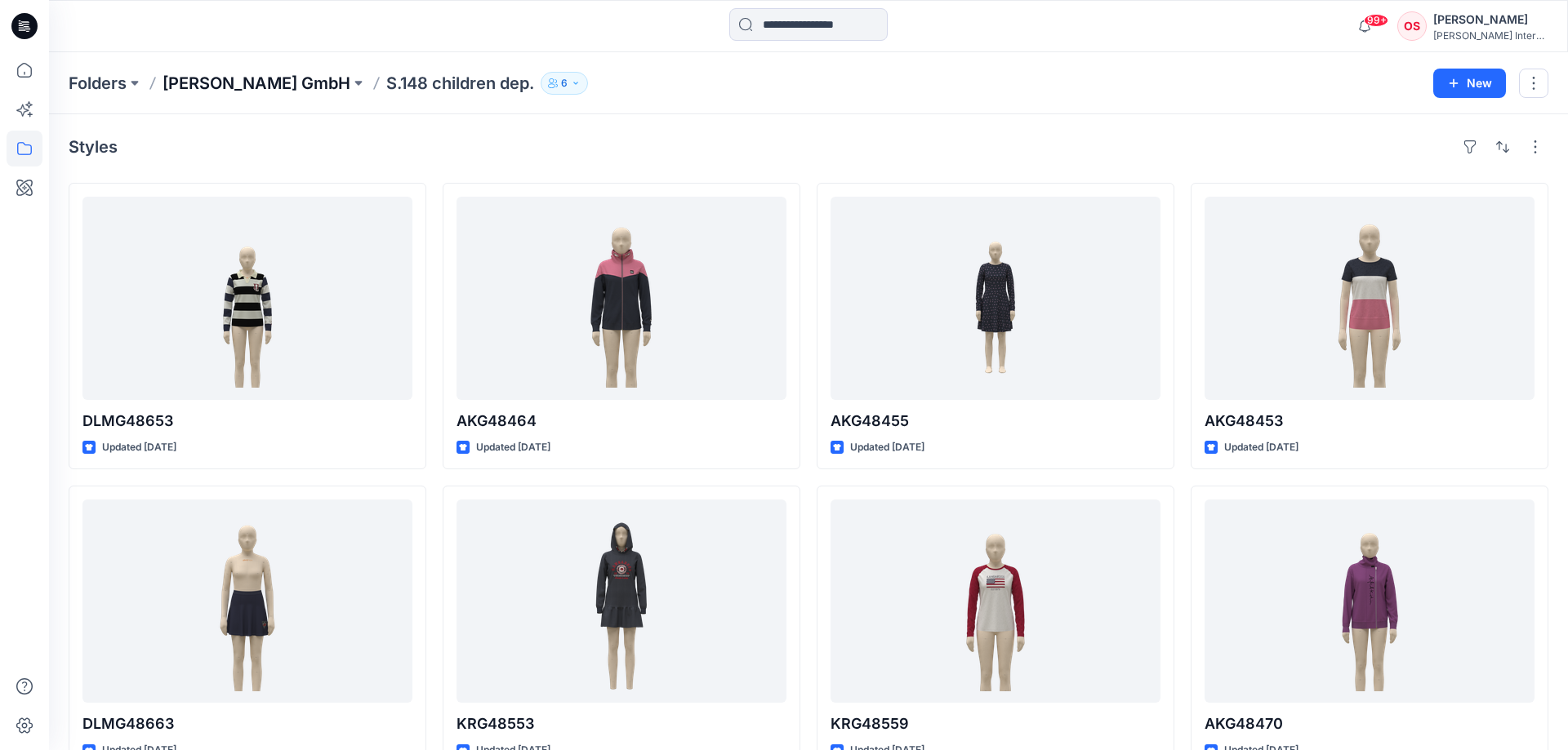
click at [207, 87] on p "OTTO GmbH" at bounding box center [256, 83] width 188 height 23
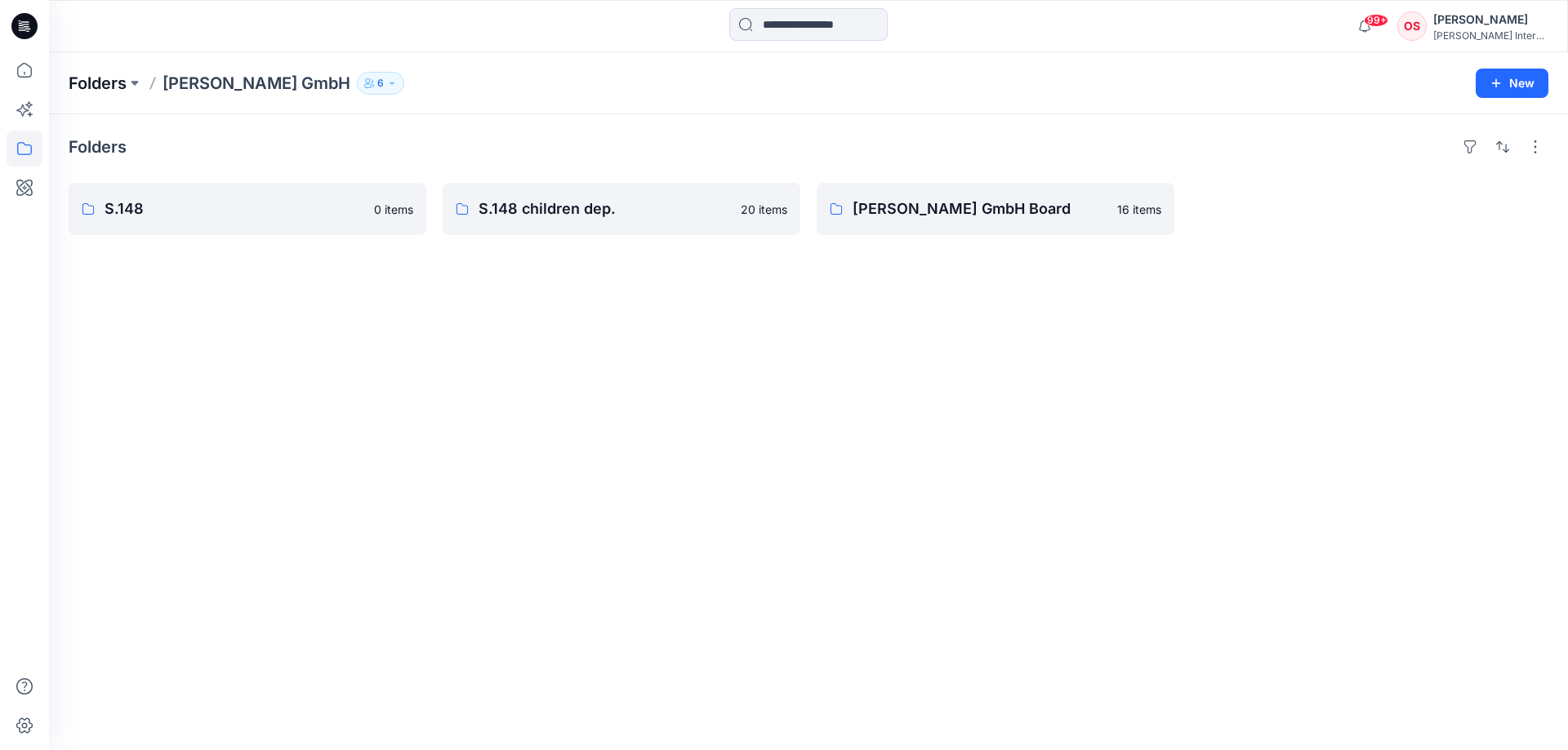
click at [122, 81] on p "Folders" at bounding box center [98, 83] width 58 height 23
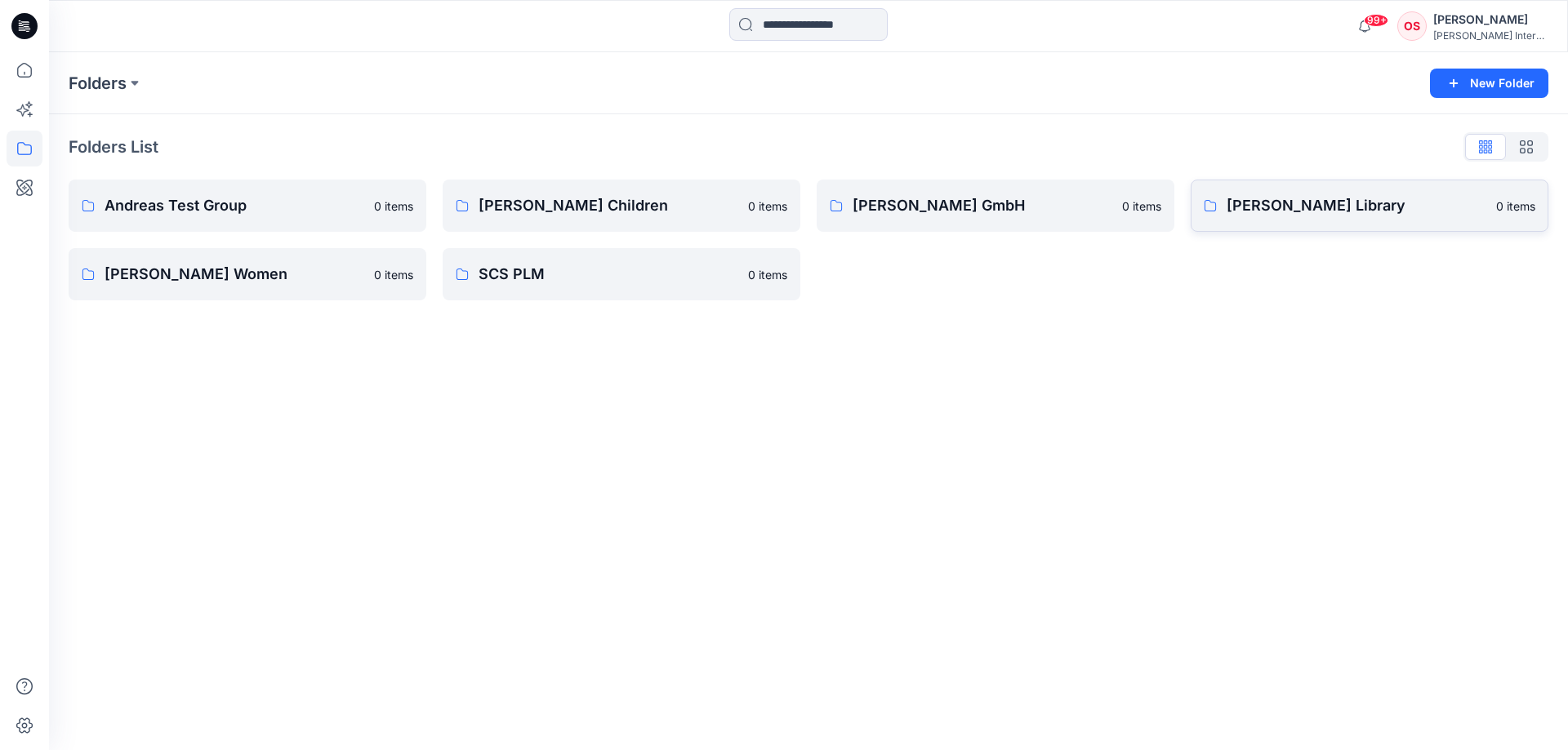
click at [1306, 205] on p "[PERSON_NAME] Library" at bounding box center [1355, 206] width 260 height 23
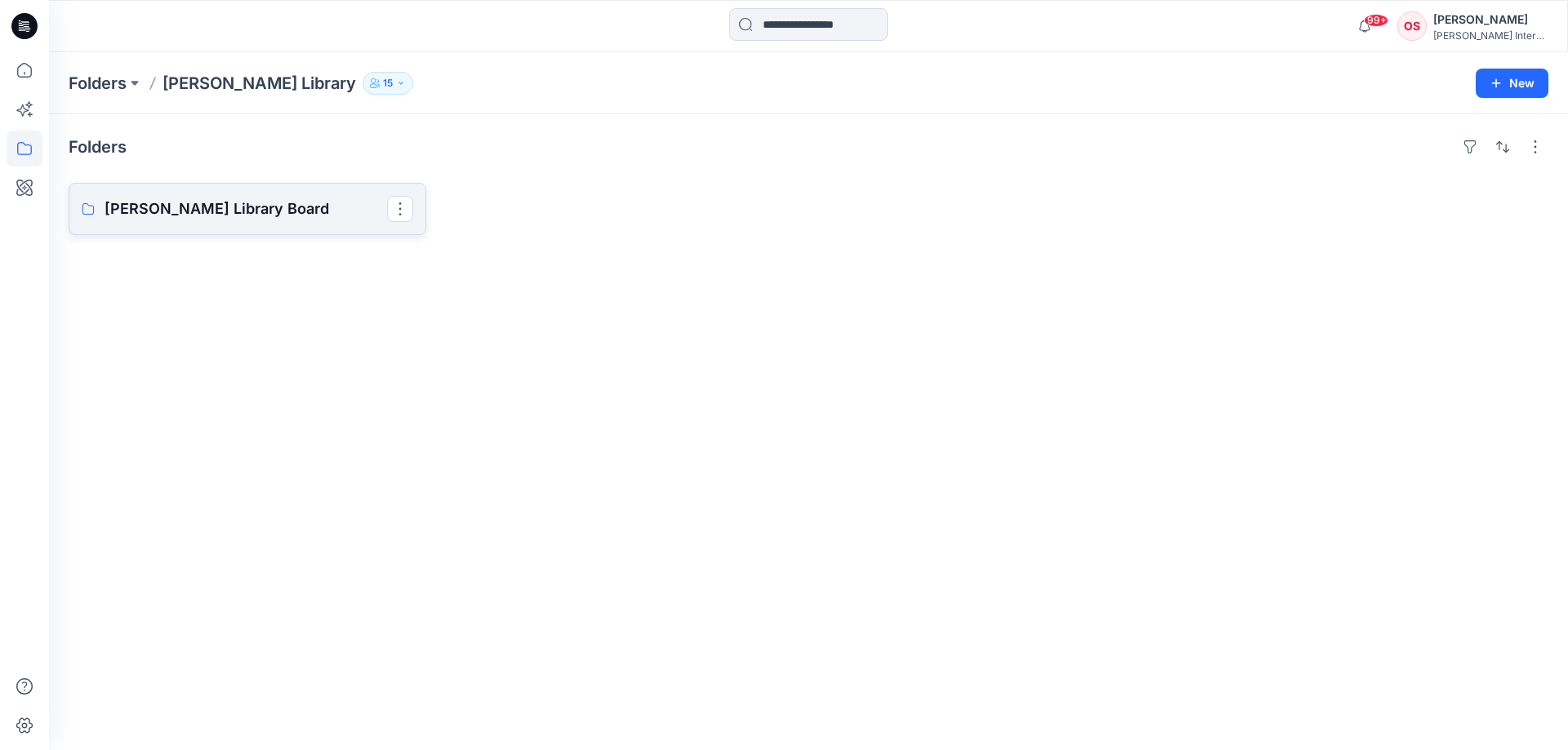
click at [267, 219] on p "OTTO Library Board" at bounding box center [246, 208] width 283 height 23
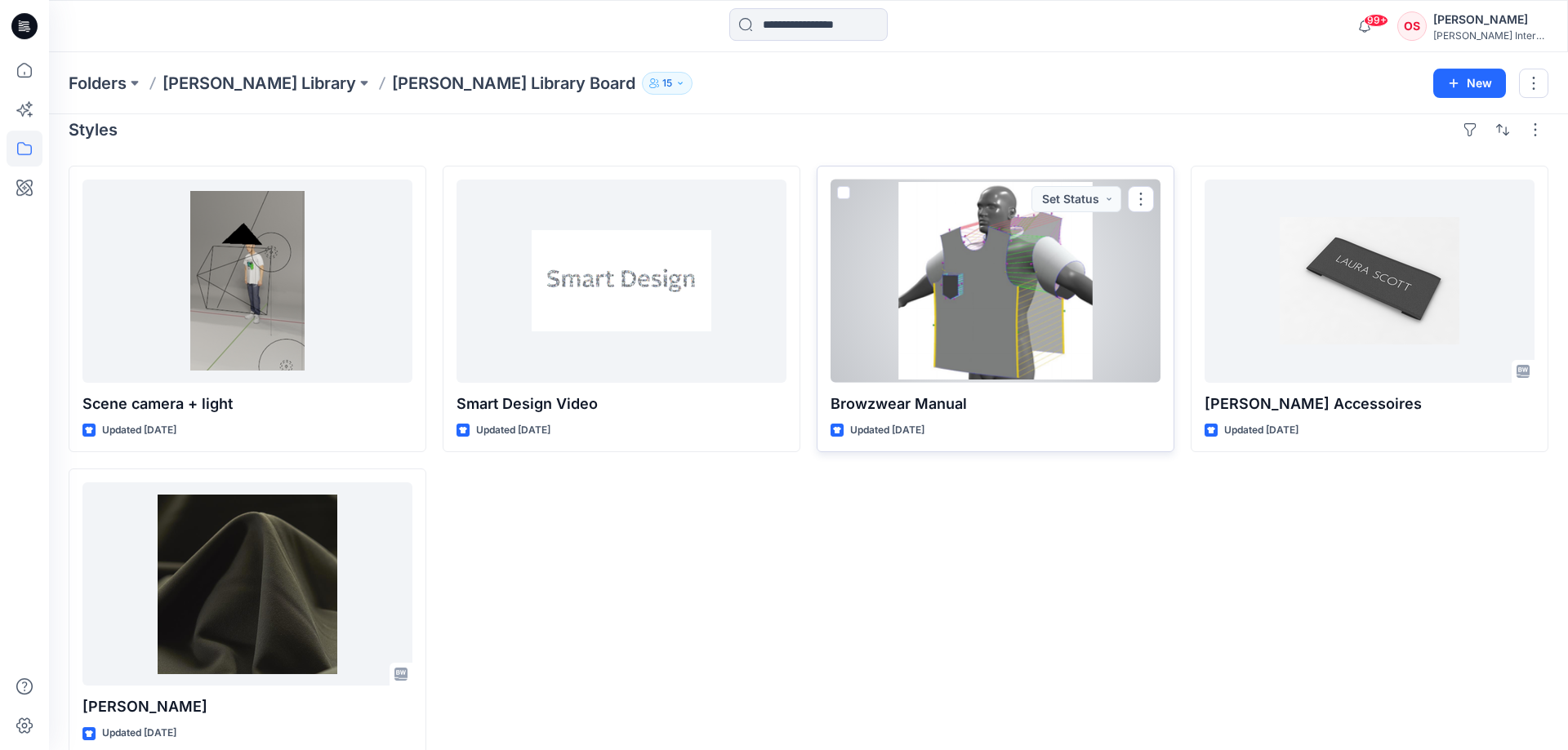
scroll to position [43, 0]
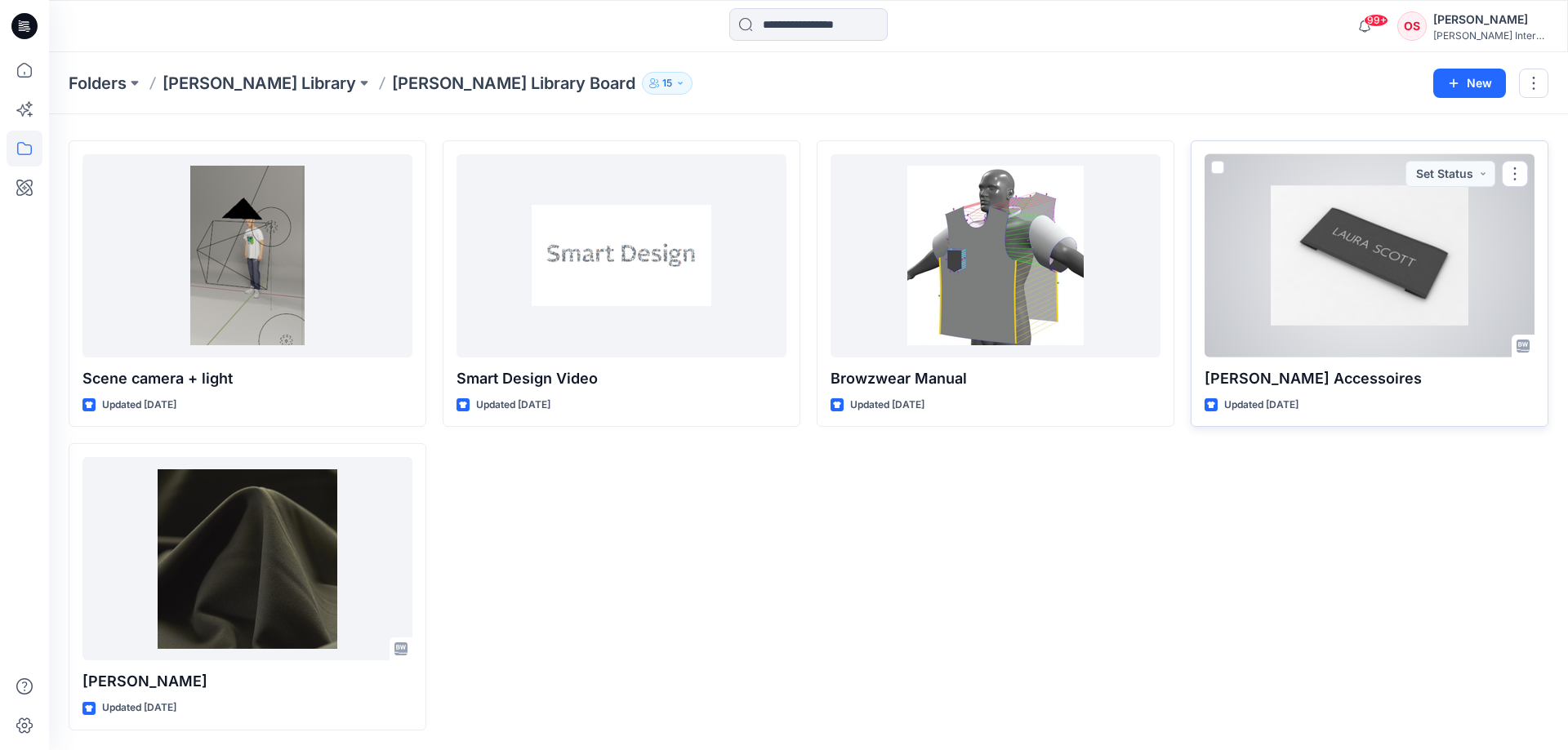
click at [1282, 345] on div at bounding box center [1369, 255] width 330 height 203
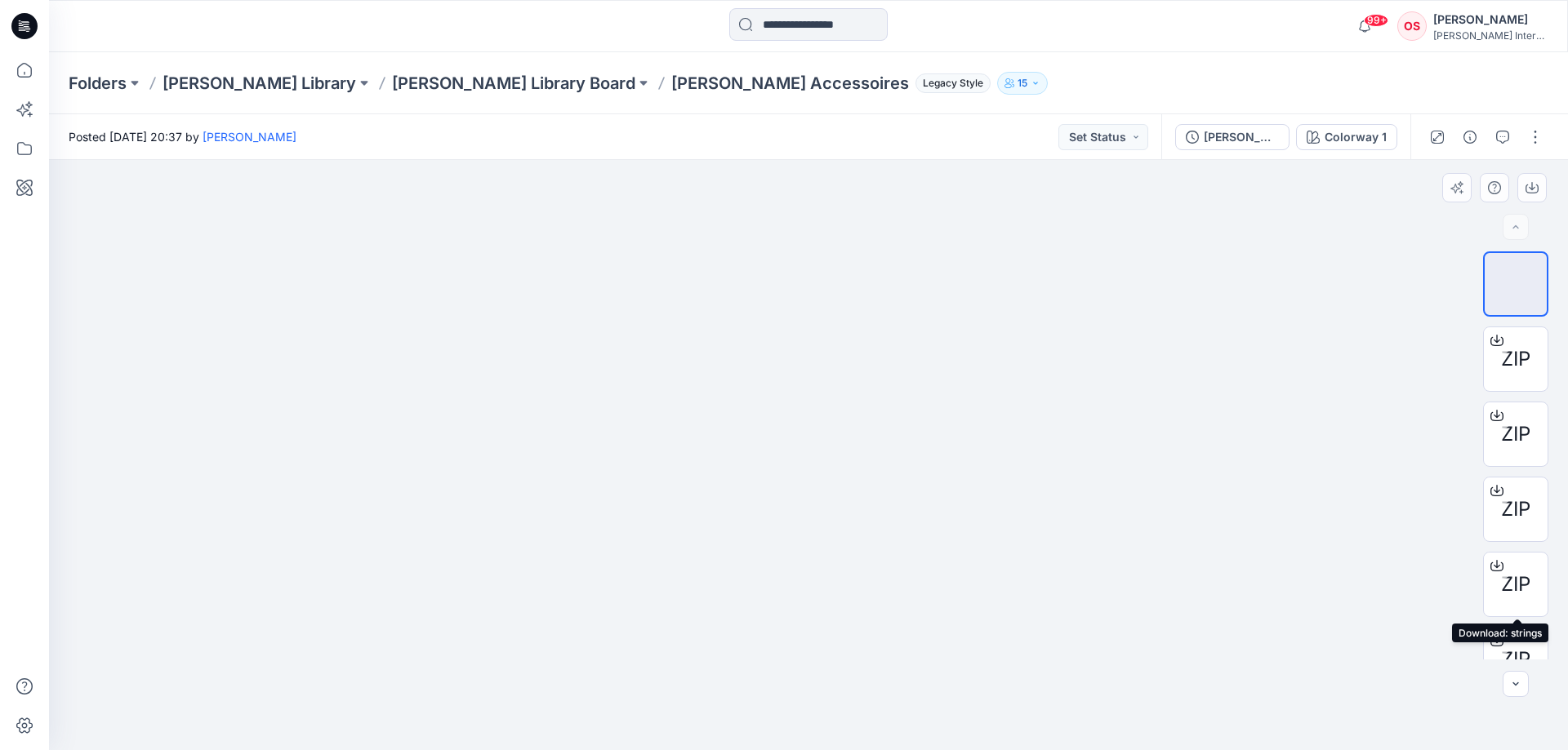
scroll to position [258, 0]
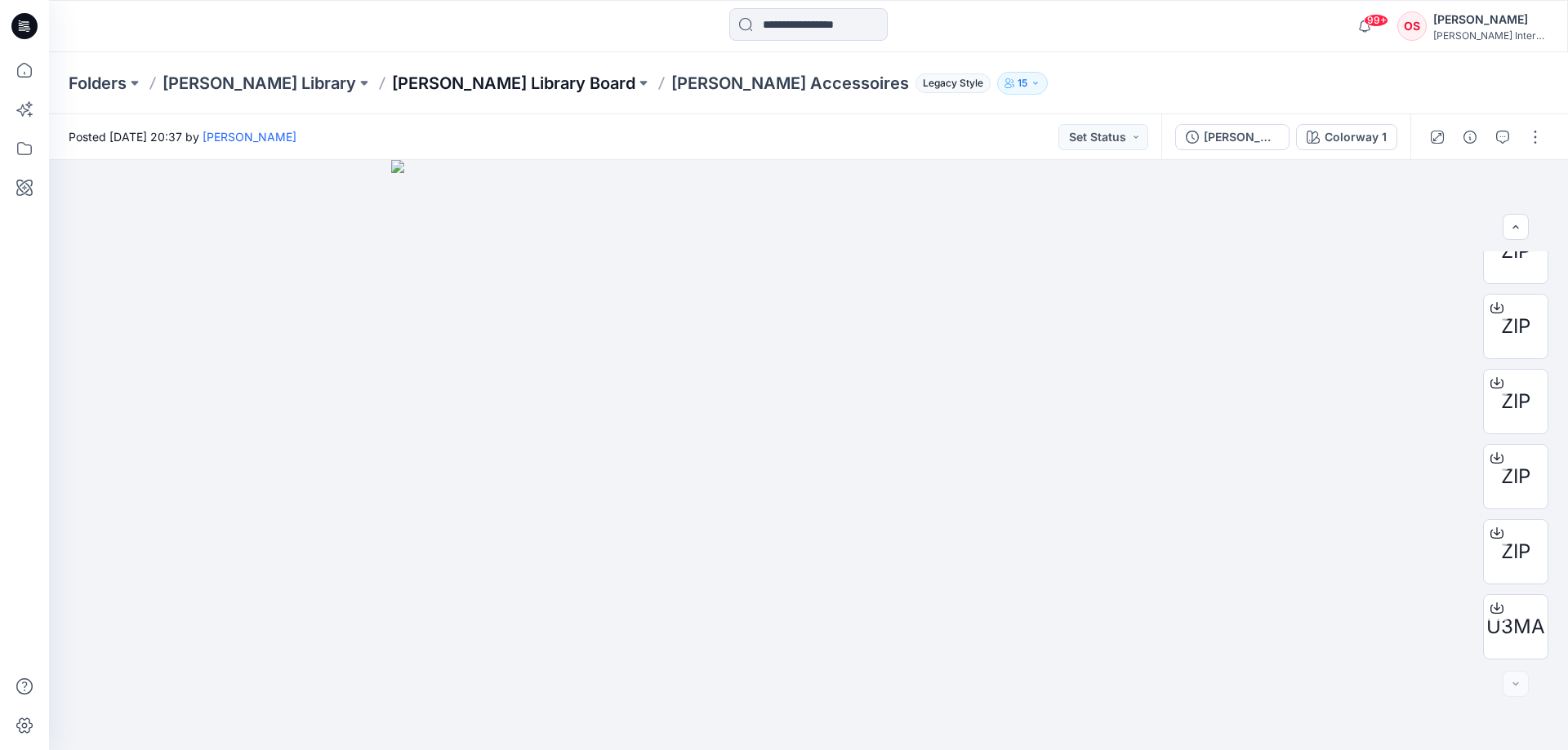
click at [411, 93] on p "OTTO Library Board" at bounding box center [514, 83] width 243 height 23
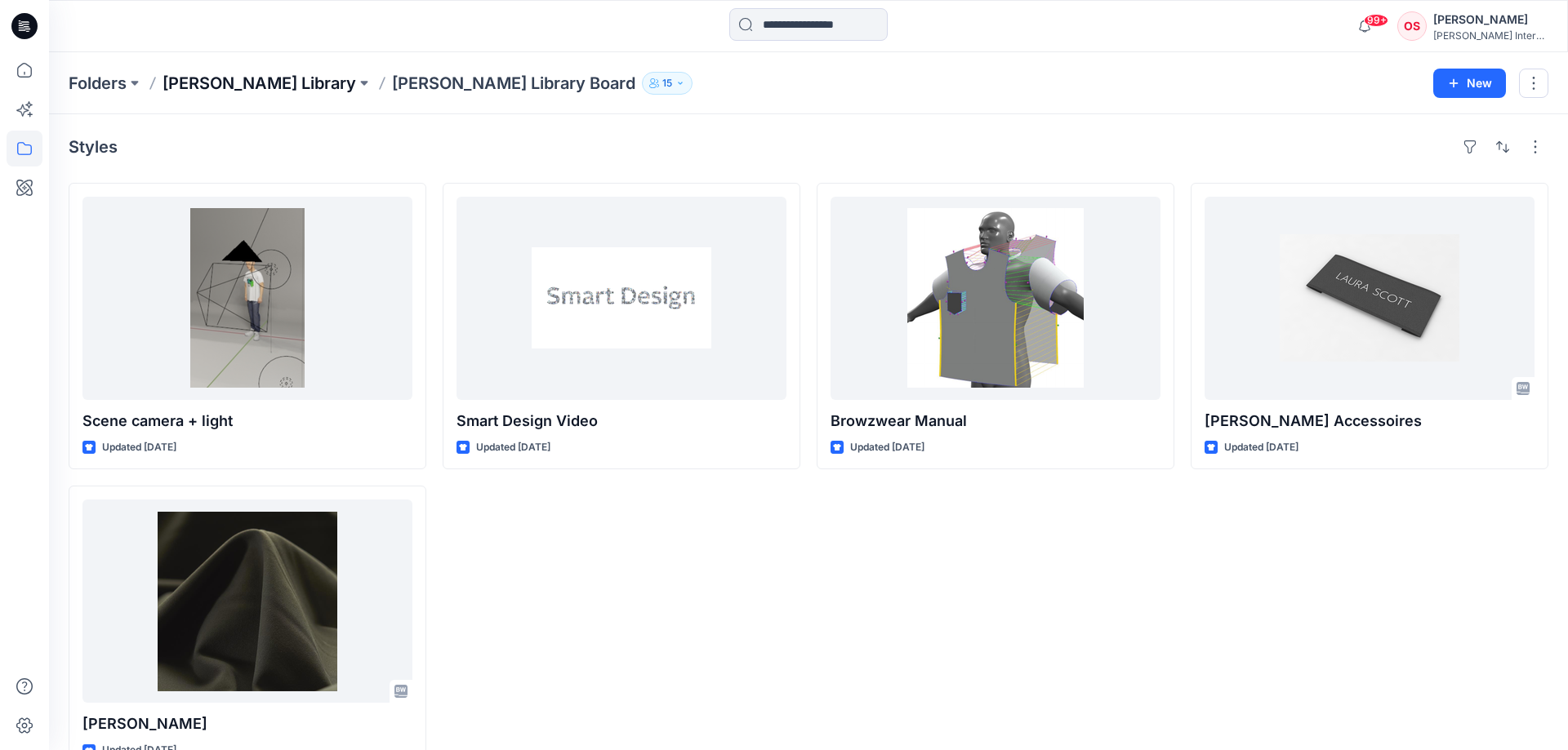
click at [218, 82] on p "[PERSON_NAME] Library" at bounding box center [260, 83] width 194 height 23
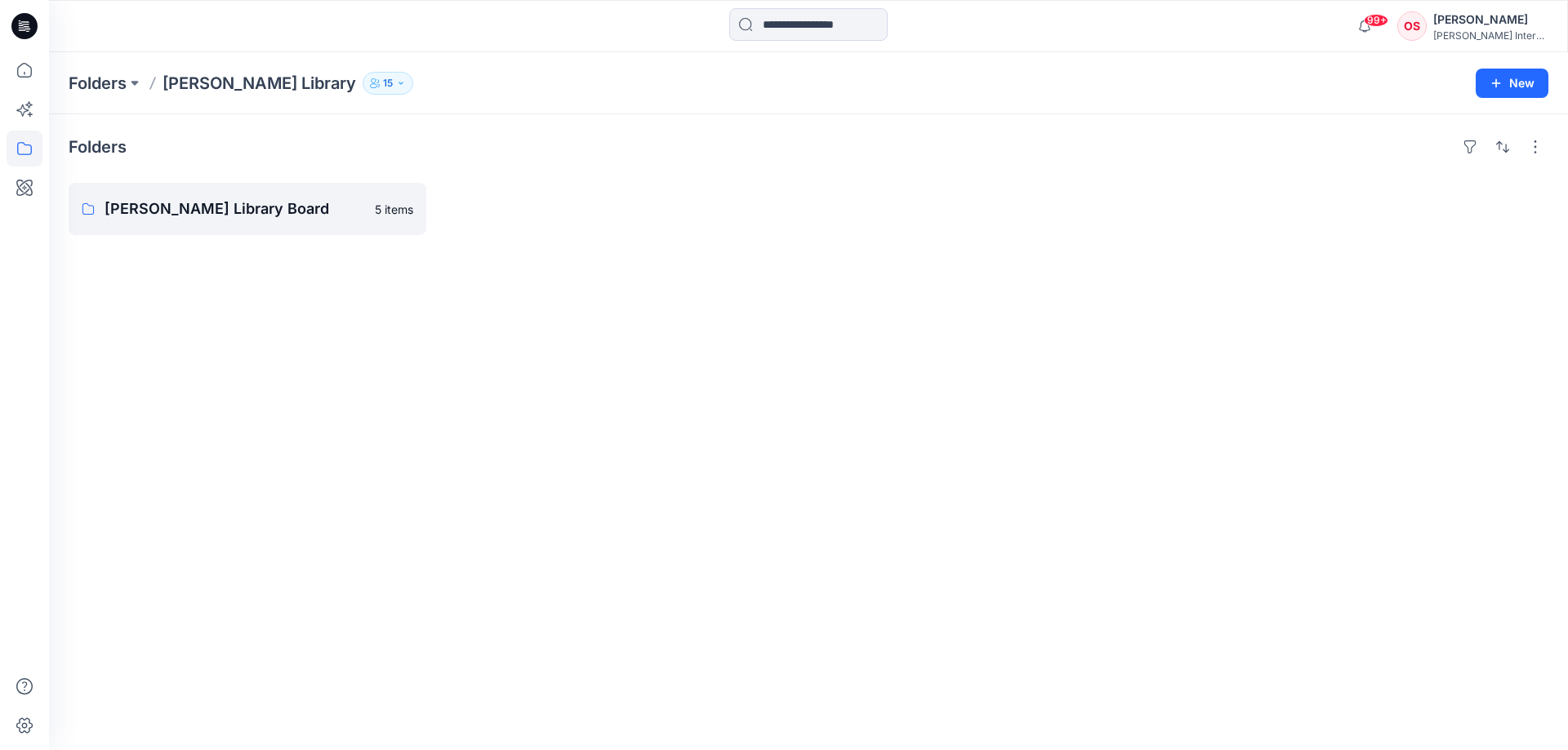
click at [100, 97] on div "Folders OTTO Library 15 New" at bounding box center [808, 83] width 1518 height 62
click at [183, 81] on p "[PERSON_NAME] Library" at bounding box center [260, 83] width 194 height 23
click at [111, 91] on p "Folders" at bounding box center [98, 83] width 58 height 23
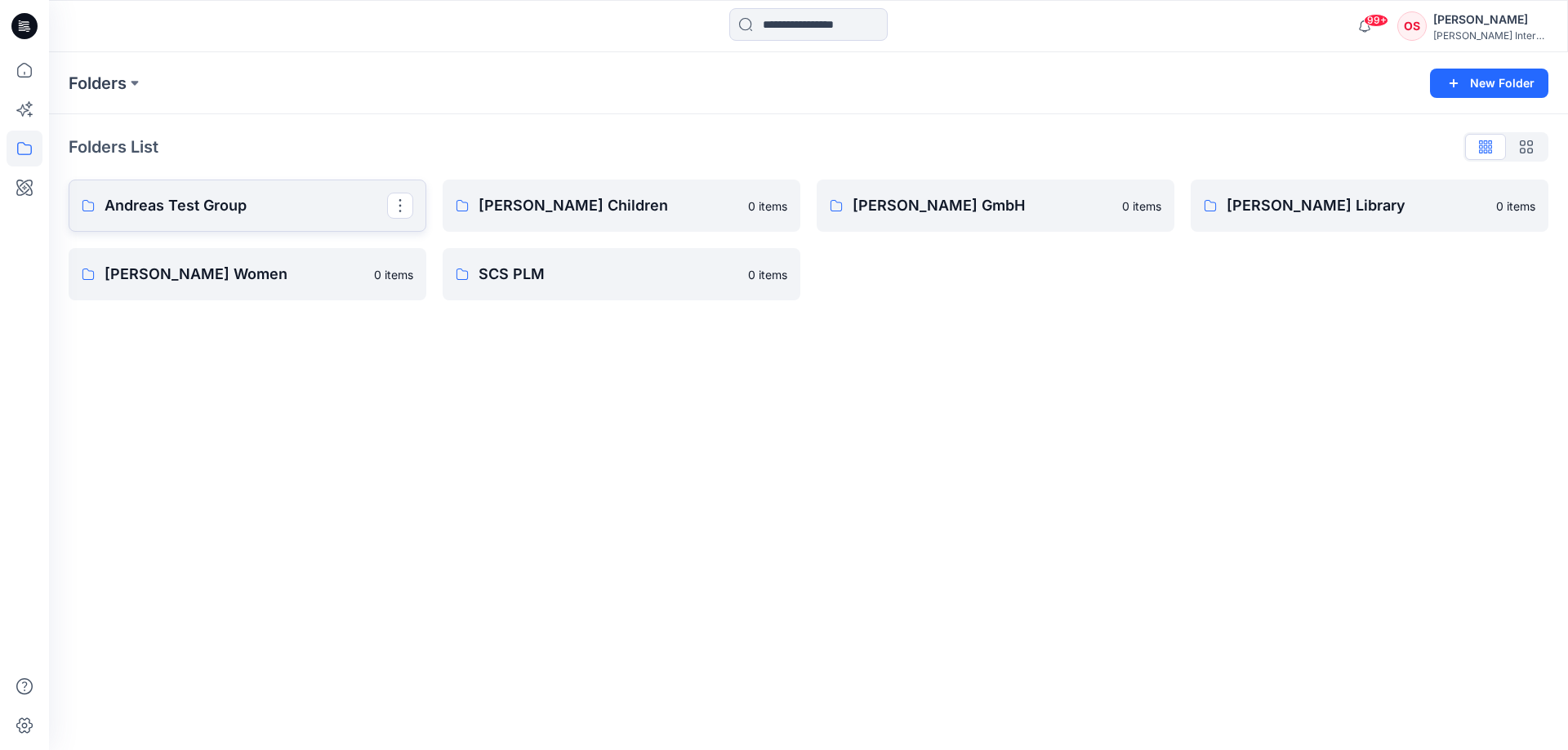
click at [162, 194] on link "Andreas Test Group" at bounding box center [247, 206] width 357 height 52
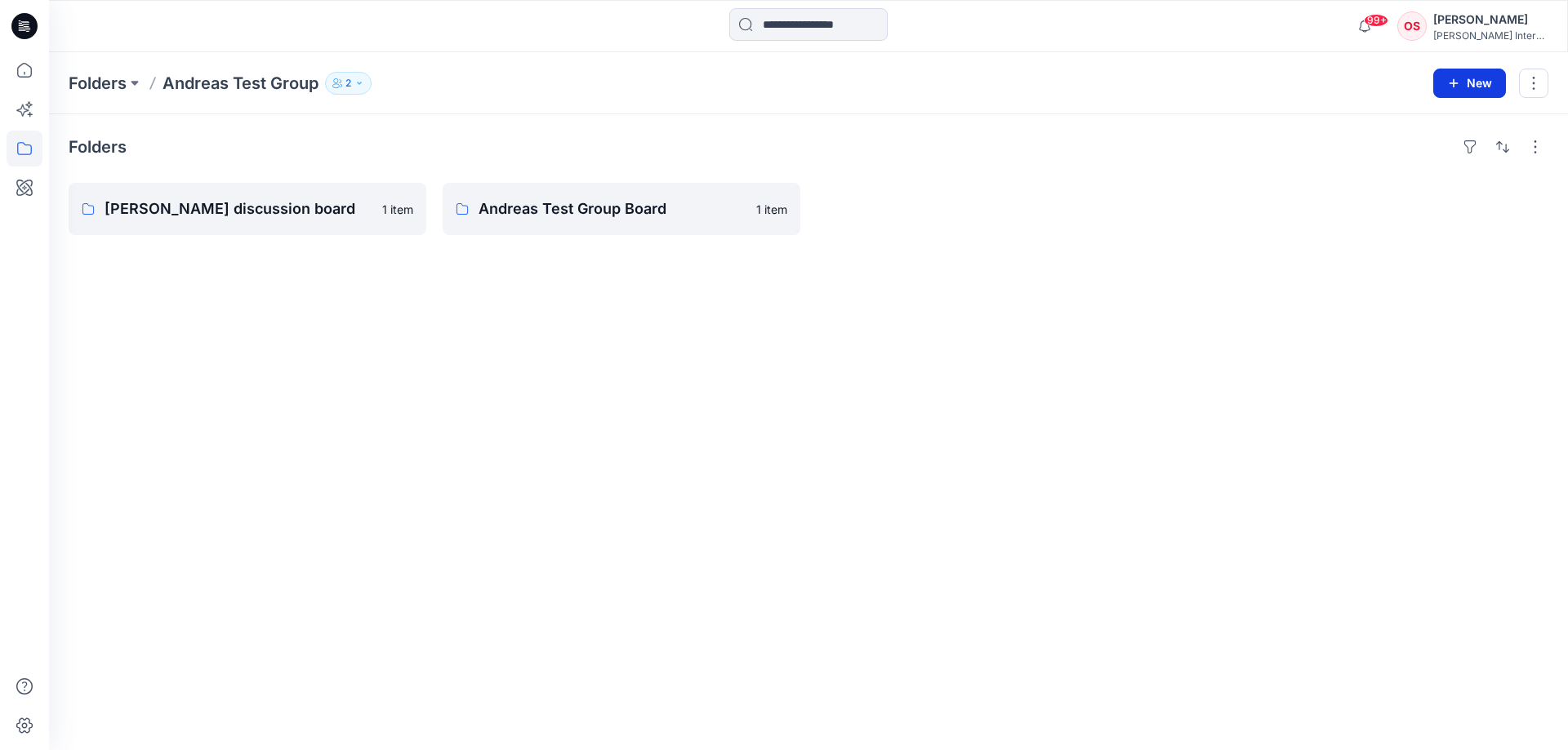
click at [1453, 78] on icon "button" at bounding box center [1453, 83] width 13 height 13
click at [1113, 191] on div at bounding box center [994, 208] width 357 height 52
click at [19, 103] on icon at bounding box center [25, 110] width 36 height 36
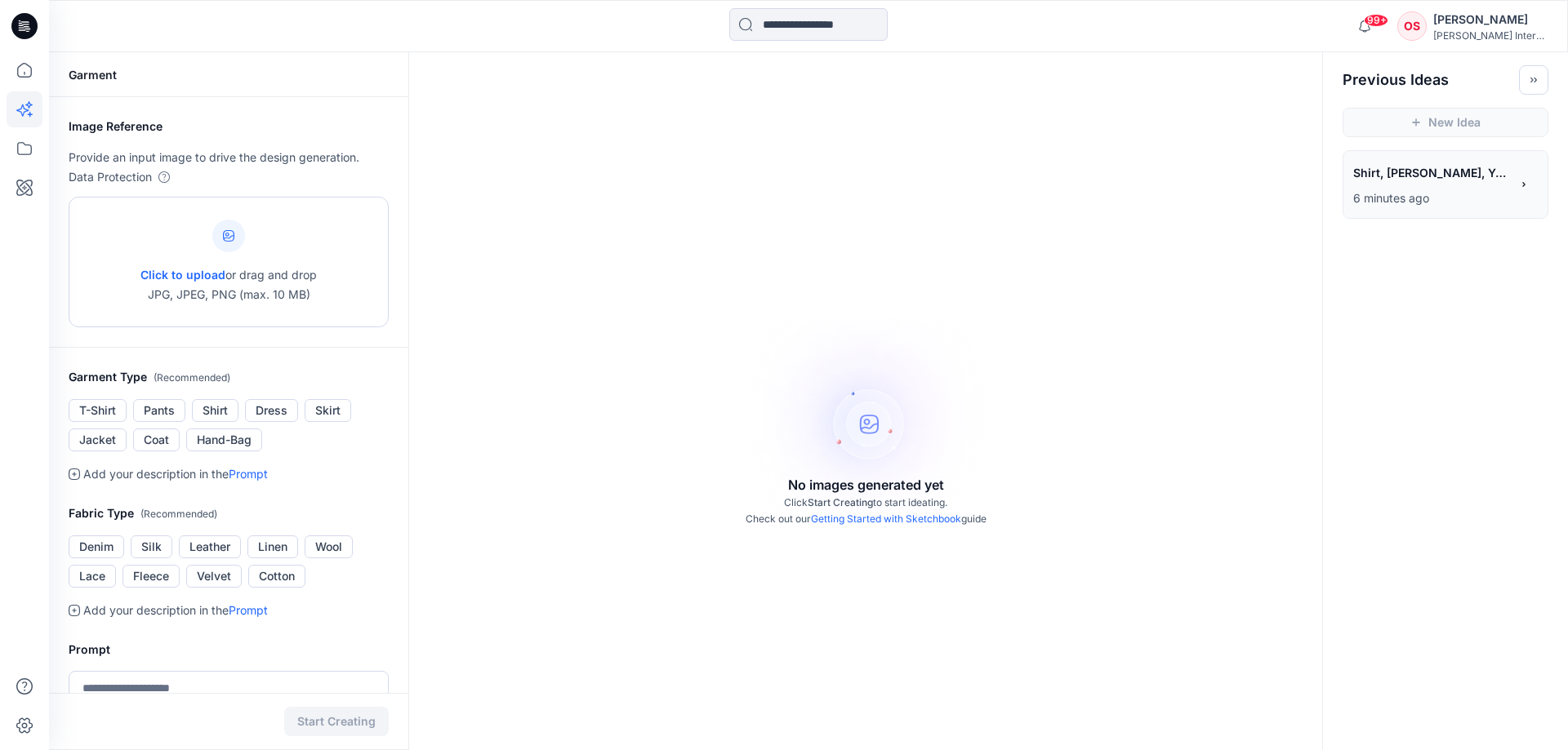
click at [231, 233] on icon at bounding box center [228, 236] width 11 height 11
type input "**********"
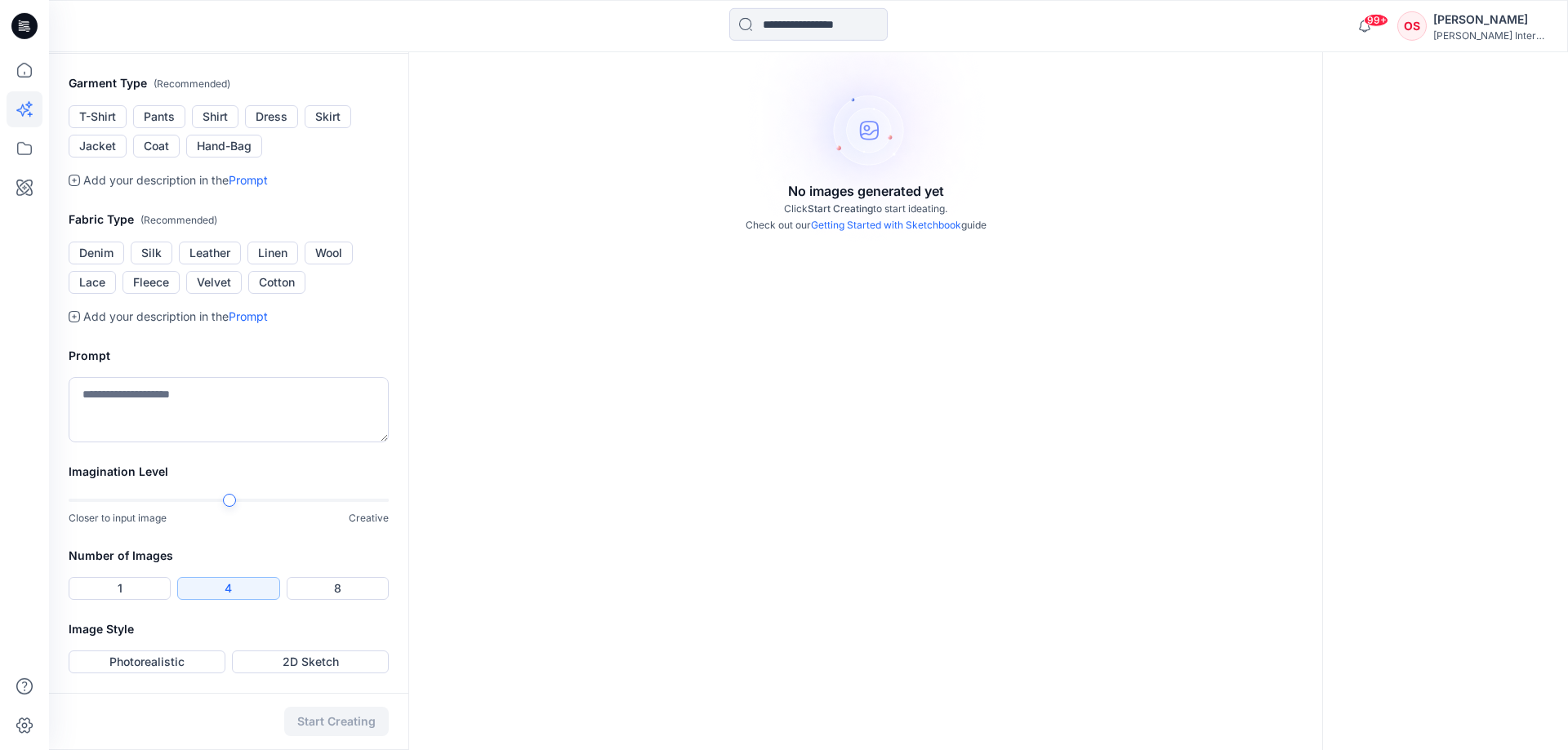
scroll to position [505, 0]
click at [218, 117] on button "Shirt" at bounding box center [215, 117] width 46 height 23
click at [110, 245] on button "Denim" at bounding box center [96, 253] width 56 height 23
click at [188, 659] on button "Photorealistic" at bounding box center [147, 662] width 157 height 23
click at [273, 668] on button "2D Sketch" at bounding box center [309, 662] width 157 height 23
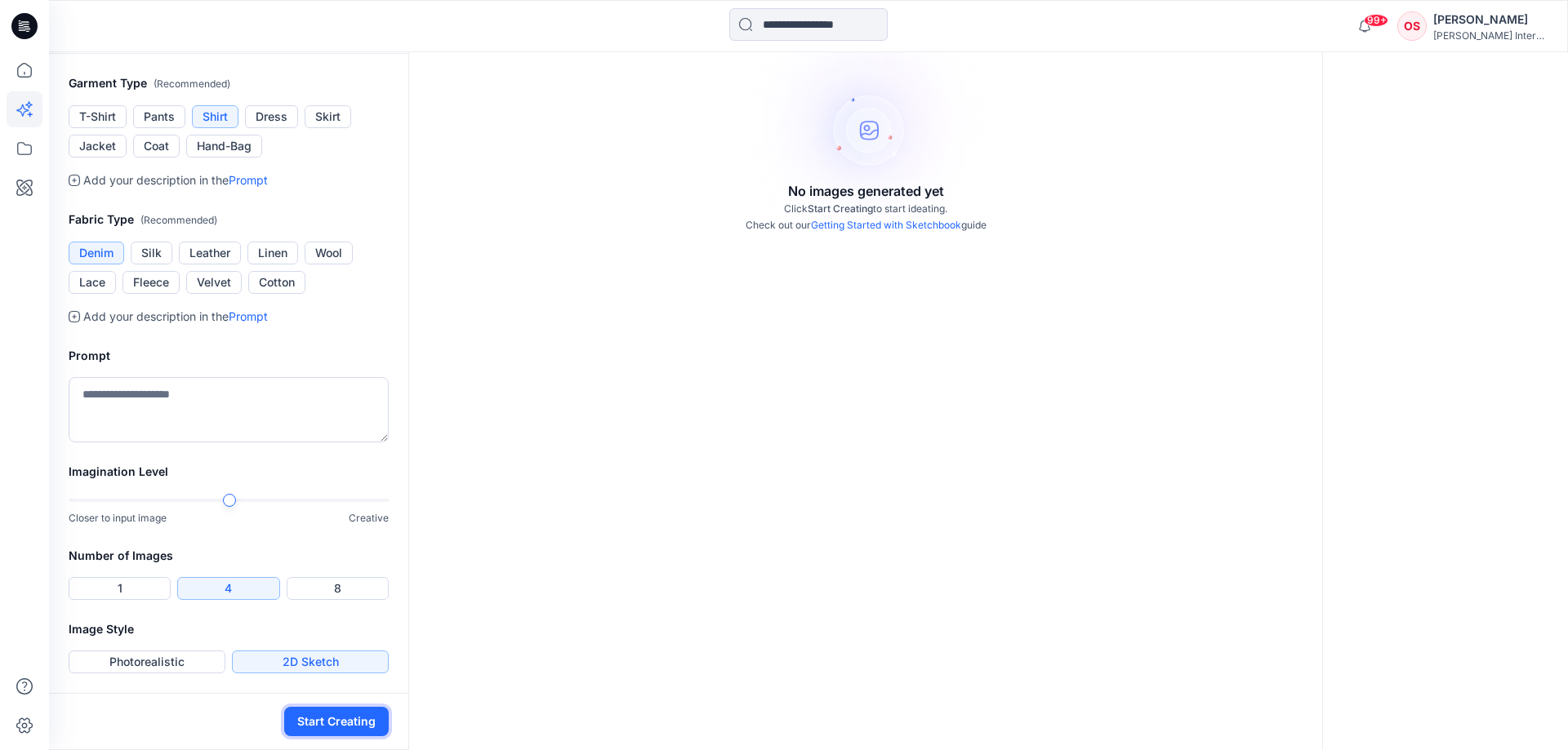
click at [339, 723] on button "Start Creating" at bounding box center [336, 722] width 105 height 29
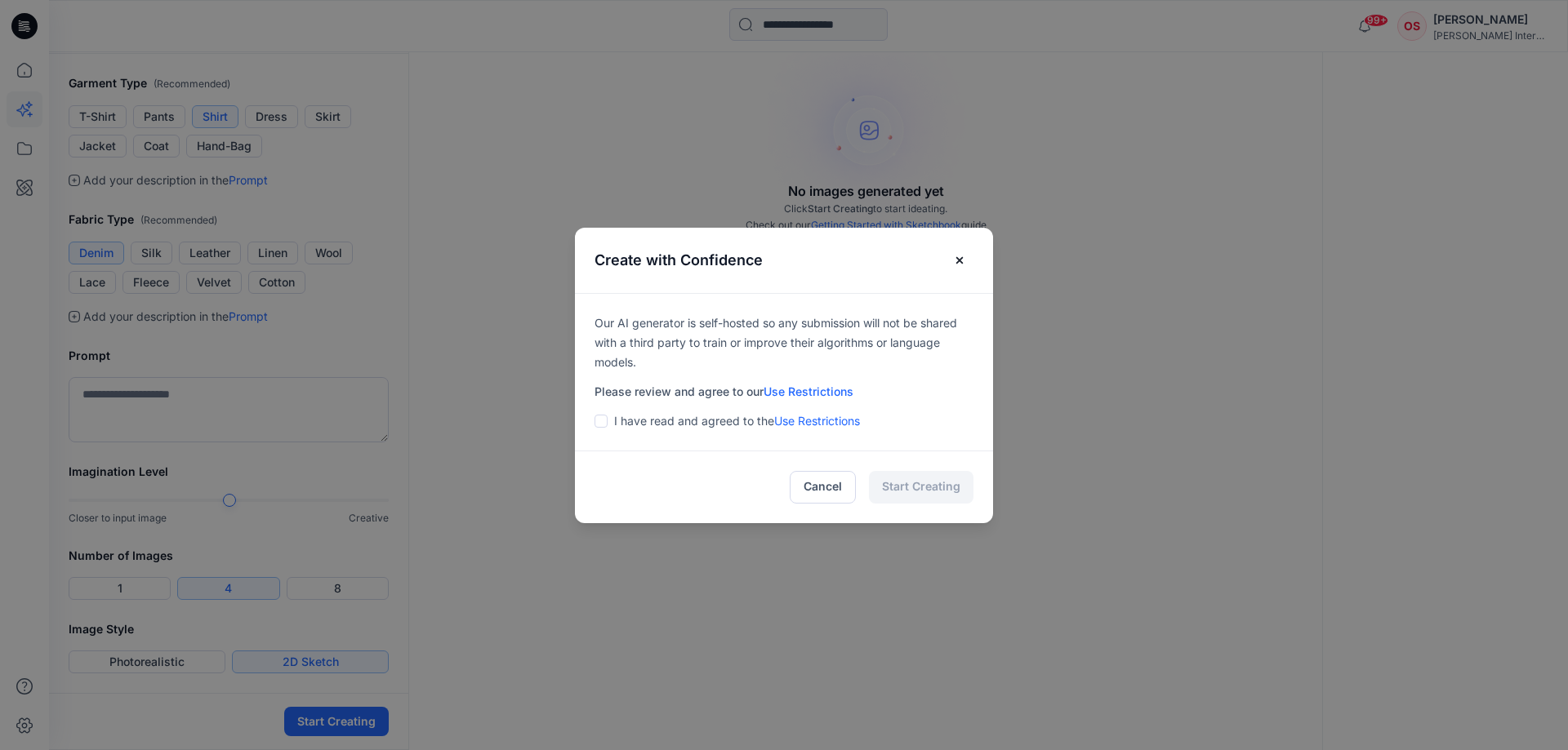
click at [705, 420] on p "I have read and agreed to the Use Restrictions" at bounding box center [736, 421] width 246 height 20
click at [594, 419] on span at bounding box center [600, 421] width 13 height 13
click at [927, 484] on button "Start Creating" at bounding box center [921, 488] width 105 height 33
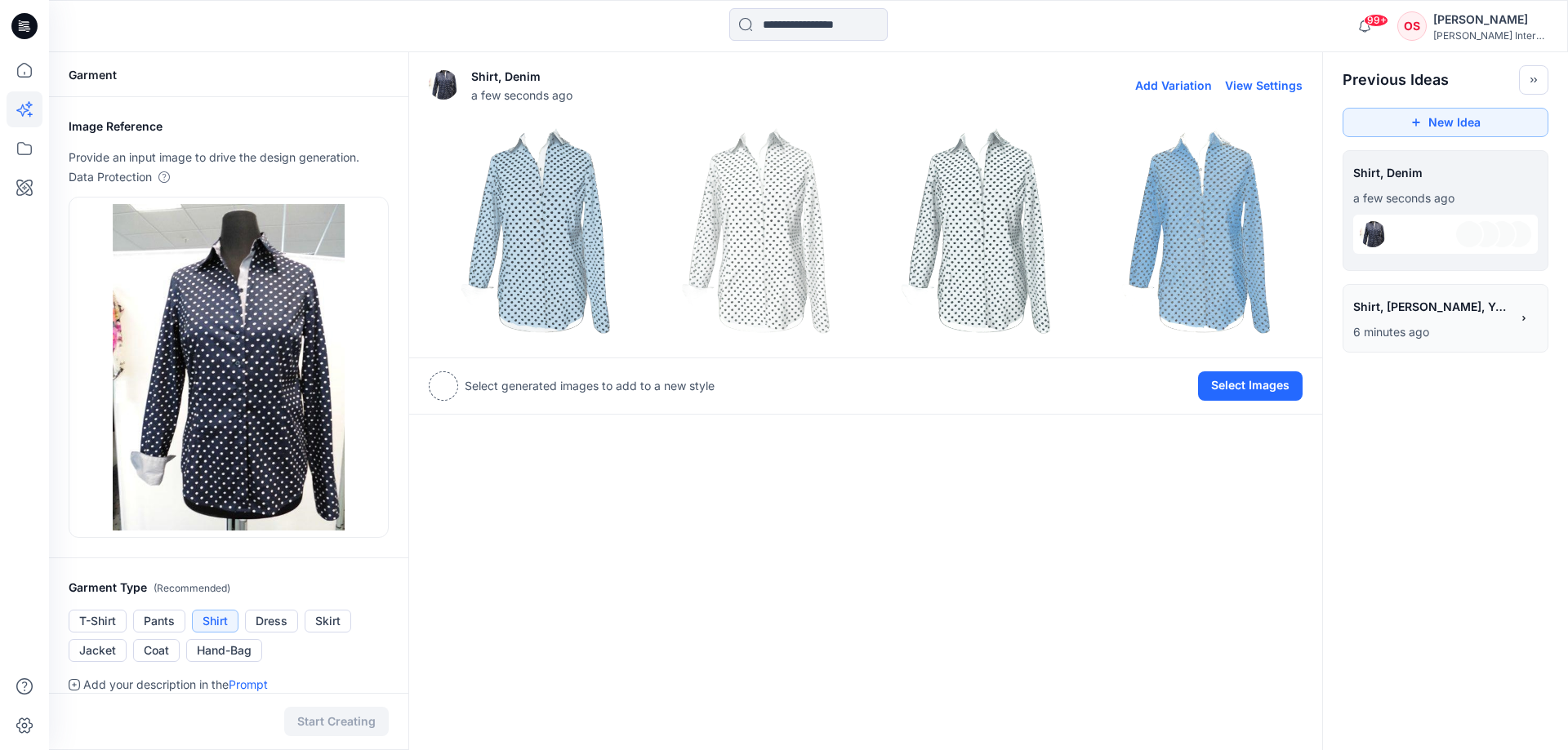
click at [956, 204] on img at bounding box center [976, 231] width 213 height 213
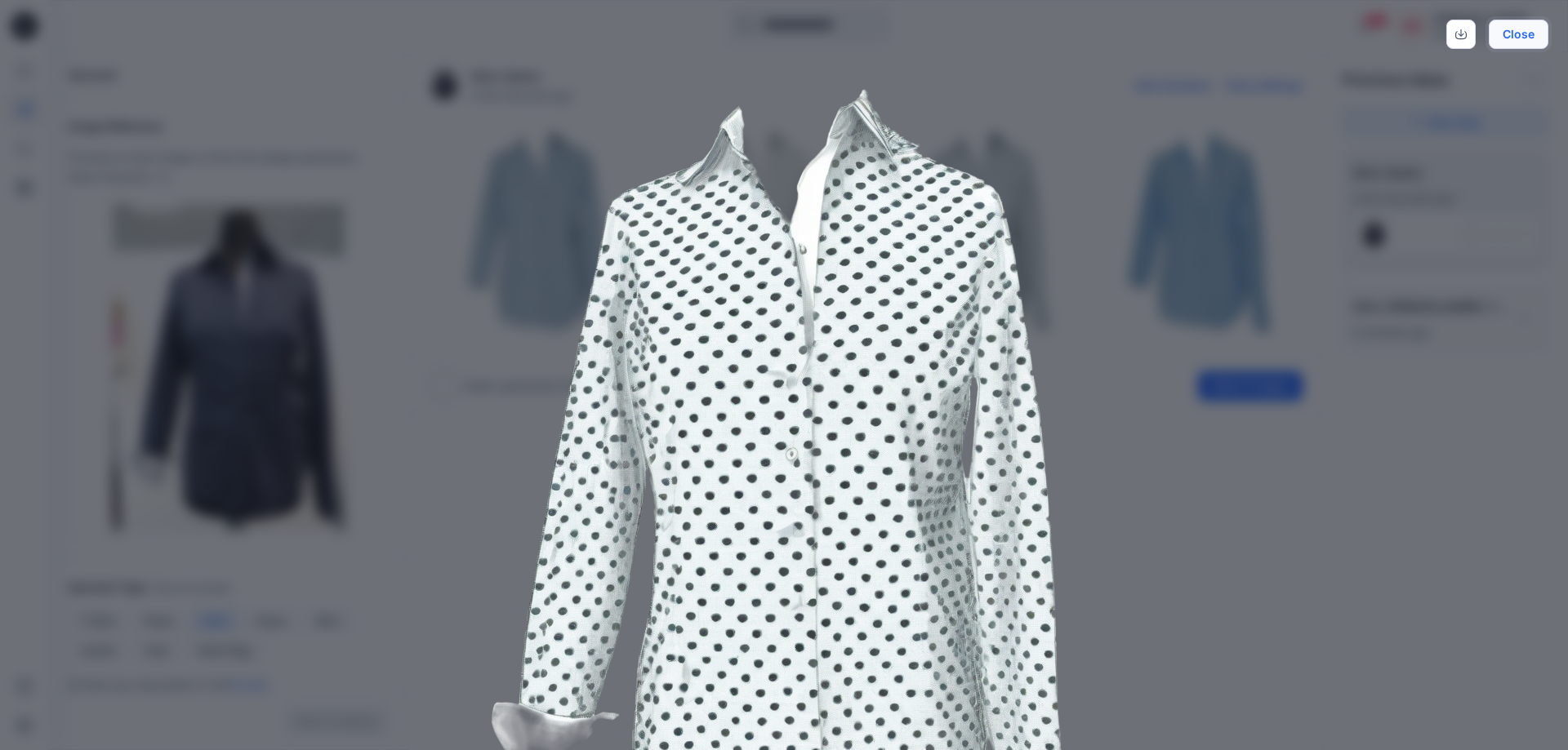
click at [1501, 31] on button "Close" at bounding box center [1518, 34] width 60 height 29
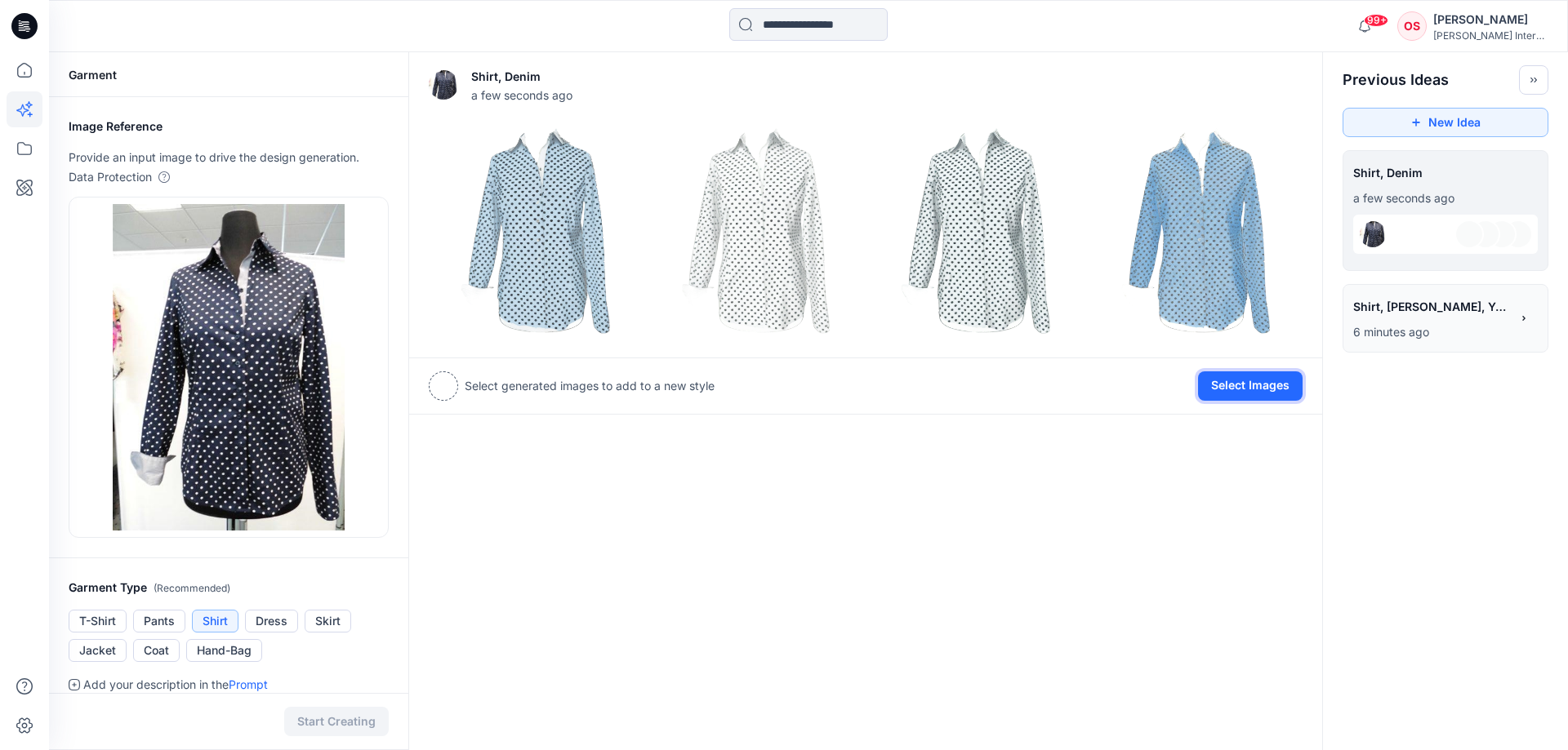
click at [1244, 386] on button "Select Images" at bounding box center [1250, 386] width 105 height 29
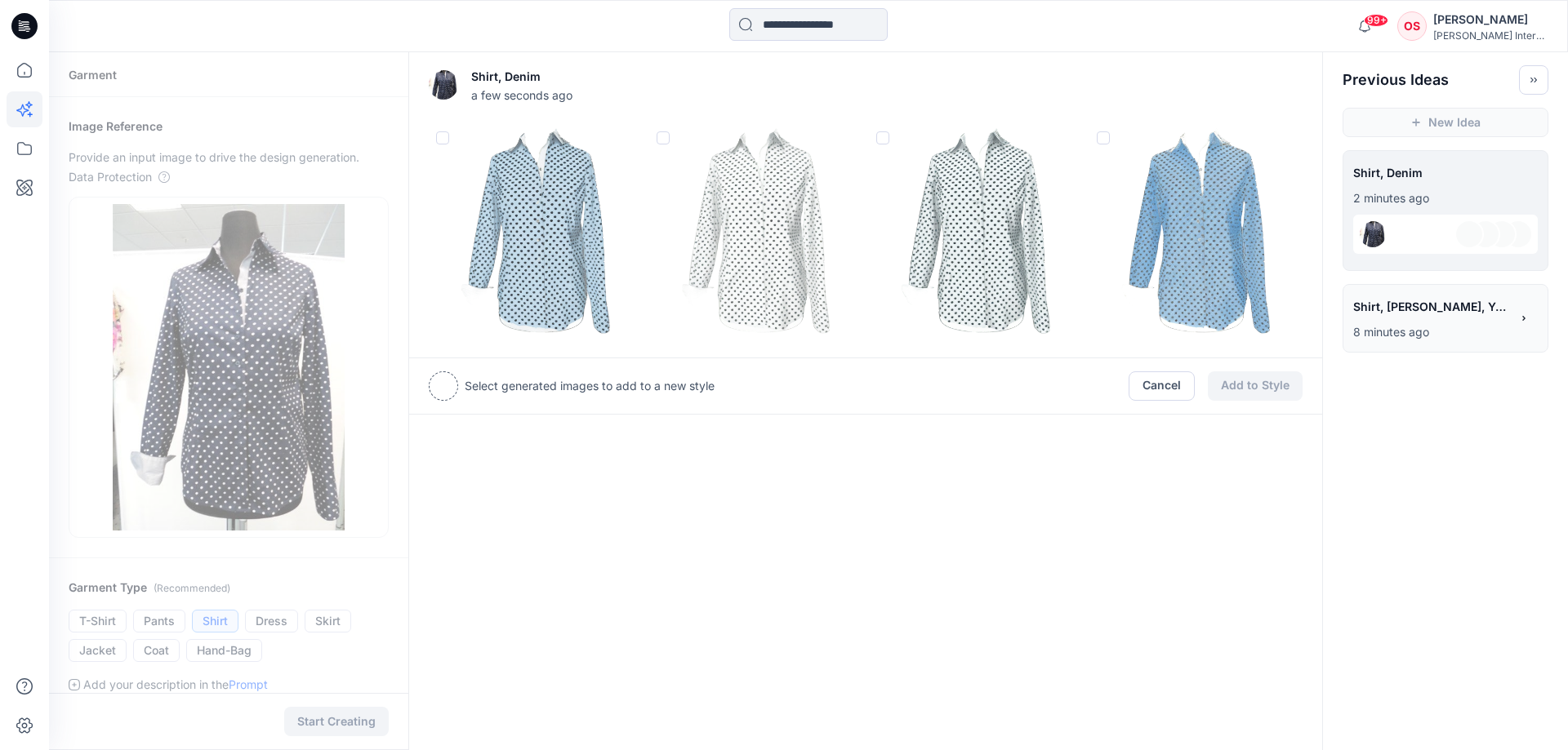
click at [885, 141] on span at bounding box center [882, 137] width 13 height 13
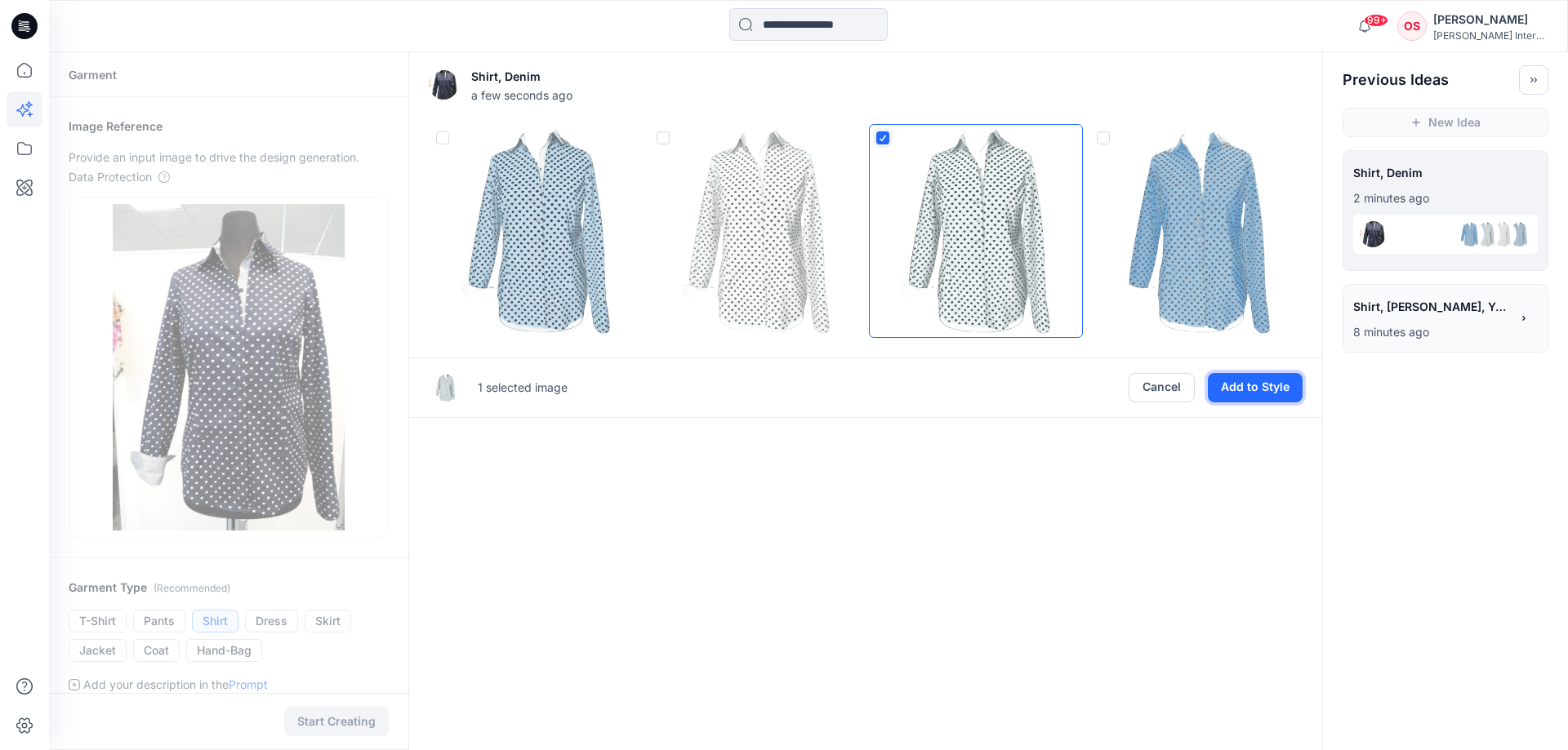
click at [1238, 386] on button "Add to Style" at bounding box center [1255, 387] width 94 height 29
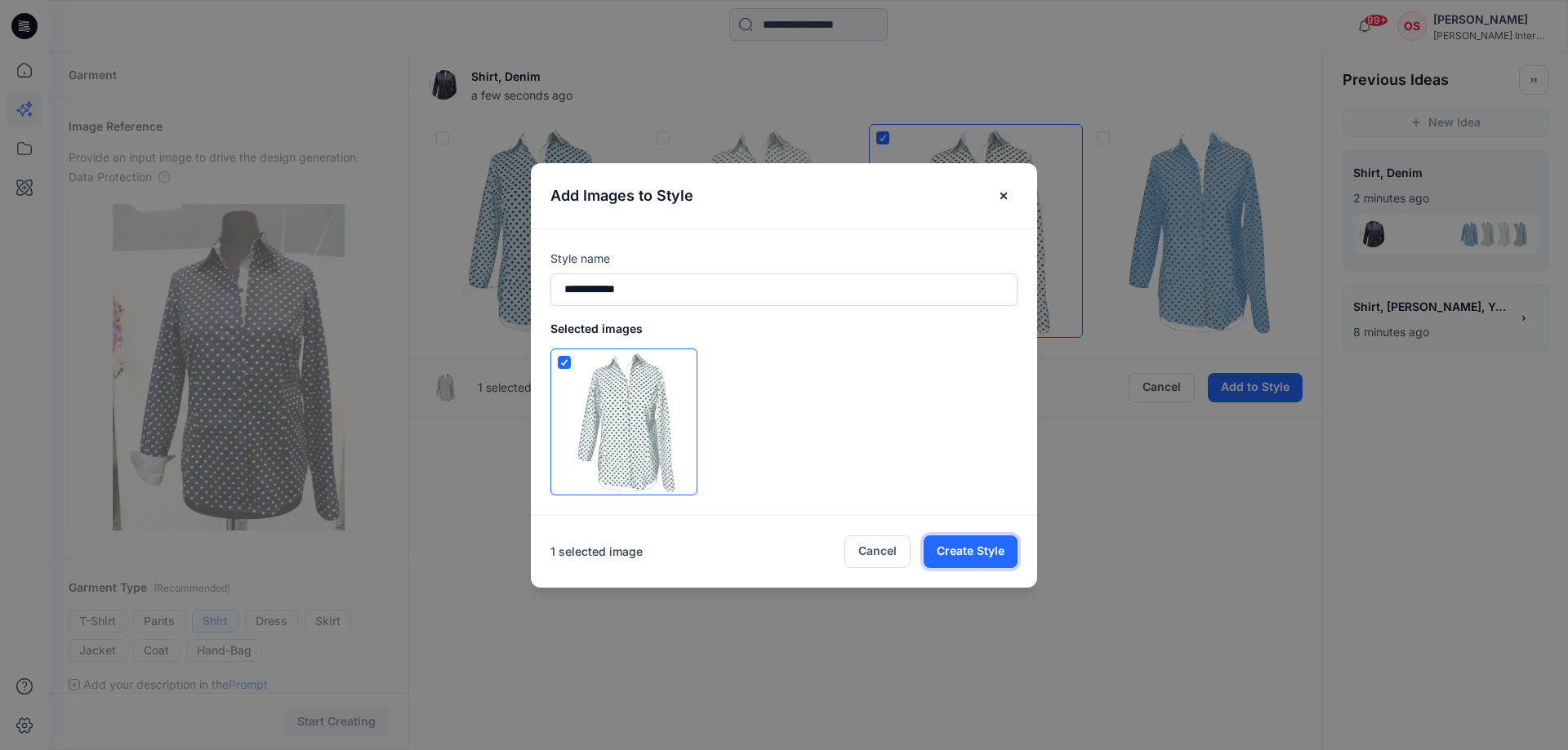
click at [965, 549] on button "Create Style" at bounding box center [970, 552] width 94 height 33
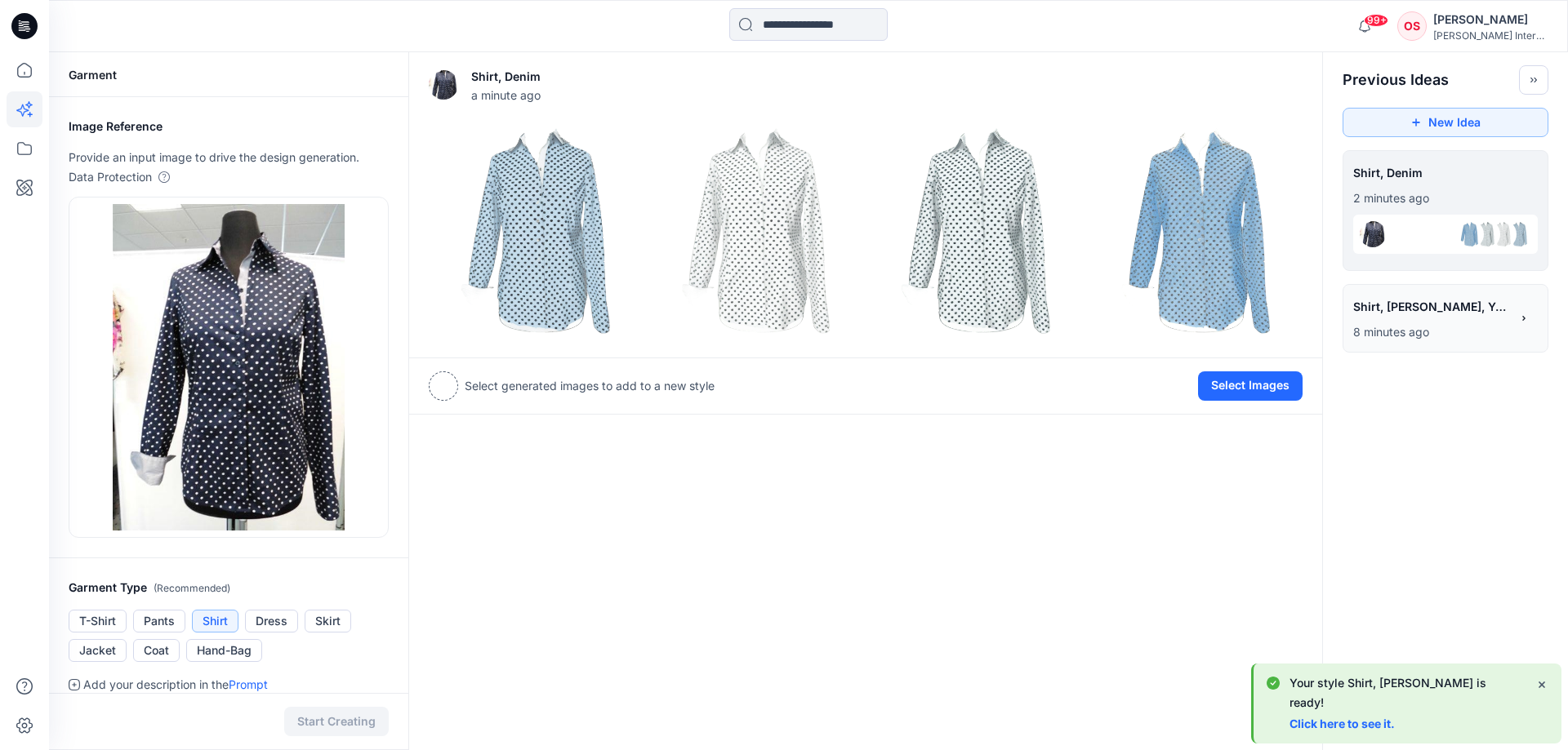
click at [1356, 724] on link "Click here to see it." at bounding box center [1342, 723] width 105 height 14
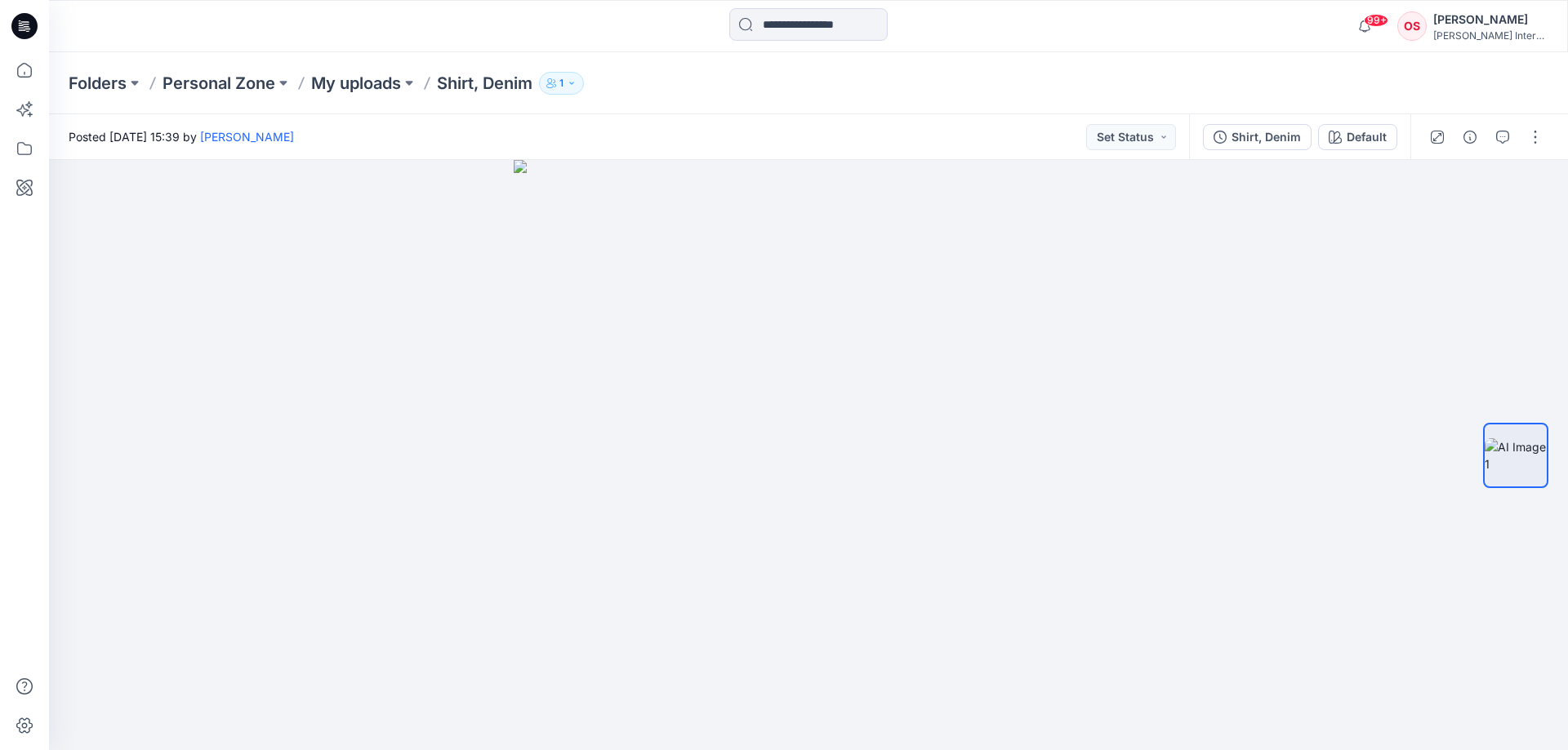
click at [571, 88] on button "1" at bounding box center [562, 83] width 45 height 23
click at [1522, 195] on button "button" at bounding box center [1532, 188] width 29 height 29
drag, startPoint x: 1255, startPoint y: 321, endPoint x: 1273, endPoint y: 293, distance: 33.3
click at [1259, 305] on div at bounding box center [808, 455] width 1518 height 591
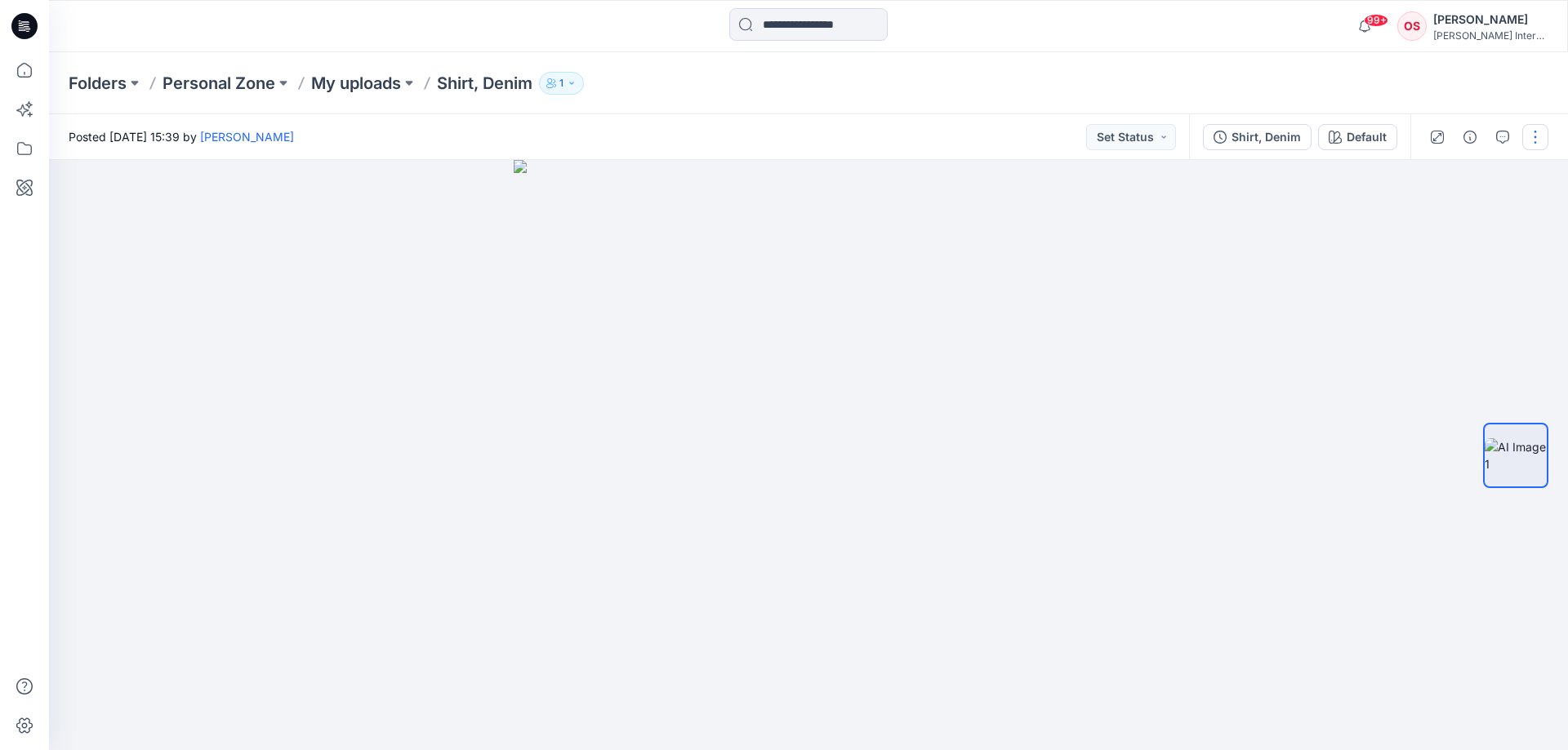
drag, startPoint x: 1535, startPoint y: 129, endPoint x: 1531, endPoint y: 138, distance: 9.8
click at [1531, 133] on button "button" at bounding box center [1535, 137] width 26 height 26
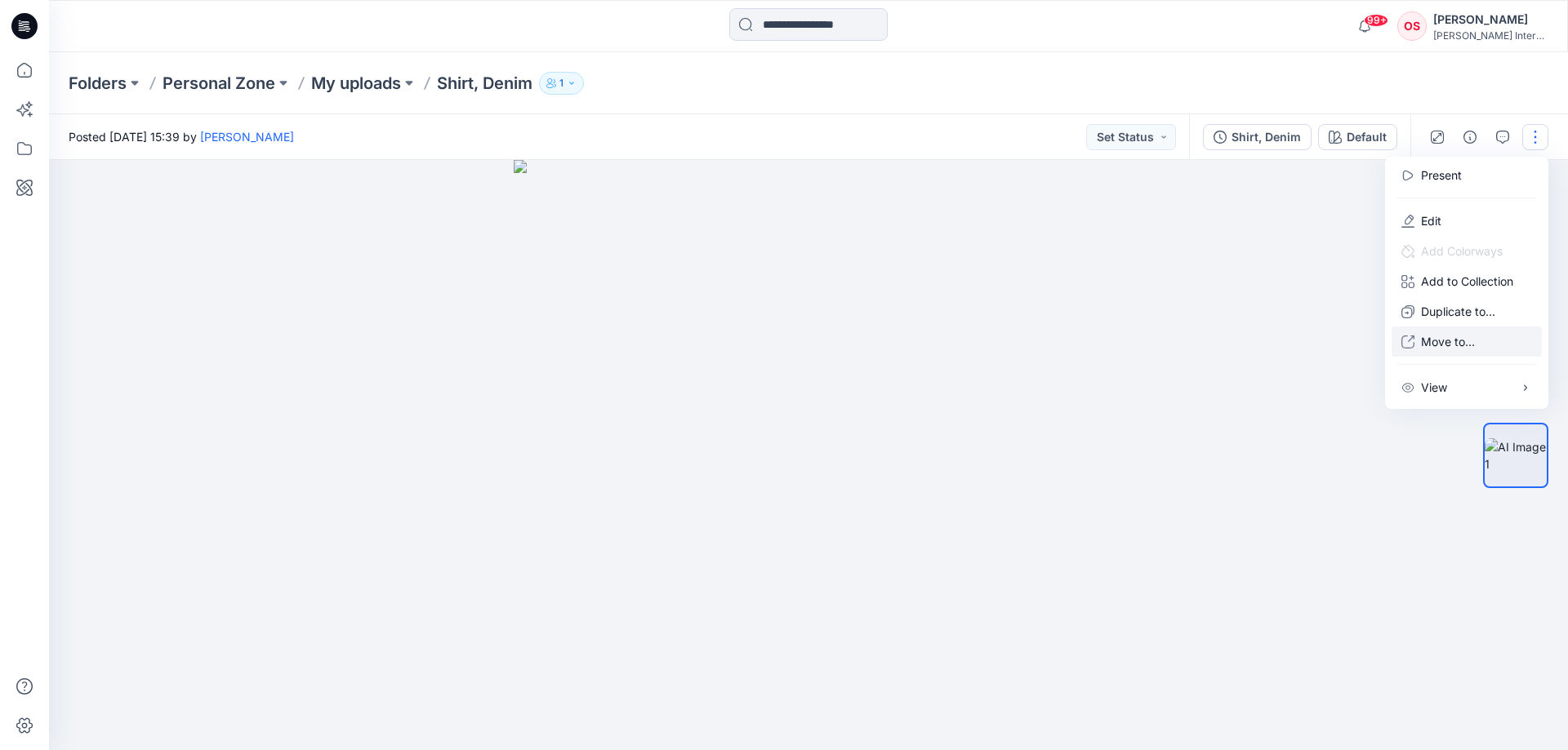
click at [1253, 351] on div at bounding box center [808, 455] width 1518 height 591
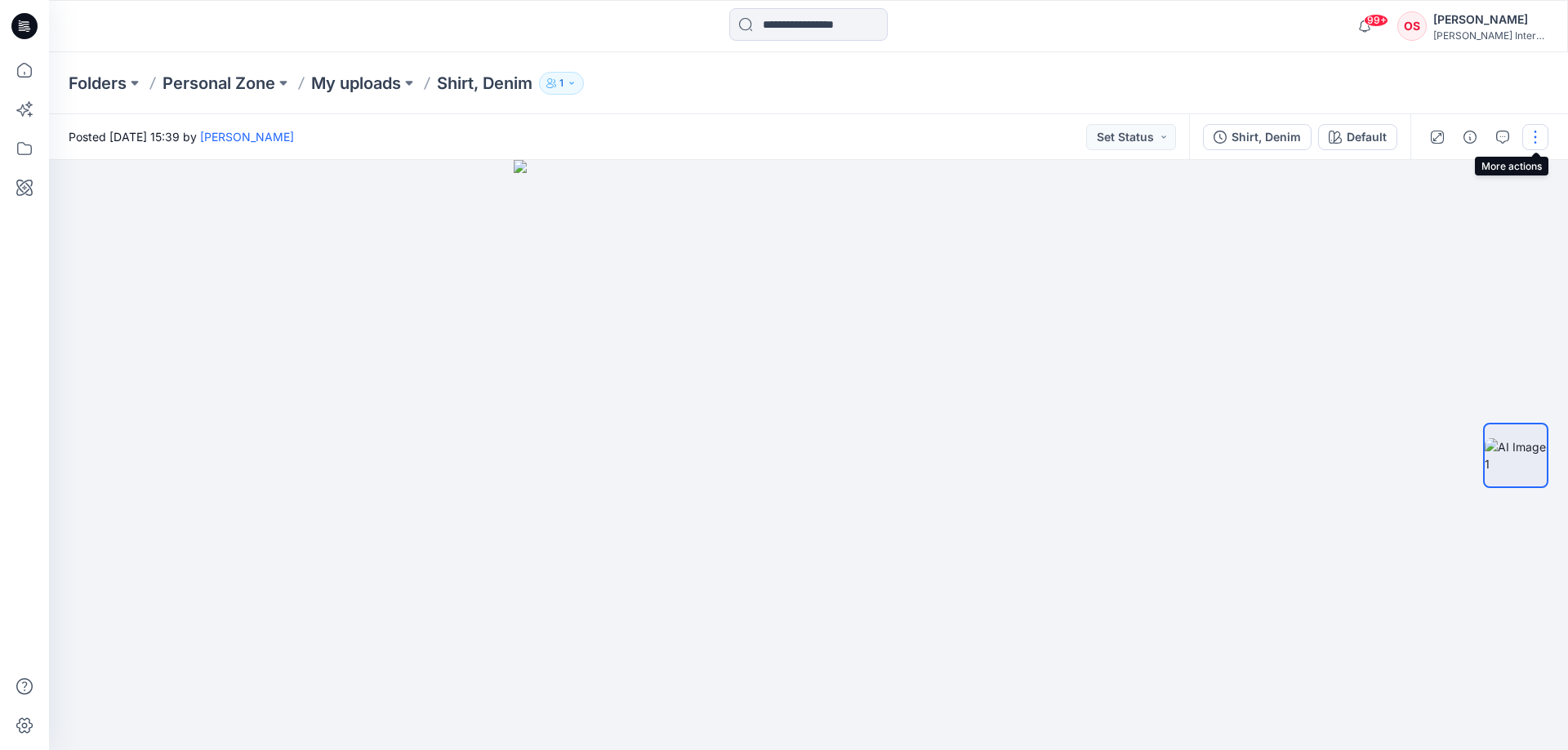
click at [1540, 143] on button "button" at bounding box center [1535, 137] width 26 height 26
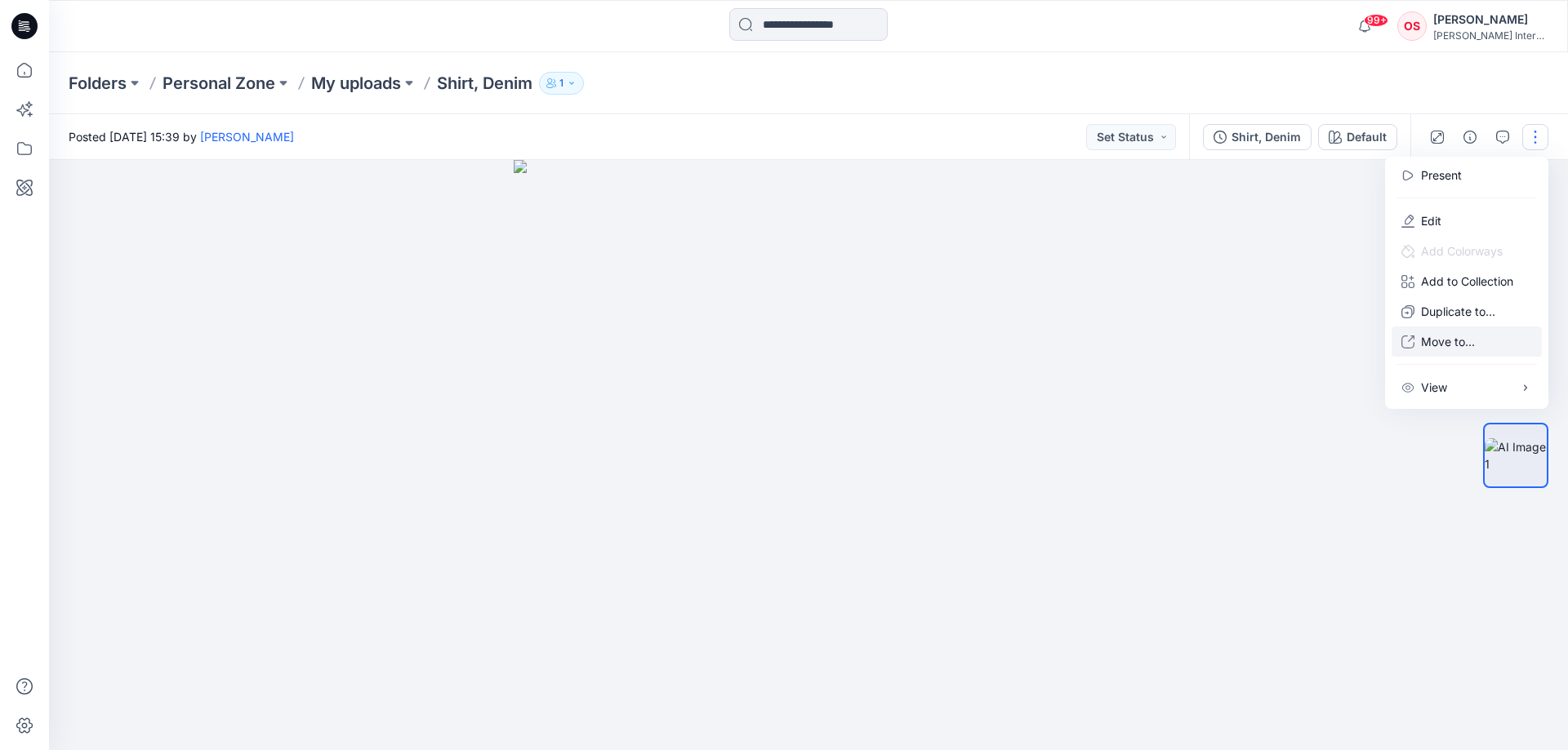
click at [1445, 345] on p "Move to..." at bounding box center [1447, 342] width 54 height 17
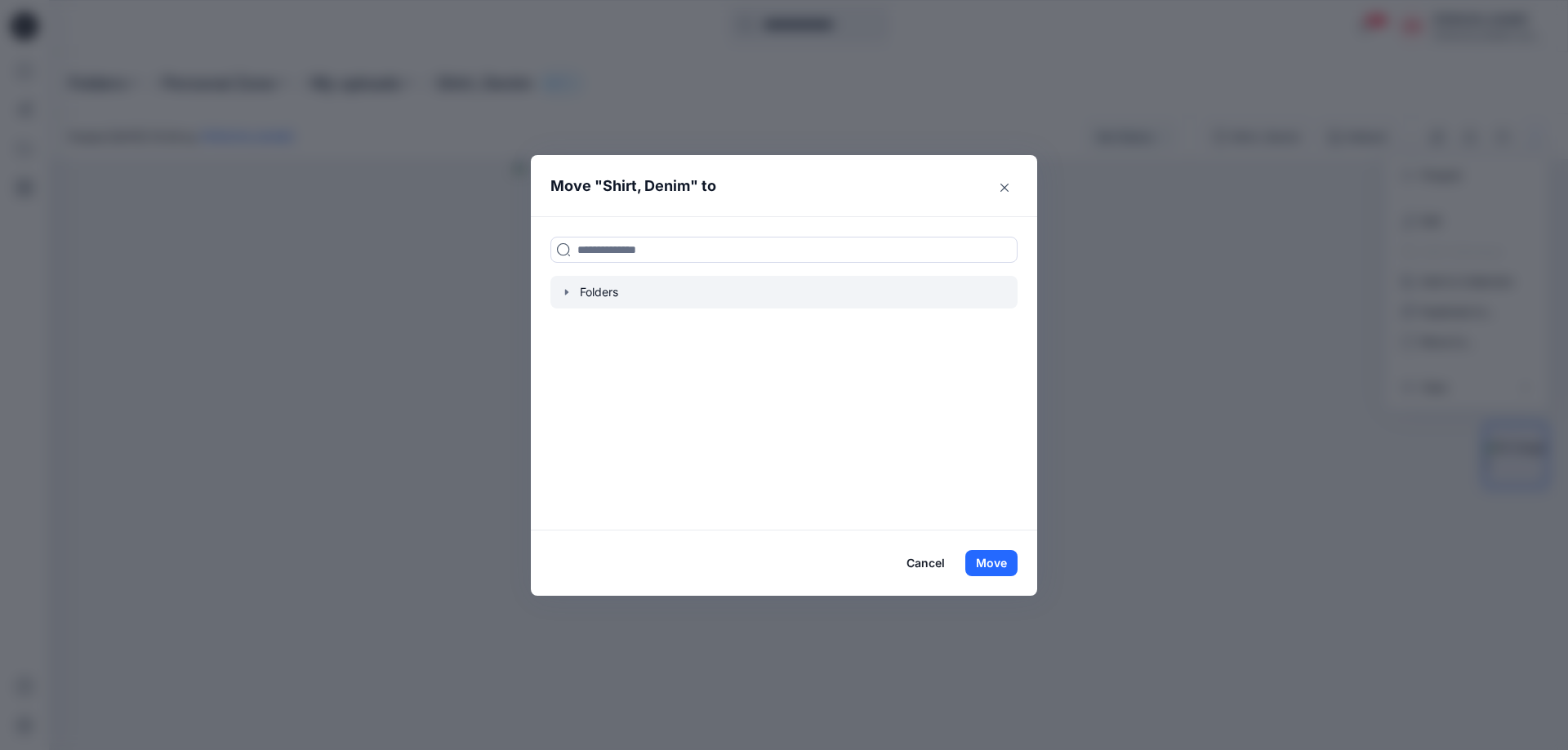
click at [703, 286] on div at bounding box center [784, 292] width 467 height 33
click at [916, 554] on button "Cancel" at bounding box center [926, 563] width 60 height 26
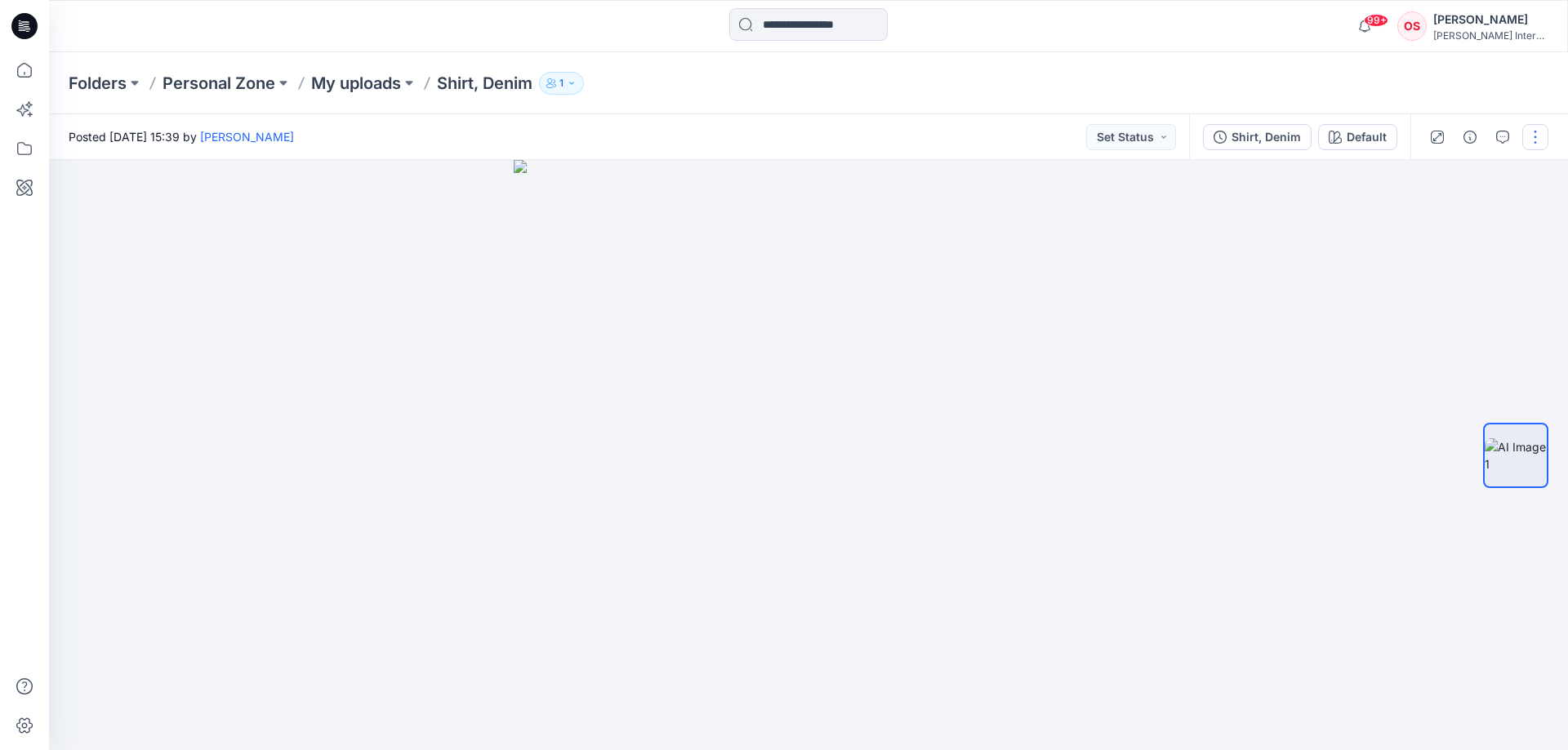
click at [1535, 129] on button "button" at bounding box center [1535, 137] width 26 height 26
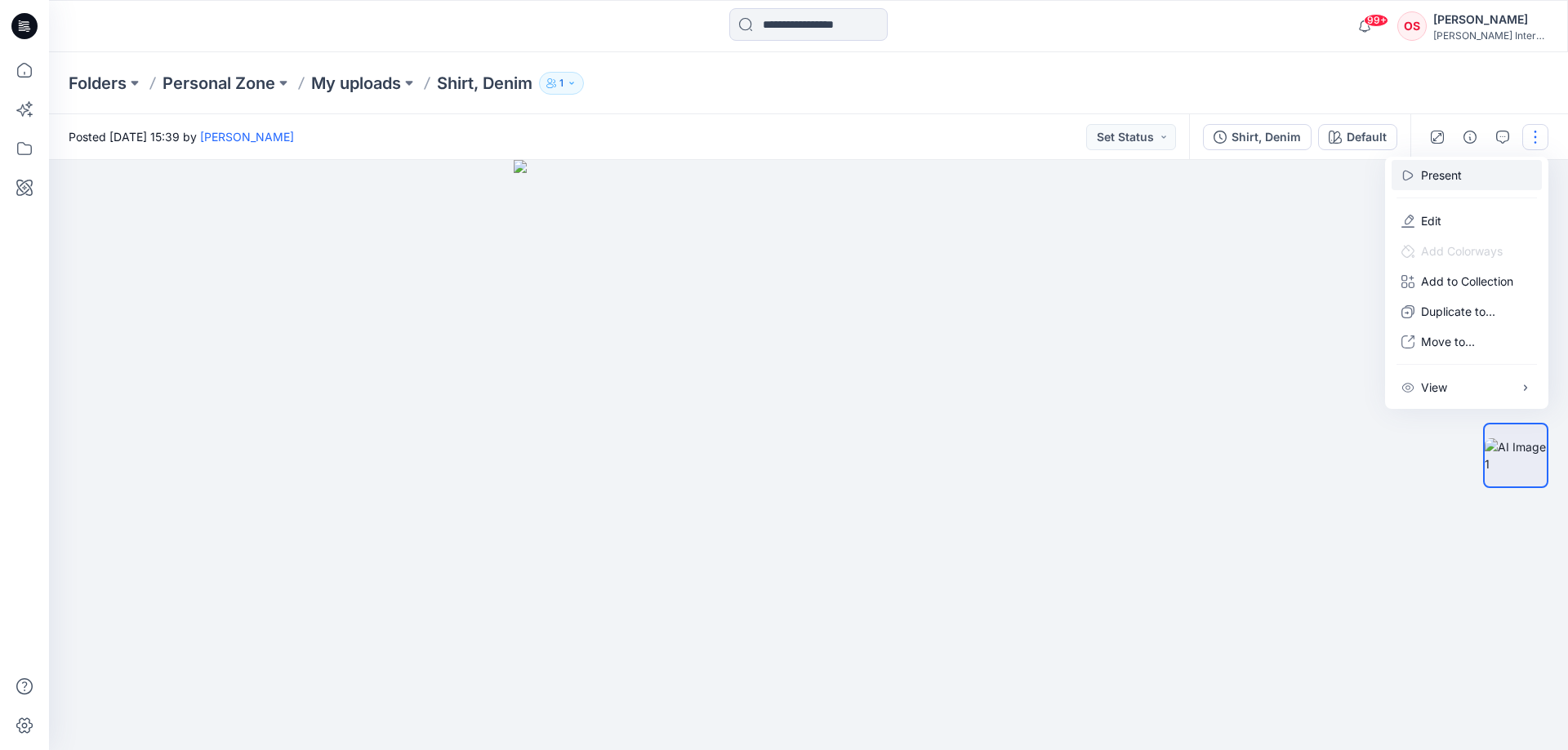
click at [1456, 172] on p "Present" at bounding box center [1441, 175] width 41 height 17
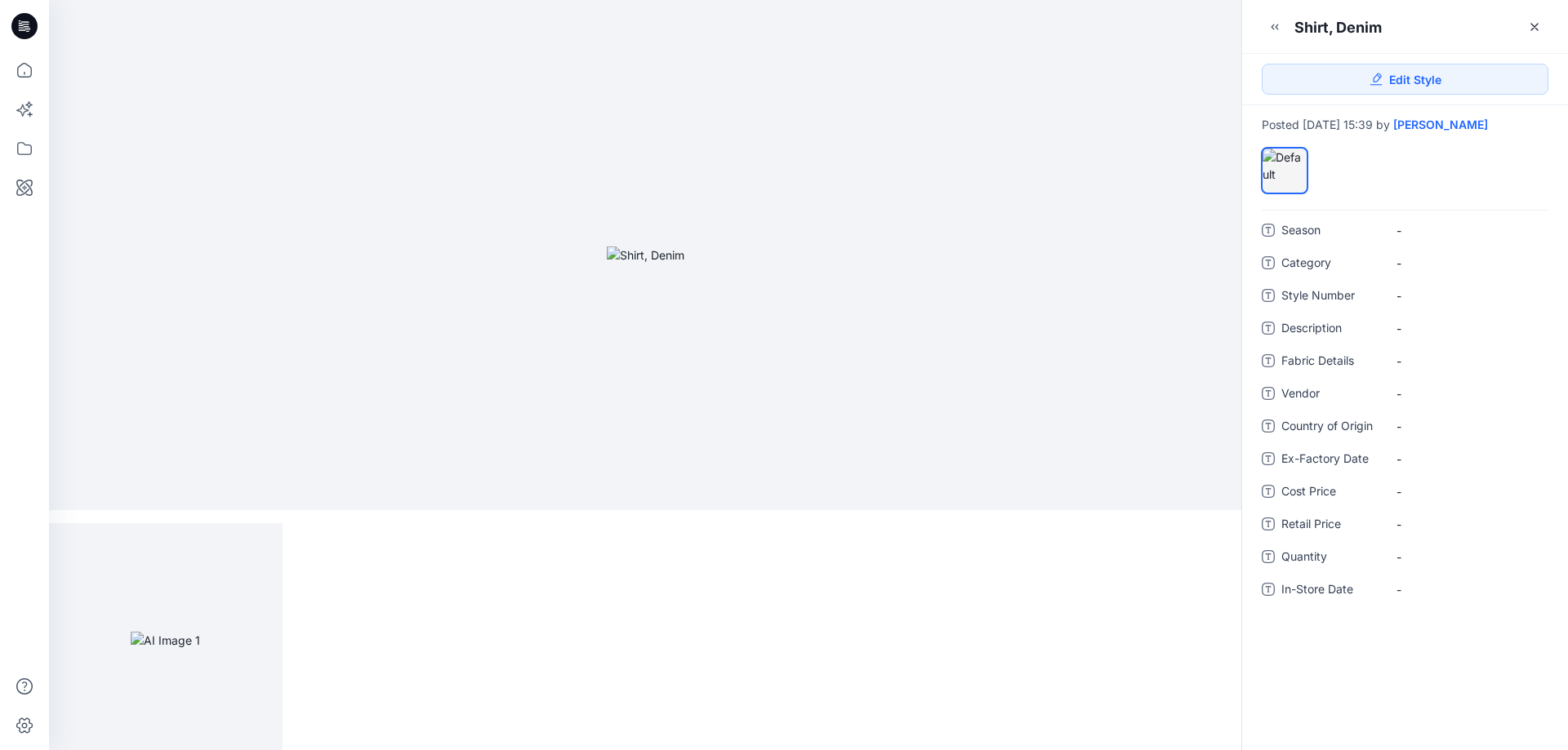
click at [1265, 425] on icon at bounding box center [1267, 426] width 13 height 13
click at [1271, 362] on icon at bounding box center [1267, 360] width 13 height 13
drag, startPoint x: 1265, startPoint y: 400, endPoint x: 1341, endPoint y: 395, distance: 76.2
click at [1269, 401] on div "Vendor -" at bounding box center [1404, 393] width 286 height 26
click at [1384, 396] on div "Vendor -" at bounding box center [1404, 393] width 286 height 26
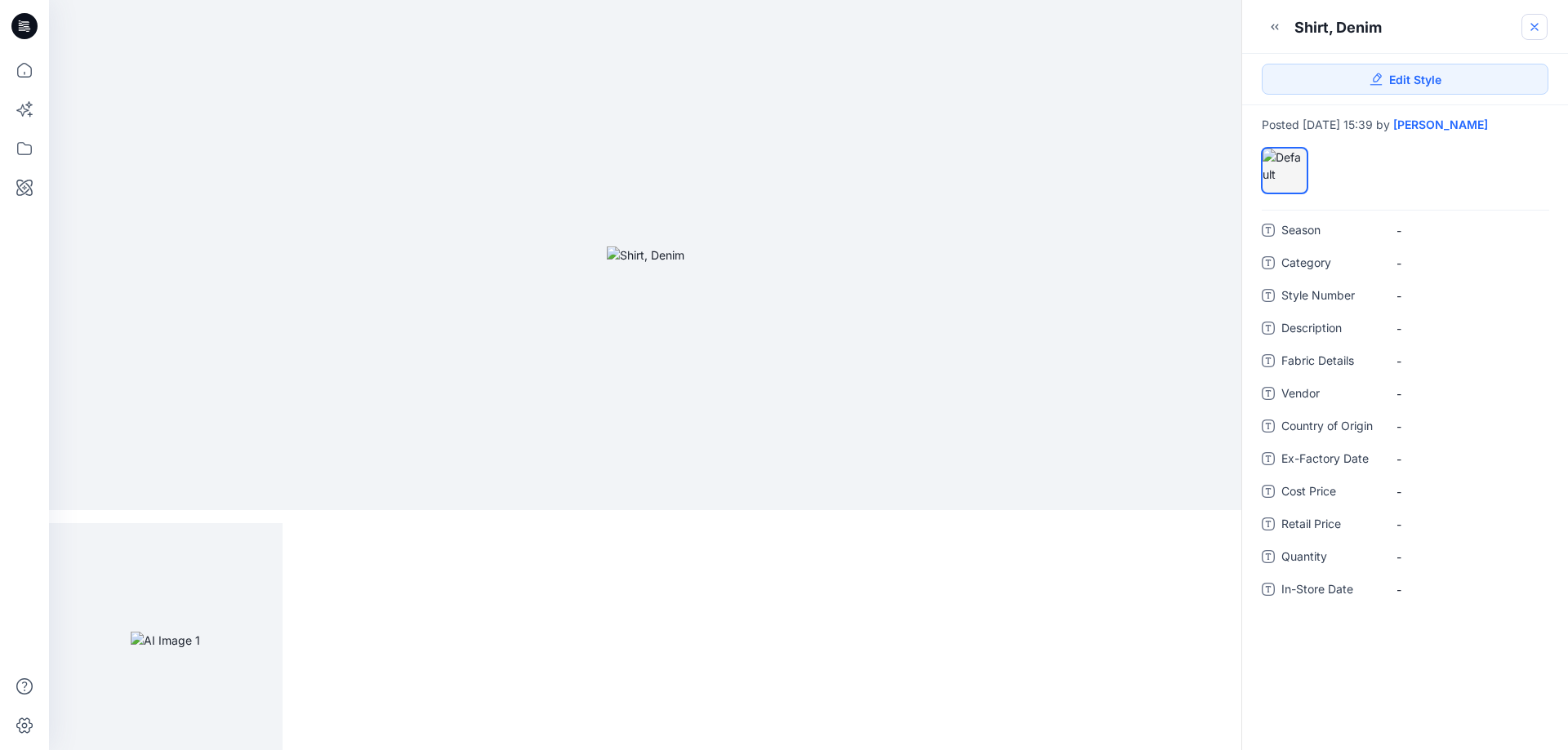
click at [1533, 26] on icon at bounding box center [1534, 27] width 13 height 13
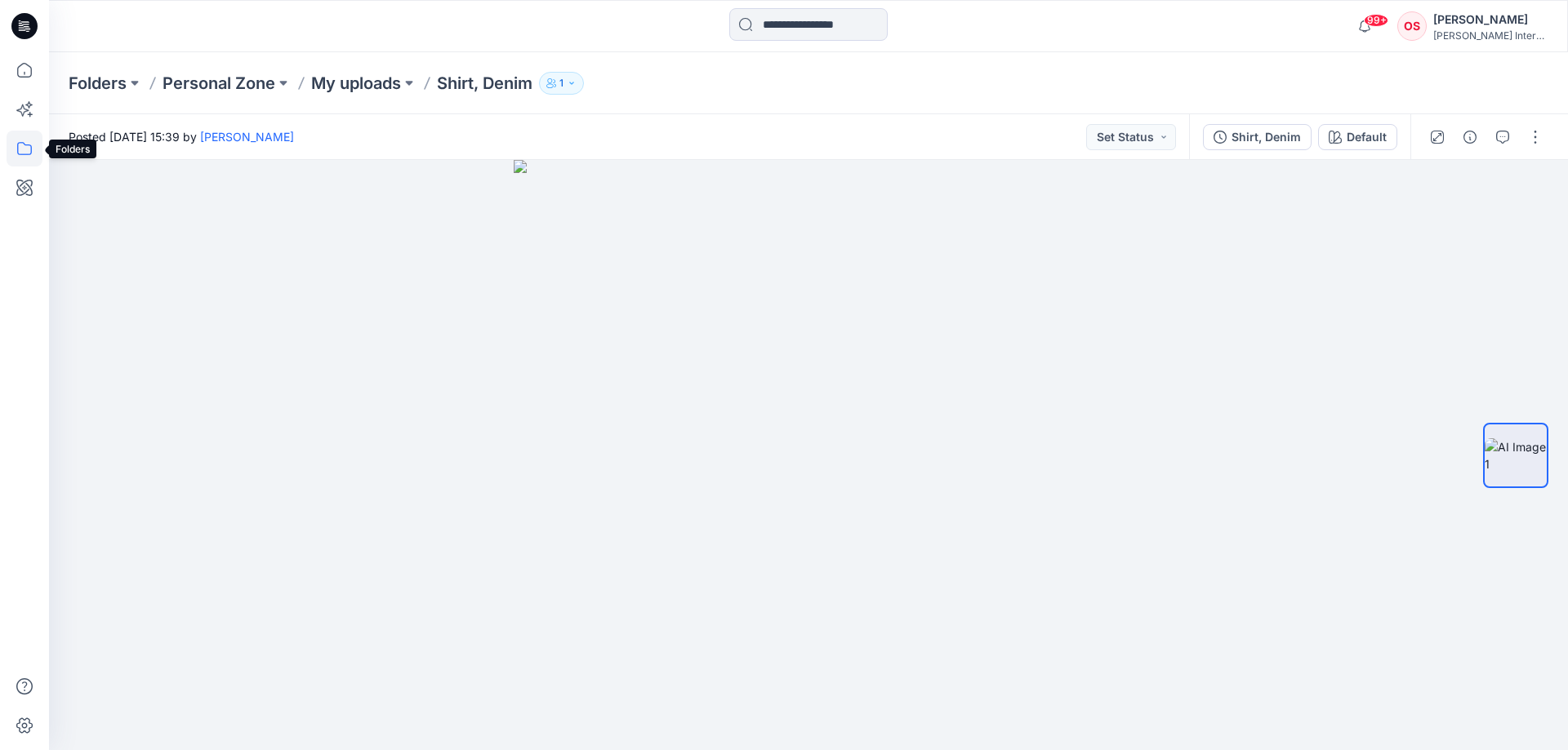
click at [22, 163] on icon at bounding box center [25, 148] width 36 height 36
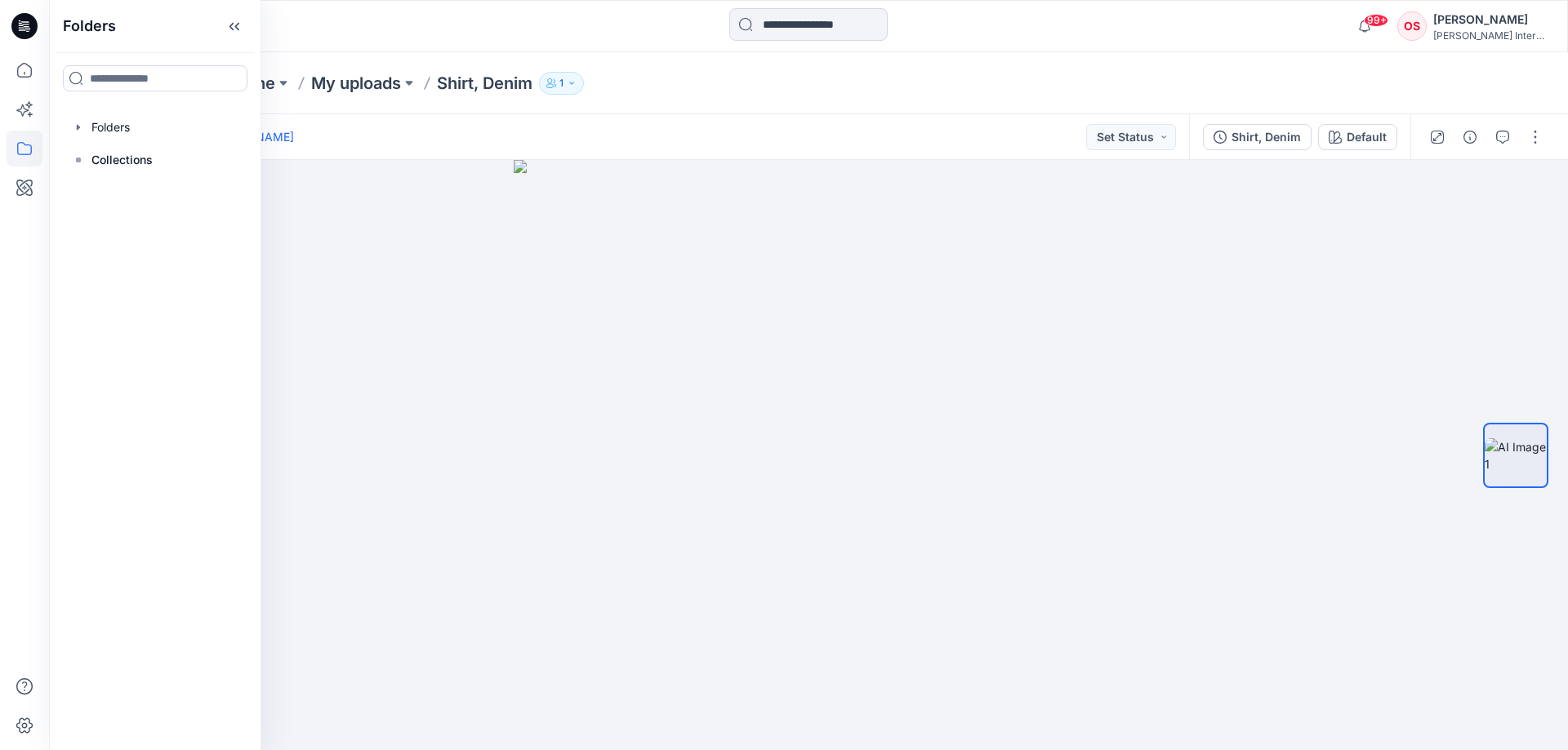
click at [25, 31] on icon at bounding box center [24, 26] width 26 height 26
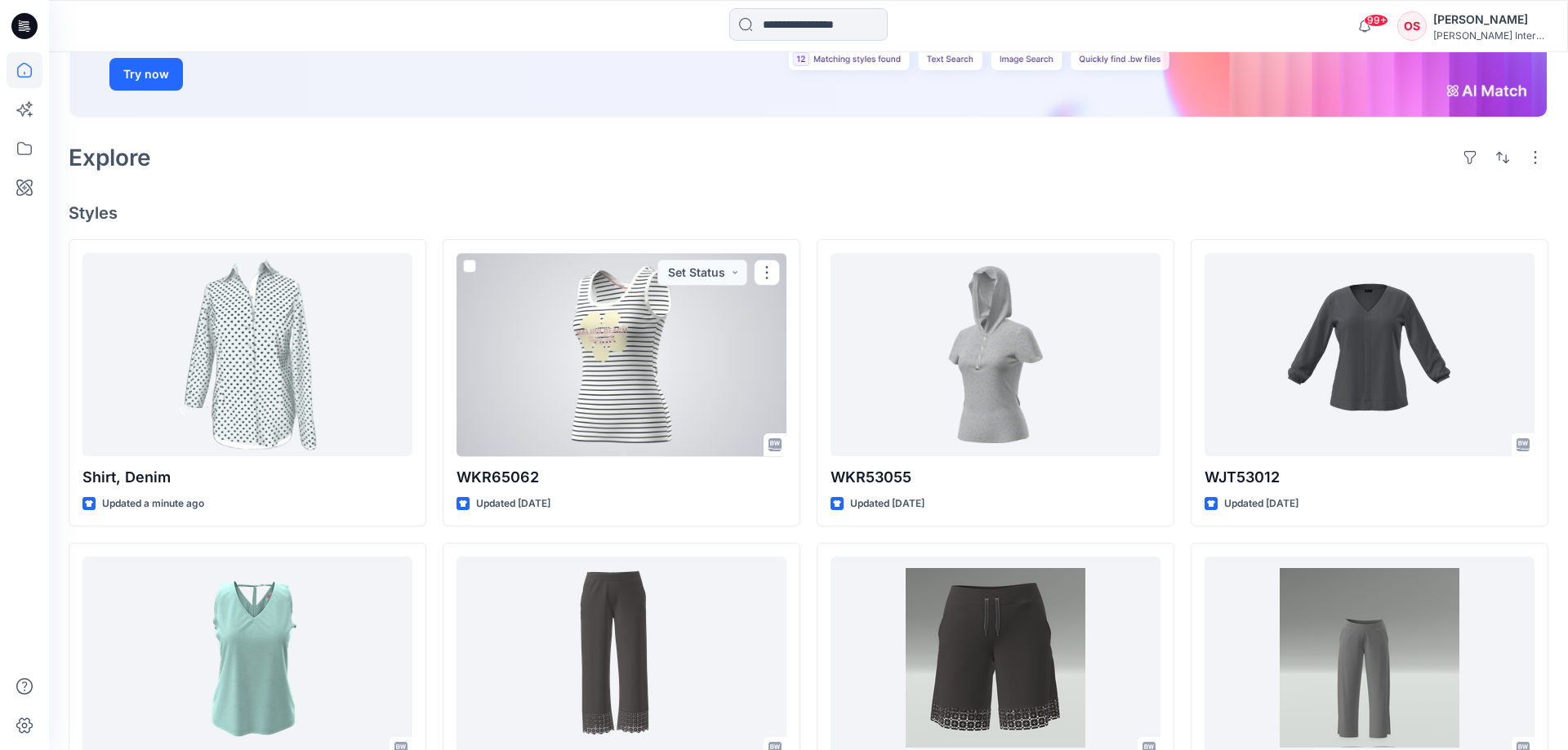
scroll to position [83, 0]
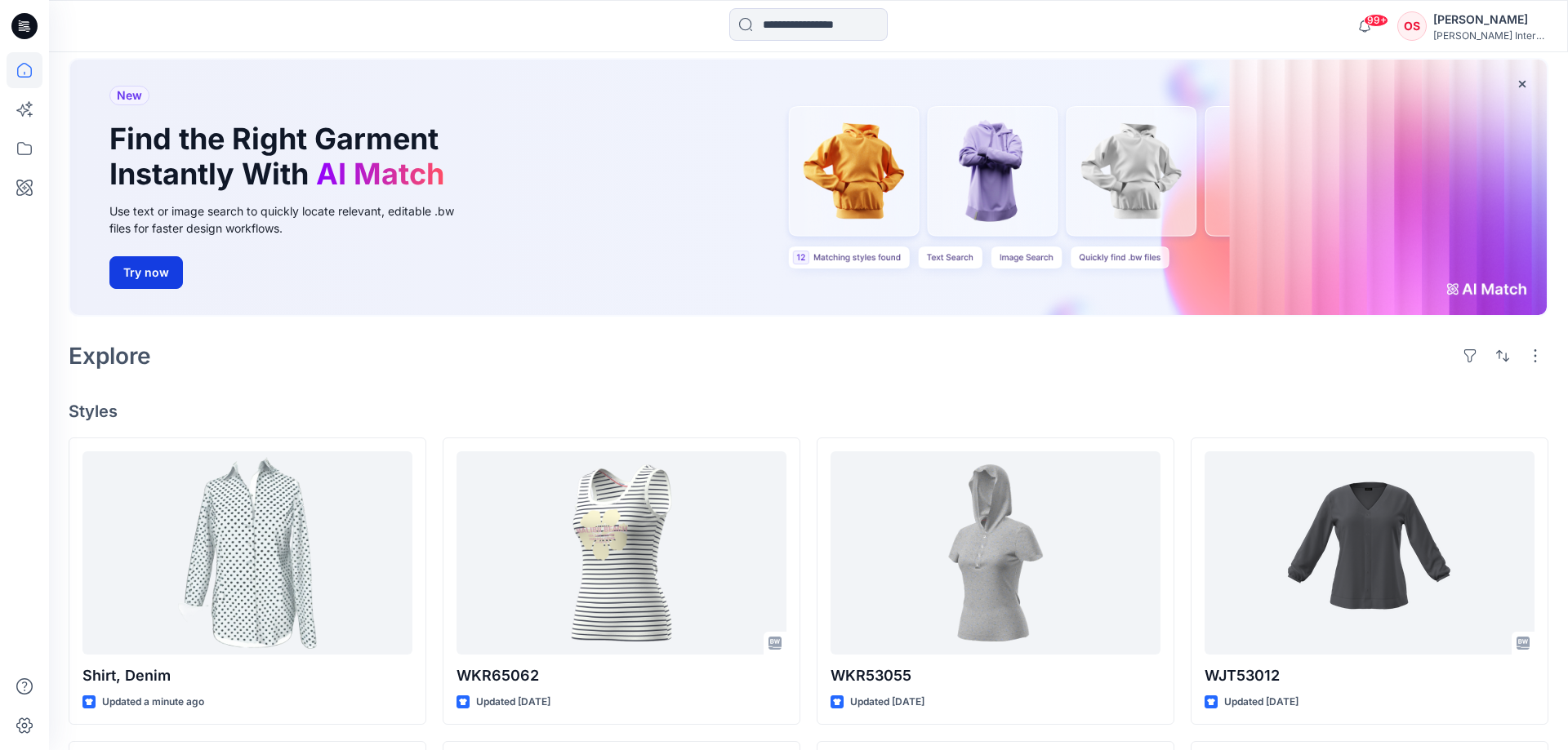
click at [163, 275] on button "Try now" at bounding box center [147, 273] width 74 height 33
